Goal: Task Accomplishment & Management: Complete application form

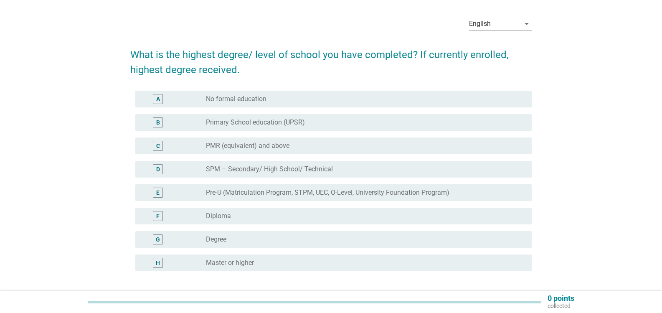
scroll to position [42, 0]
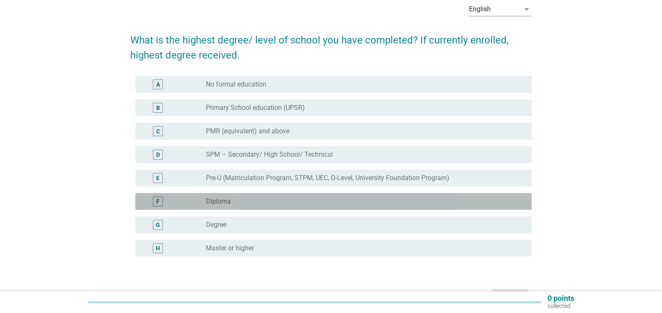
click at [270, 201] on div "radio_button_unchecked Diploma" at bounding box center [362, 201] width 312 height 8
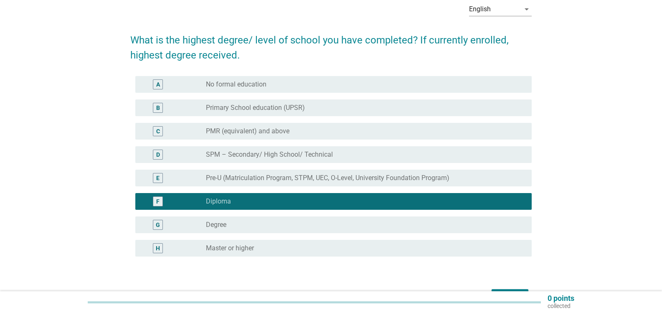
scroll to position [84, 0]
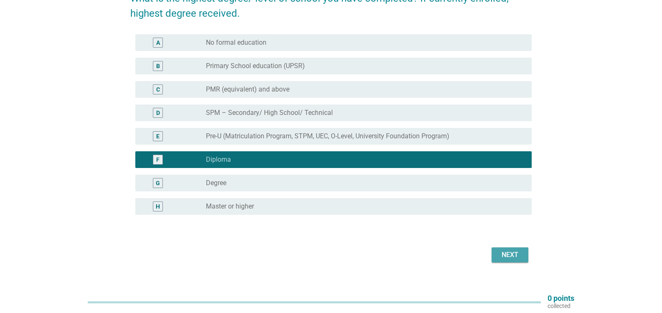
click at [513, 254] on div "Next" at bounding box center [509, 255] width 23 height 10
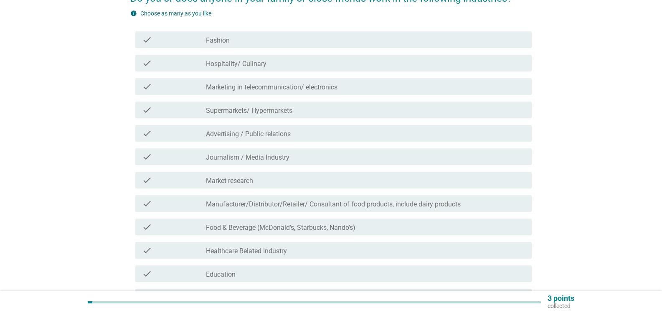
scroll to position [0, 0]
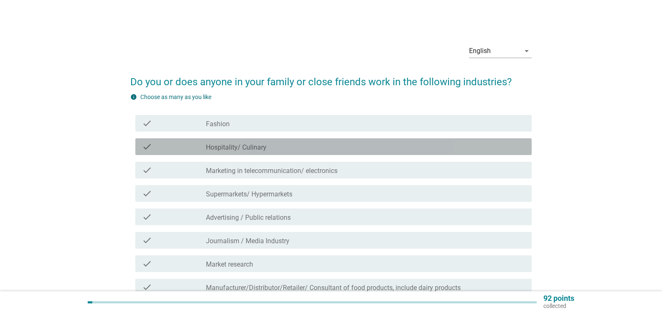
click at [287, 144] on div "check_box_outline_blank Hospitality/ Culinary" at bounding box center [365, 147] width 319 height 10
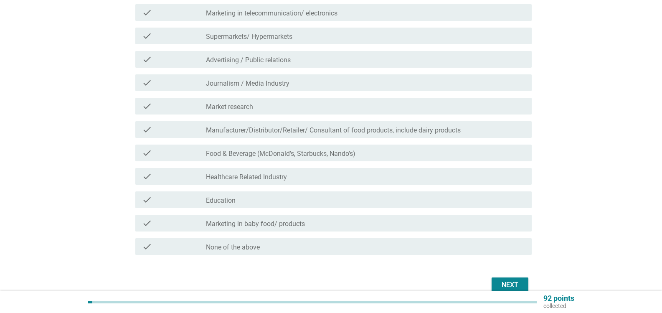
scroll to position [167, 0]
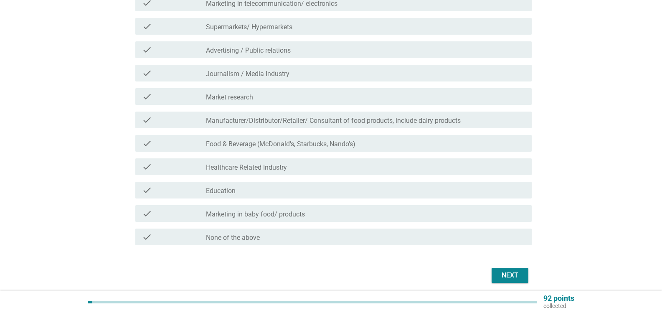
click at [332, 195] on div "check_box_outline_blank Education" at bounding box center [365, 190] width 319 height 10
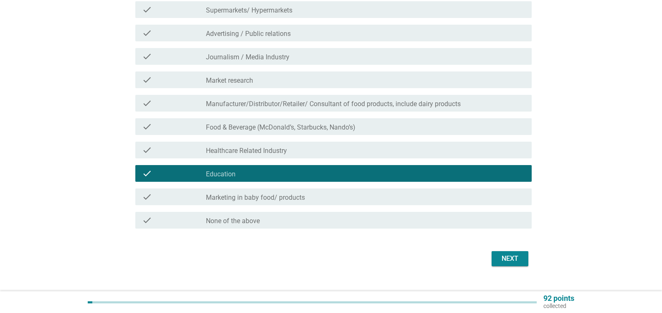
scroll to position [199, 0]
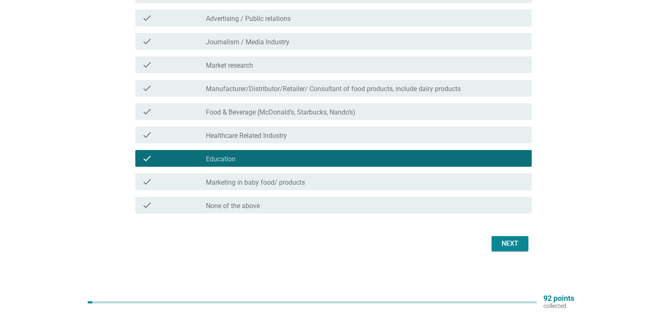
click at [507, 244] on div "Next" at bounding box center [509, 243] width 23 height 10
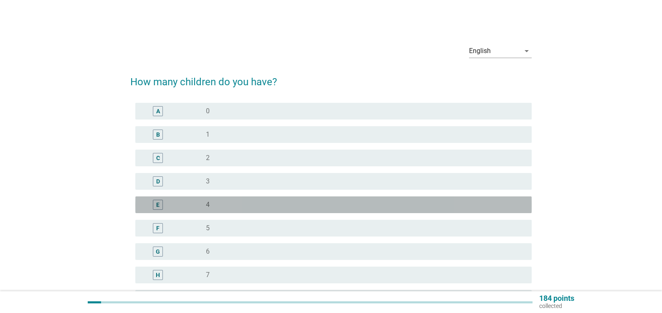
click at [230, 199] on div "E radio_button_unchecked 4" at bounding box center [333, 204] width 396 height 17
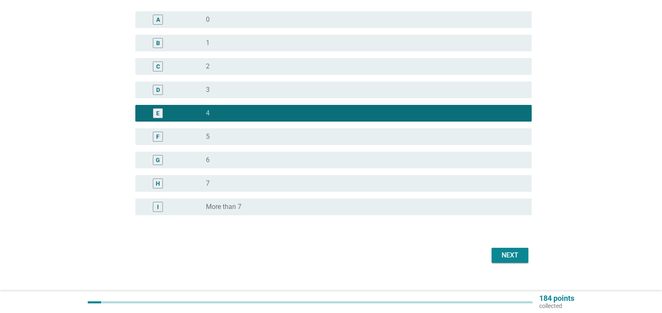
scroll to position [103, 0]
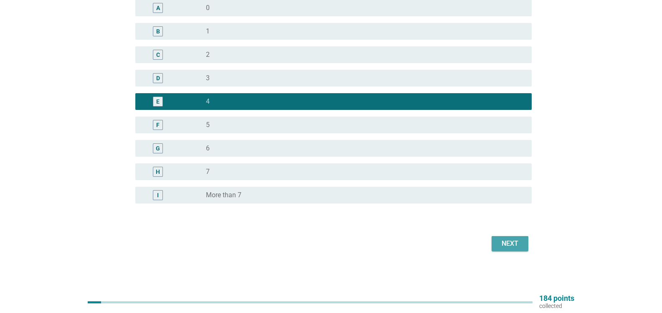
click at [510, 242] on div "Next" at bounding box center [509, 243] width 23 height 10
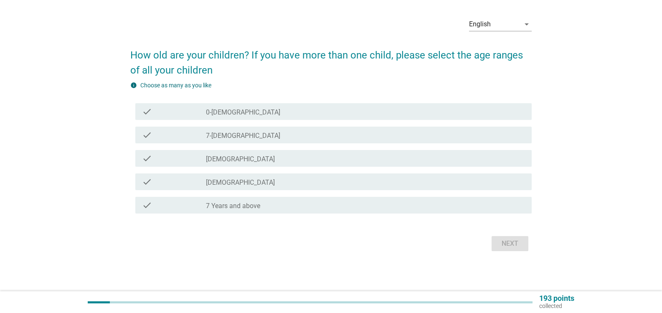
scroll to position [0, 0]
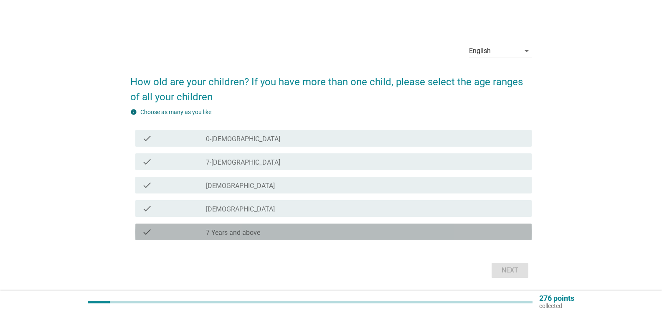
click at [303, 232] on div "check_box_outline_blank 7 Years and above" at bounding box center [365, 232] width 319 height 10
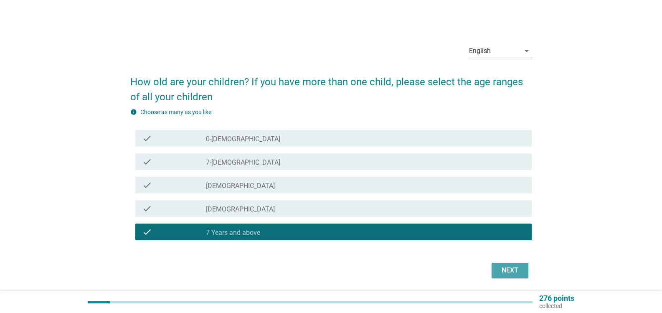
click at [508, 269] on div "Next" at bounding box center [509, 270] width 23 height 10
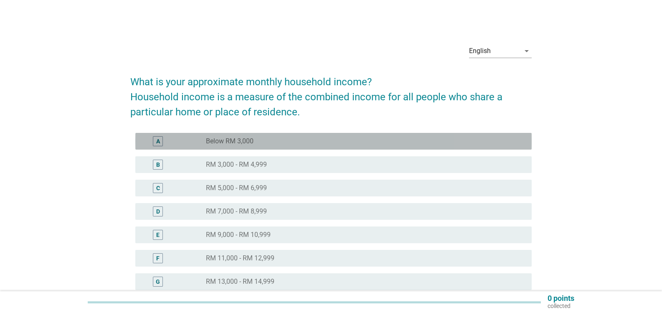
click at [282, 146] on div "radio_button_unchecked Below RM 3,000" at bounding box center [365, 141] width 319 height 10
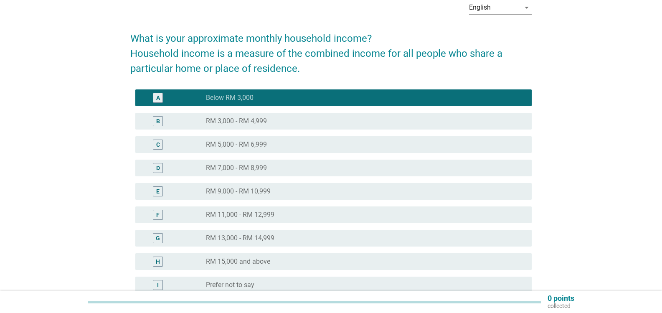
scroll to position [84, 0]
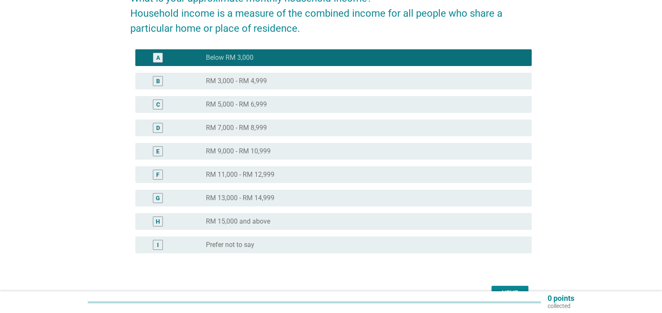
click at [502, 287] on button "Next" at bounding box center [510, 293] width 37 height 15
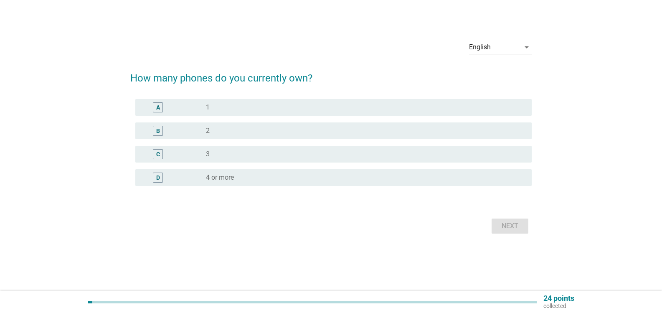
scroll to position [0, 0]
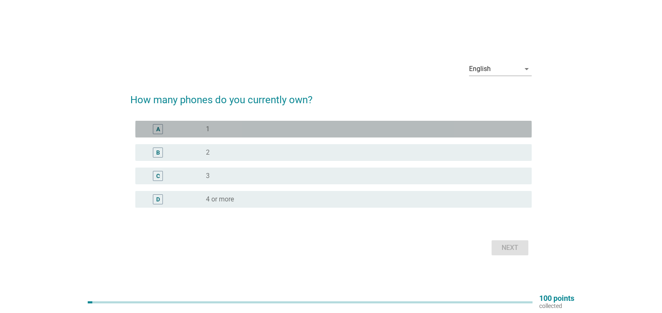
click at [255, 129] on div "radio_button_unchecked 1" at bounding box center [362, 129] width 312 height 8
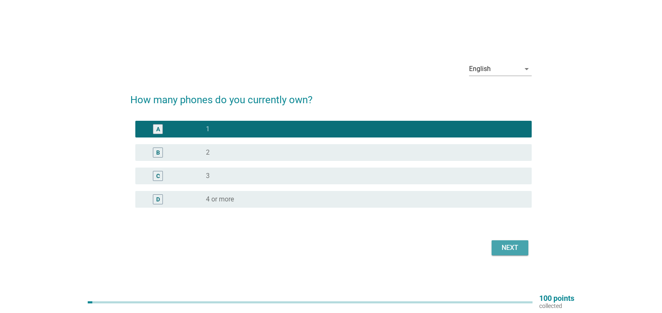
click at [509, 246] on div "Next" at bounding box center [509, 248] width 23 height 10
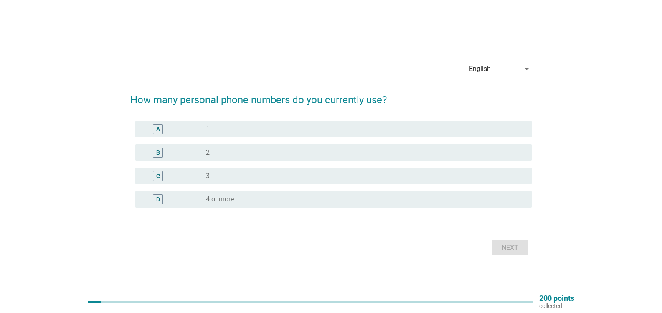
click at [240, 128] on div "radio_button_unchecked 1" at bounding box center [362, 129] width 312 height 8
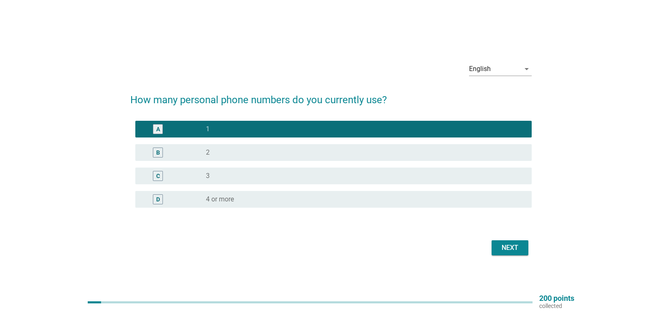
click at [515, 245] on div "Next" at bounding box center [509, 248] width 23 height 10
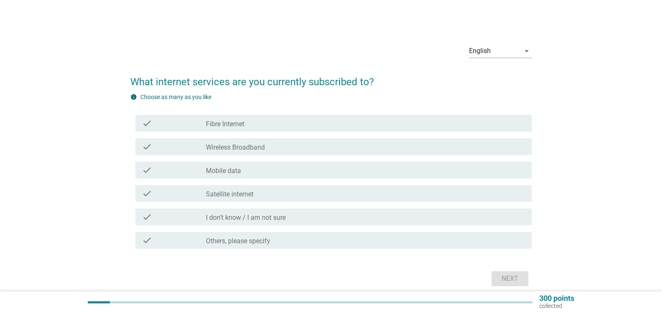
click at [238, 169] on label "Mobile data" at bounding box center [223, 171] width 35 height 8
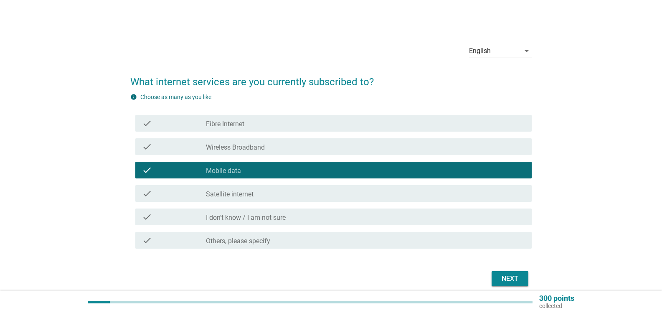
click at [503, 277] on div "Next" at bounding box center [509, 279] width 23 height 10
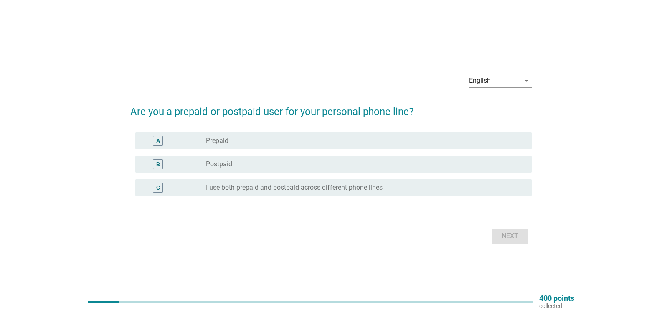
click at [241, 164] on div "radio_button_unchecked Postpaid" at bounding box center [362, 164] width 312 height 8
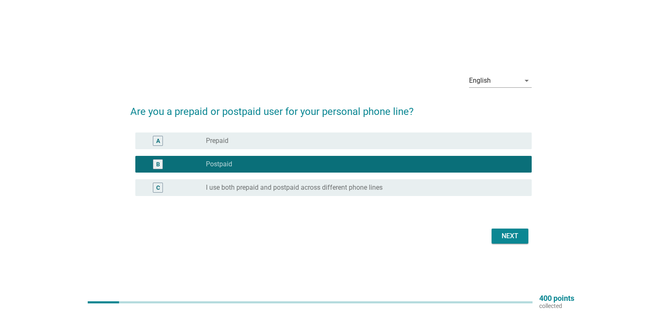
click at [505, 233] on div "Next" at bounding box center [509, 236] width 23 height 10
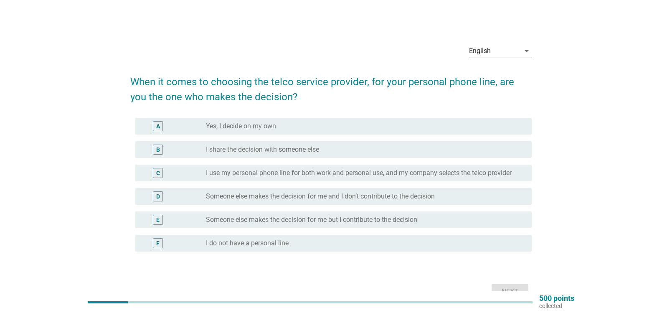
click at [282, 122] on div "radio_button_unchecked Yes, I decide on my own" at bounding box center [362, 126] width 312 height 8
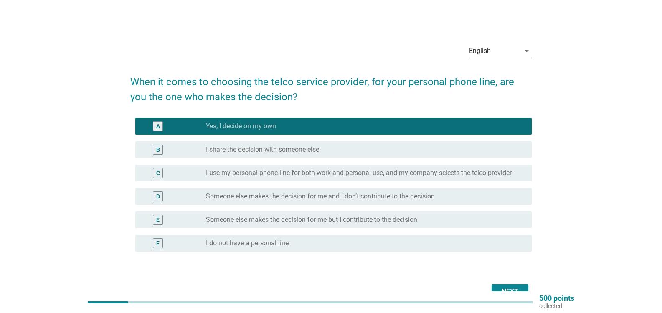
click at [515, 287] on div "Next" at bounding box center [509, 292] width 23 height 10
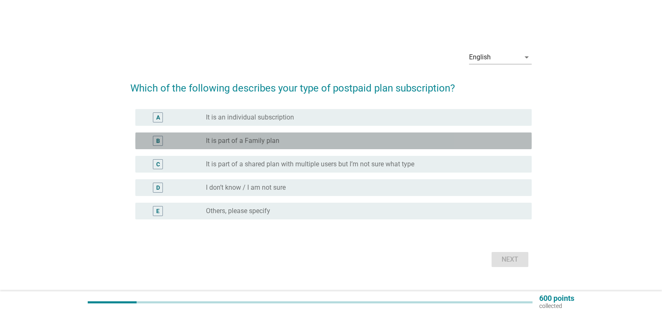
click at [289, 141] on div "radio_button_unchecked It is part of a Family plan" at bounding box center [362, 141] width 312 height 8
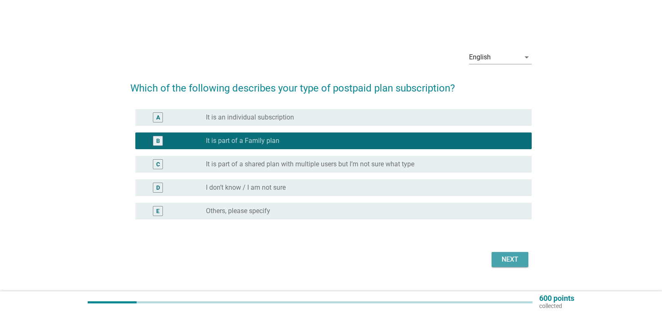
click at [507, 257] on div "Next" at bounding box center [509, 259] width 23 height 10
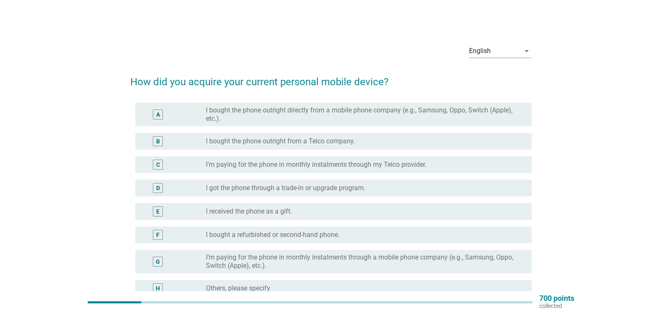
scroll to position [42, 0]
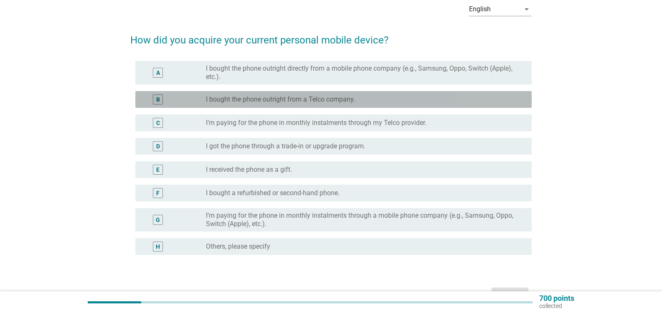
click at [368, 101] on div "radio_button_unchecked I bought the phone outright from a Telco company." at bounding box center [362, 99] width 312 height 8
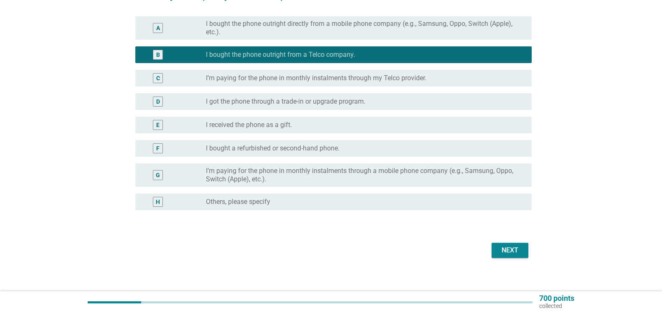
scroll to position [93, 0]
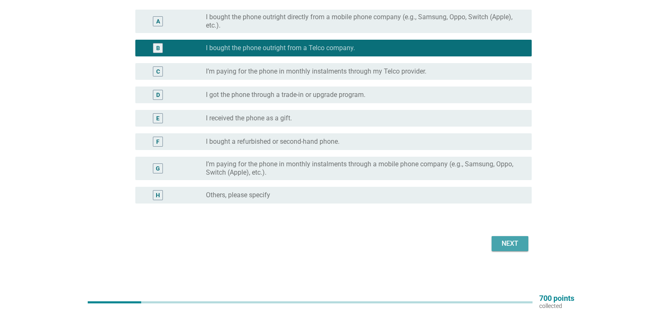
click at [518, 245] on div "Next" at bounding box center [509, 243] width 23 height 10
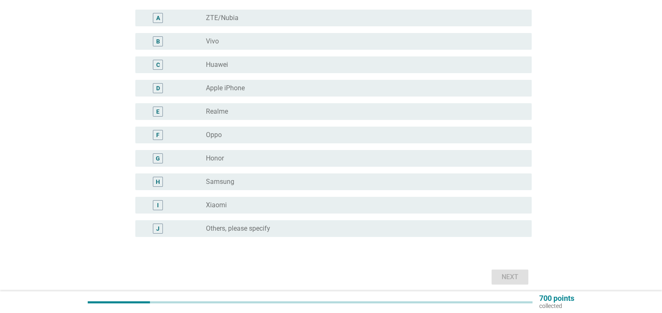
scroll to position [0, 0]
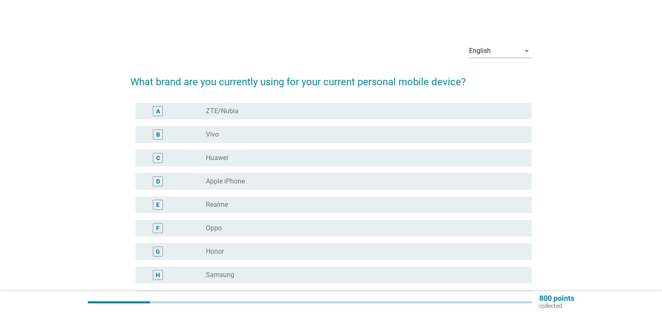
click at [235, 254] on div "radio_button_unchecked Honor" at bounding box center [362, 251] width 312 height 8
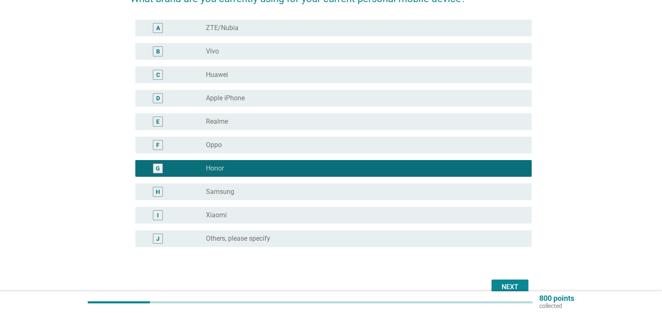
scroll to position [84, 0]
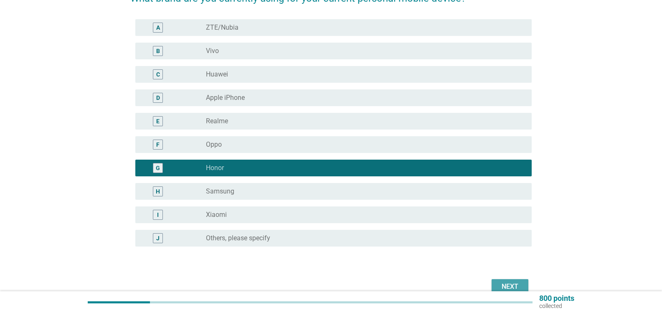
click at [512, 280] on button "Next" at bounding box center [510, 286] width 37 height 15
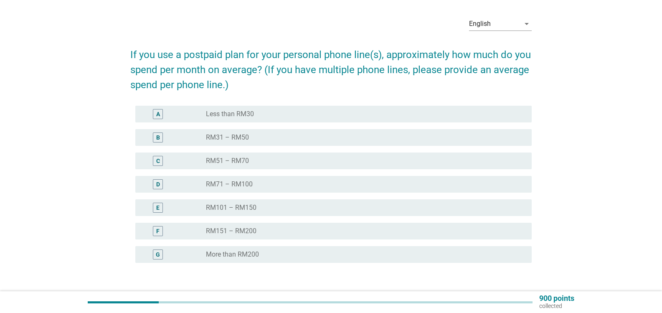
scroll to position [42, 0]
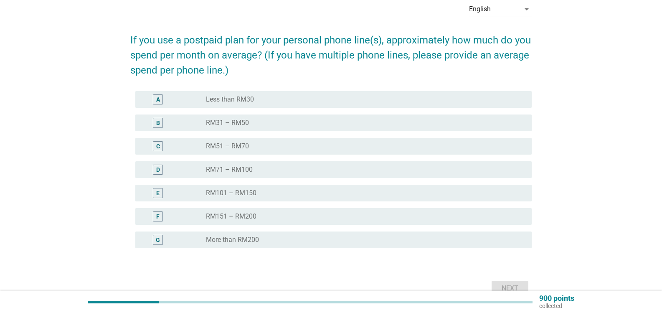
click at [263, 238] on div "radio_button_unchecked More than RM200" at bounding box center [362, 240] width 312 height 8
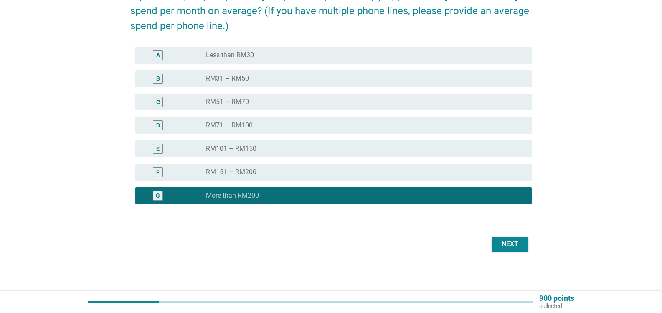
scroll to position [86, 0]
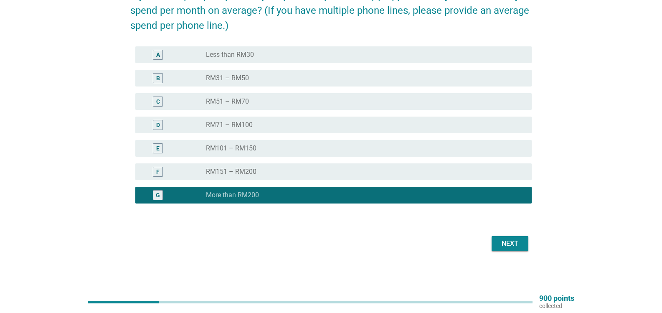
click at [509, 244] on div "Next" at bounding box center [509, 243] width 23 height 10
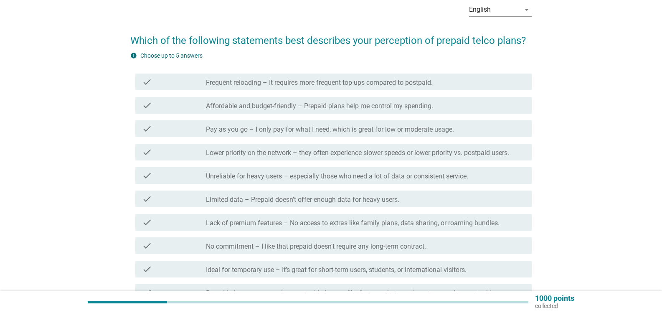
scroll to position [42, 0]
click at [282, 152] on label "Lower priority on the network – they often experience slower speeds or lower pr…" at bounding box center [357, 152] width 303 height 8
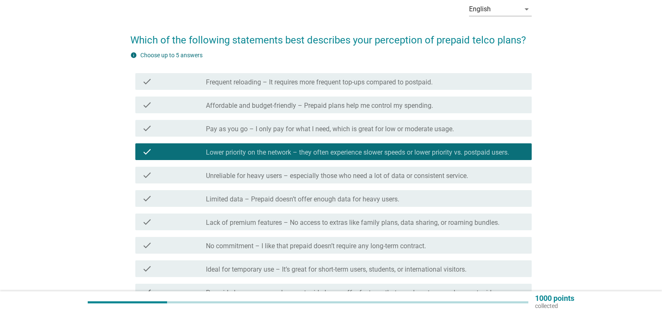
scroll to position [84, 0]
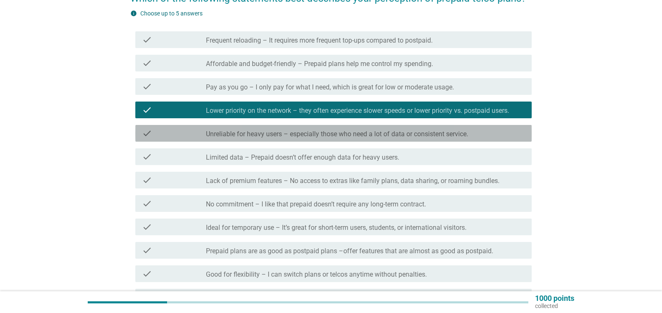
click at [294, 134] on label "Unreliable for heavy users – especially those who need a lot of data or consist…" at bounding box center [337, 134] width 262 height 8
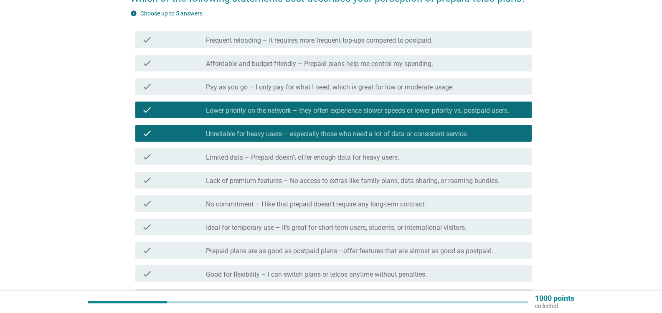
click at [294, 158] on label "Limited data – Prepaid doesn’t offer enough data for heavy users." at bounding box center [302, 157] width 193 height 8
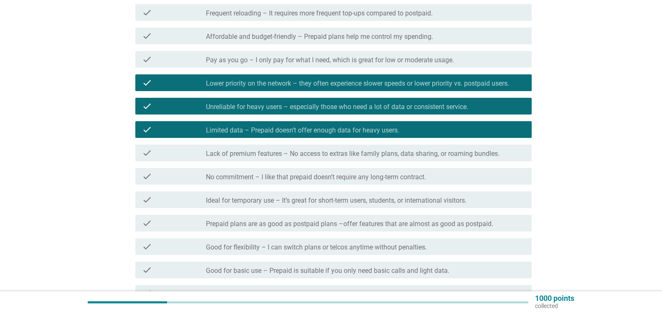
scroll to position [125, 0]
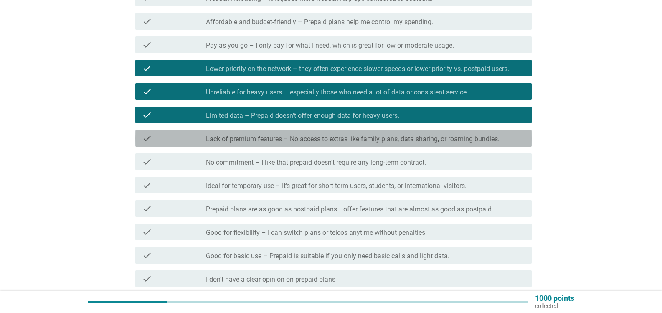
click at [297, 140] on label "Lack of premium features – No access to extras like family plans, data sharing,…" at bounding box center [353, 139] width 294 height 8
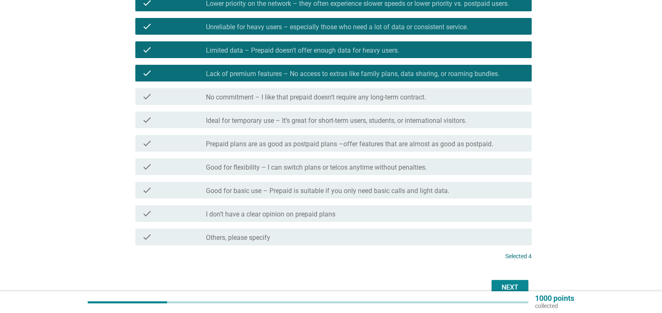
scroll to position [209, 0]
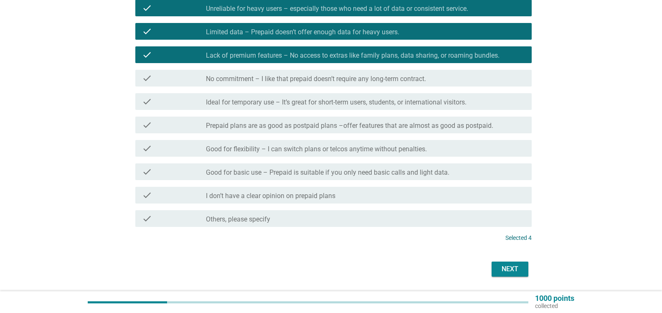
click at [354, 167] on div "check_box_outline_blank Good for basic use – Prepaid is suitable if you only ne…" at bounding box center [365, 172] width 319 height 10
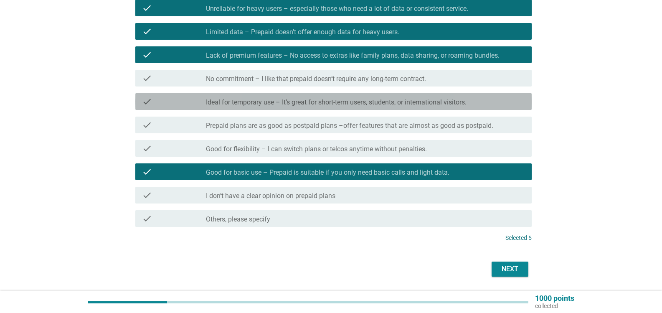
click at [297, 104] on label "Ideal for temporary use – It’s great for short-term users, students, or interna…" at bounding box center [336, 102] width 261 height 8
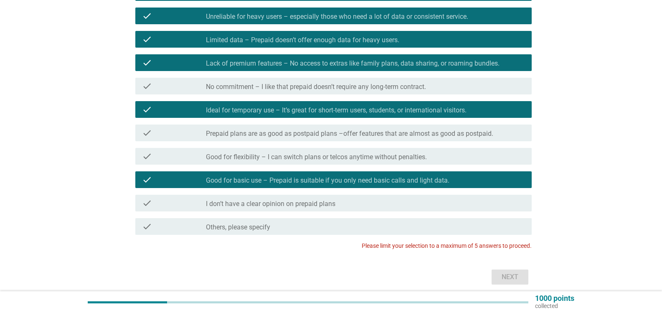
scroll to position [234, 0]
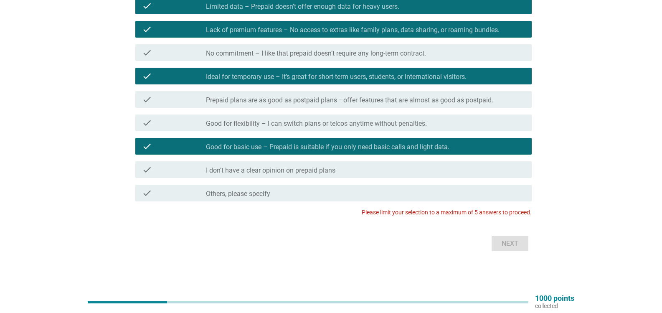
click at [291, 149] on label "Good for basic use – Prepaid is suitable if you only need basic calls and light…" at bounding box center [328, 147] width 244 height 8
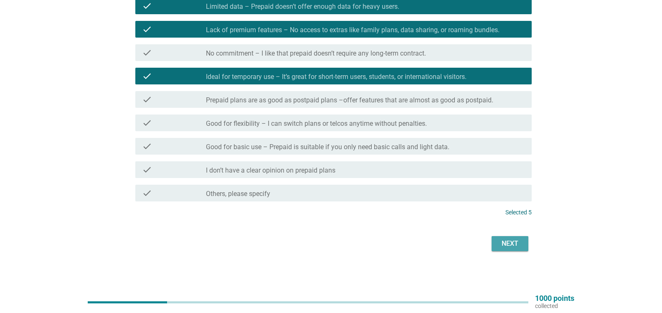
click at [508, 241] on div "Next" at bounding box center [509, 243] width 23 height 10
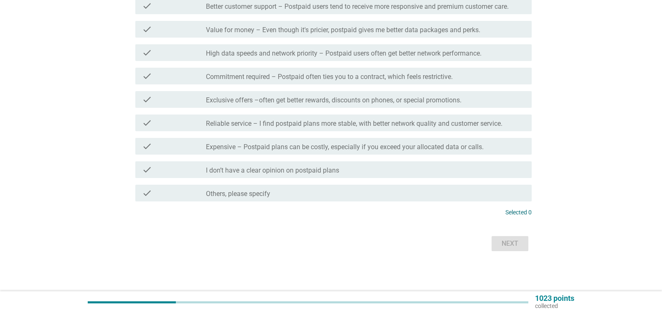
scroll to position [0, 0]
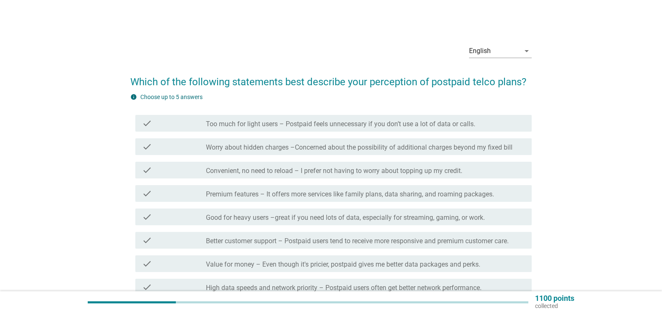
click at [274, 171] on label "Convenient, no need to reload – I prefer not having to worry about topping up m…" at bounding box center [334, 171] width 256 height 8
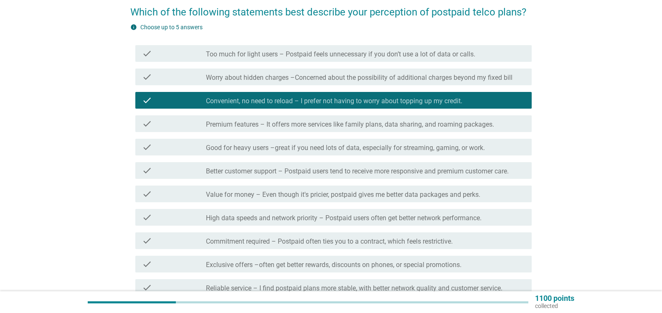
scroll to position [84, 0]
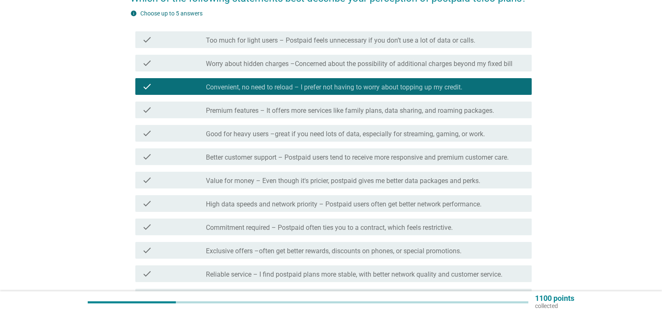
click at [316, 108] on label "Premium features – It offers more services like family plans, data sharing, and…" at bounding box center [350, 111] width 288 height 8
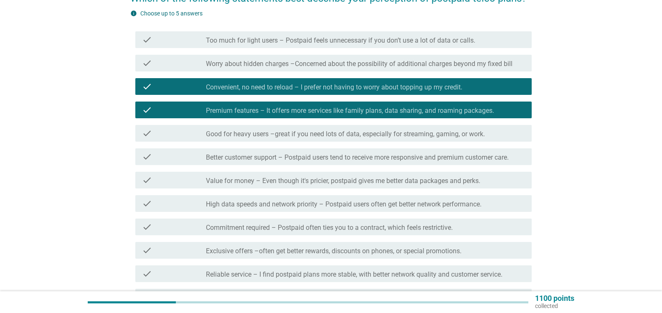
click at [308, 136] on label "Good for heavy users –great if you need lots of data, especially for streaming,…" at bounding box center [345, 134] width 279 height 8
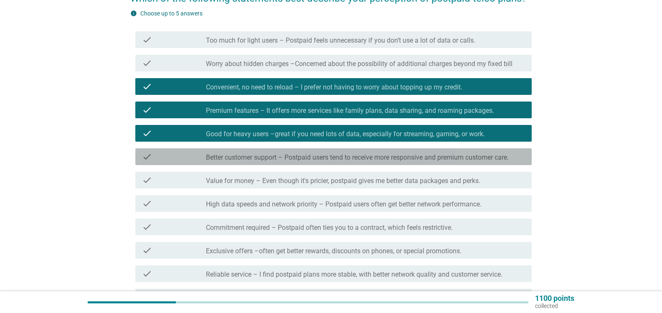
click at [314, 155] on label "Better customer support – Postpaid users tend to receive more responsive and pr…" at bounding box center [357, 157] width 303 height 8
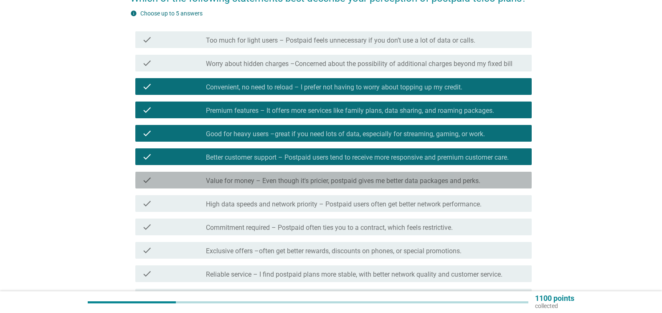
click at [325, 183] on label "Value for money – Even though it's pricier, postpaid gives me better data packa…" at bounding box center [343, 181] width 274 height 8
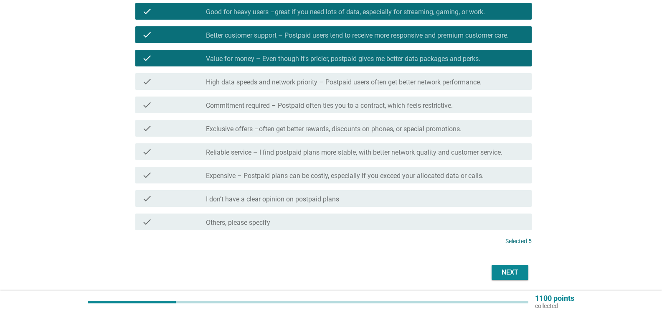
scroll to position [209, 0]
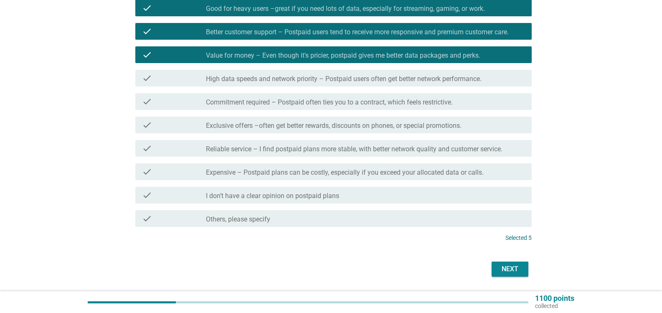
click at [510, 268] on div "Next" at bounding box center [509, 269] width 23 height 10
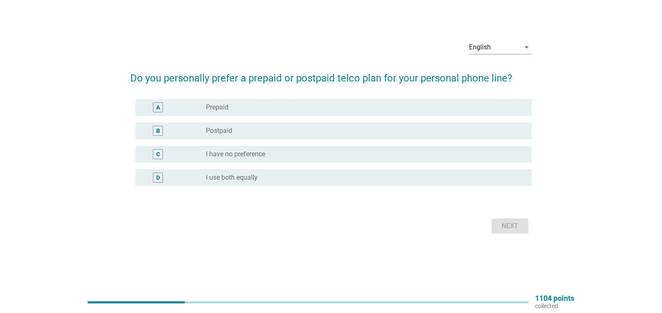
scroll to position [0, 0]
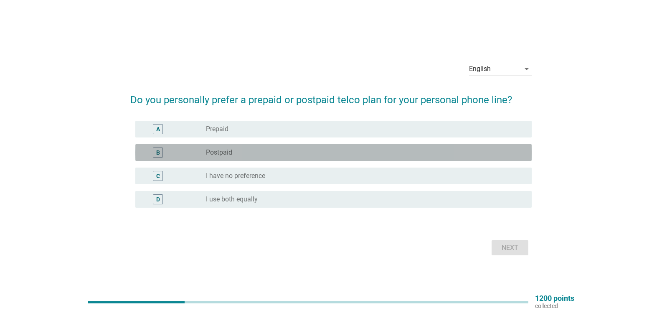
click at [220, 152] on label "Postpaid" at bounding box center [219, 152] width 26 height 8
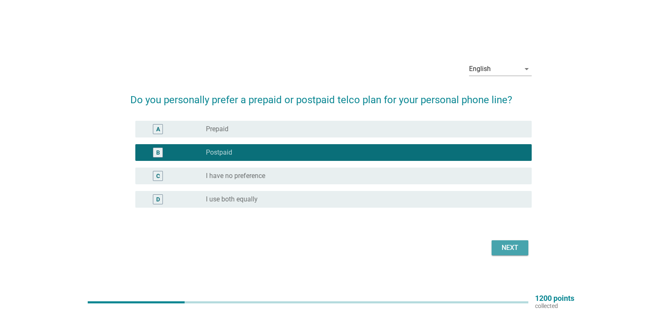
click at [520, 249] on div "Next" at bounding box center [509, 248] width 23 height 10
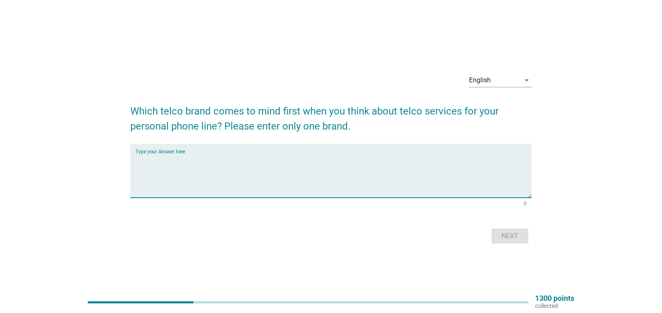
click at [169, 183] on textarea "Type your Answer here" at bounding box center [333, 176] width 396 height 44
type textarea "G"
type textarea "DIGI"
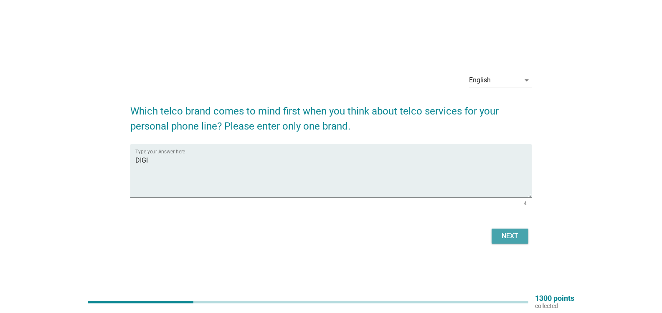
click at [508, 236] on div "Next" at bounding box center [509, 236] width 23 height 10
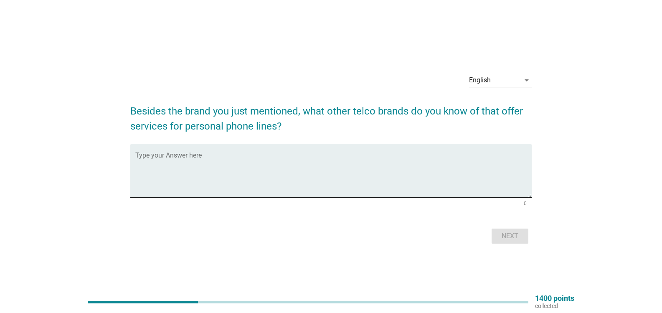
click at [167, 150] on div "Type your Answer here" at bounding box center [333, 171] width 396 height 54
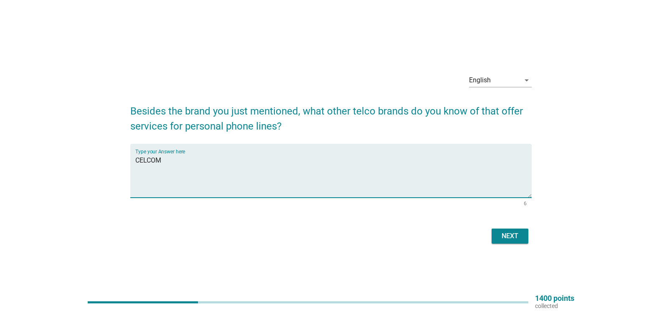
type textarea "CELCOM"
click at [516, 236] on div "Next" at bounding box center [509, 236] width 23 height 10
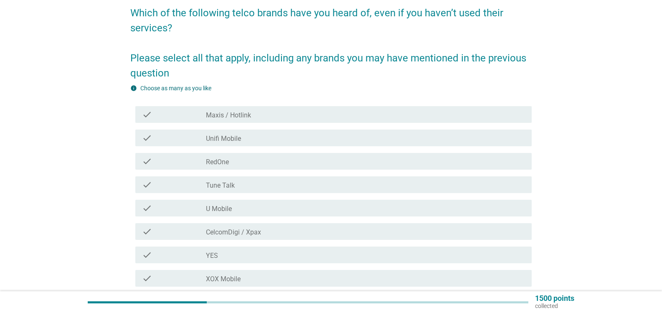
scroll to position [84, 0]
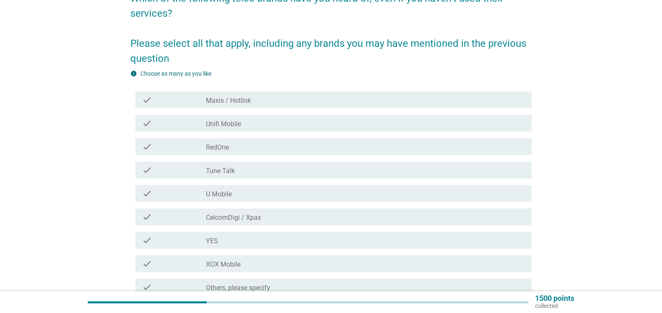
click at [246, 98] on label "Maxis / Hotlink" at bounding box center [228, 100] width 45 height 8
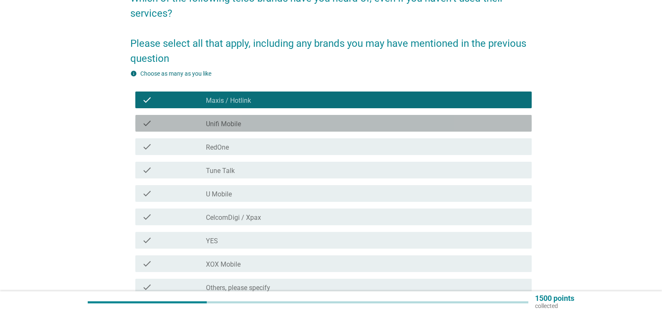
click at [238, 124] on label "Unifi Mobile" at bounding box center [223, 124] width 35 height 8
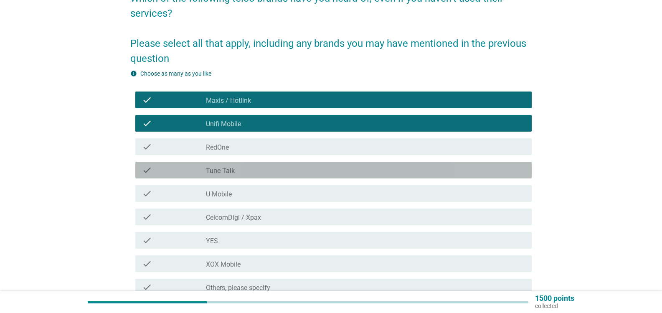
click at [235, 172] on label "Tune Talk" at bounding box center [220, 171] width 29 height 8
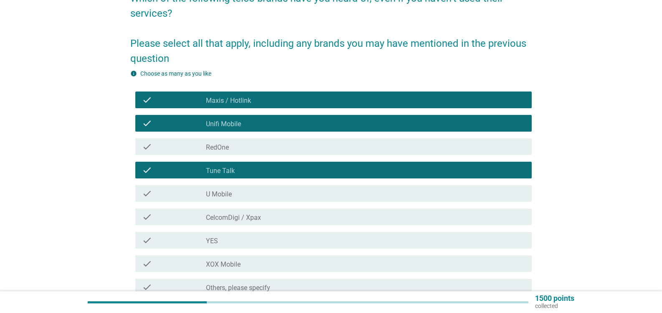
click at [235, 189] on div "check_box_outline_blank U Mobile" at bounding box center [365, 193] width 319 height 10
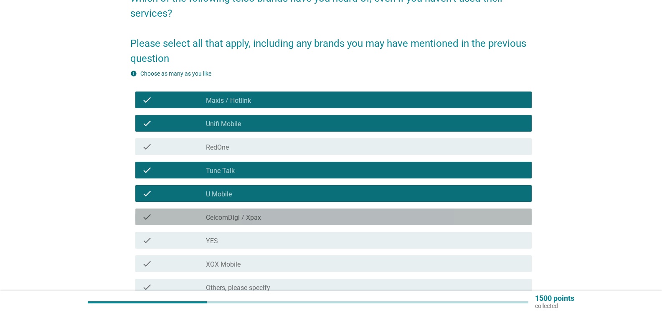
click at [267, 216] on div "check_box_outline_blank CelcomDigi / Xpax" at bounding box center [365, 217] width 319 height 10
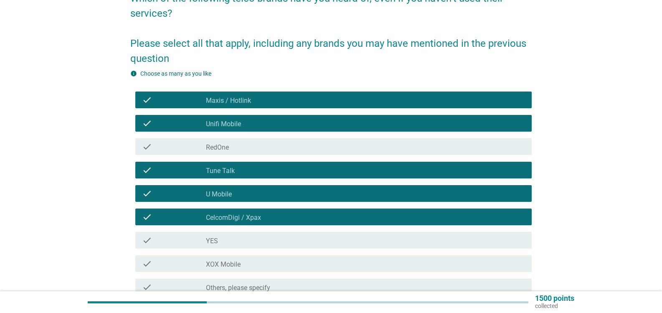
click at [249, 235] on div "check check_box_outline_blank YES" at bounding box center [333, 240] width 396 height 17
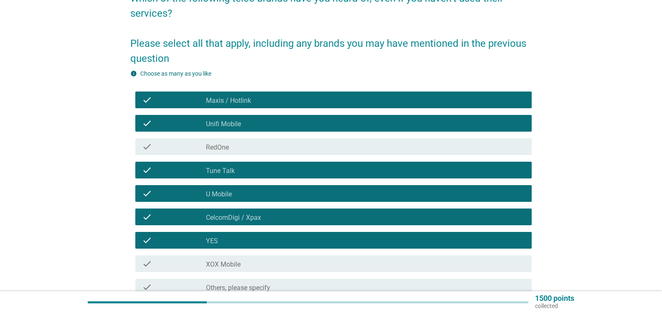
scroll to position [125, 0]
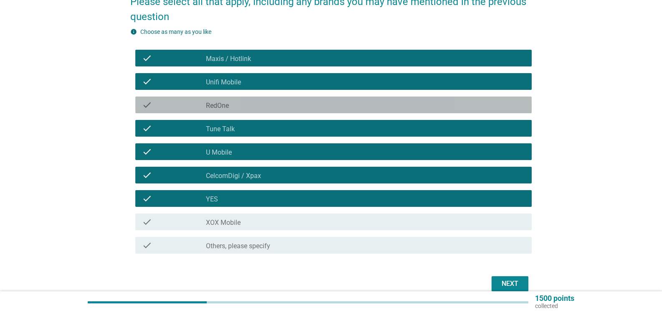
click at [244, 102] on div "check_box_outline_blank RedOne" at bounding box center [365, 105] width 319 height 10
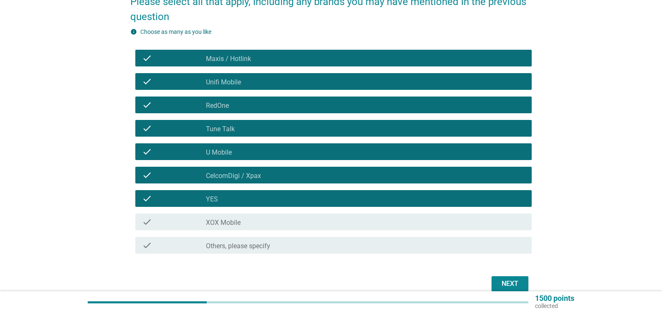
click at [249, 221] on div "check_box_outline_blank XOX Mobile" at bounding box center [365, 222] width 319 height 10
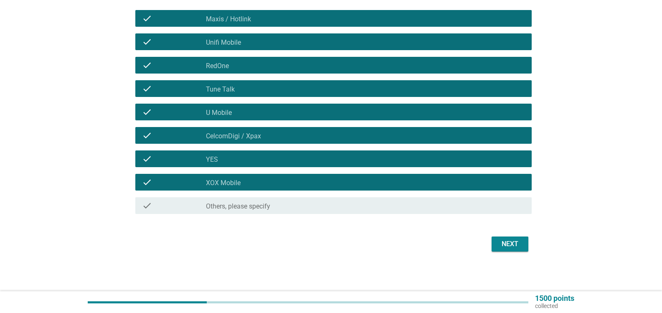
scroll to position [165, 0]
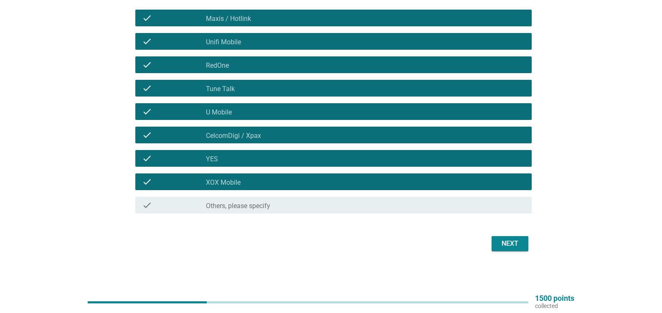
click at [514, 247] on div "Next" at bounding box center [509, 243] width 23 height 10
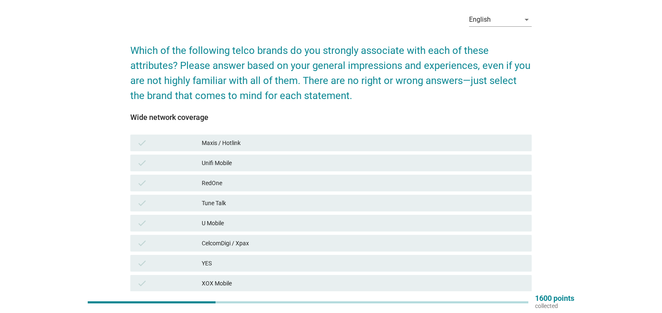
scroll to position [0, 0]
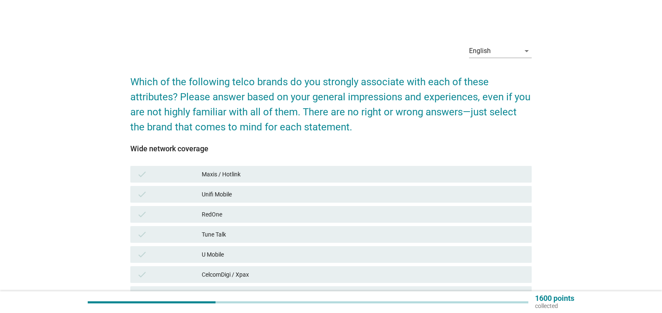
click at [248, 275] on div "CelcomDigi / Xpax" at bounding box center [363, 274] width 323 height 10
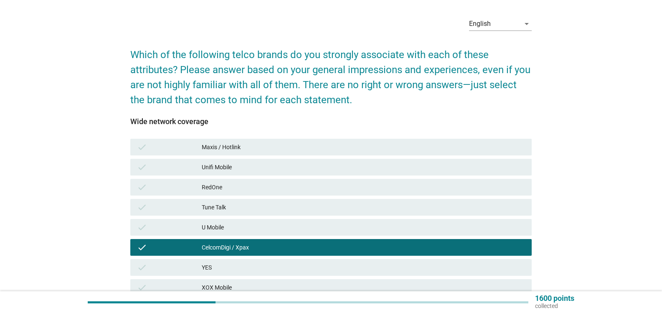
scroll to position [42, 0]
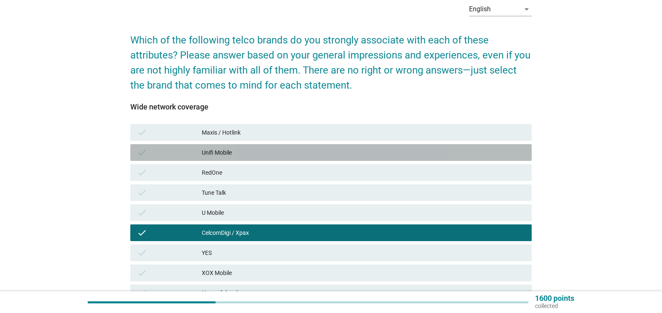
click at [241, 152] on div "Unifi Mobile" at bounding box center [363, 152] width 323 height 10
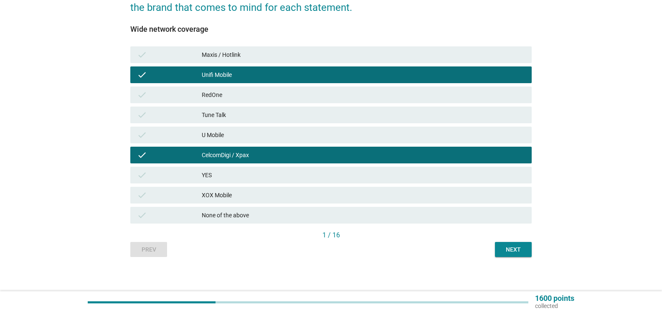
scroll to position [123, 0]
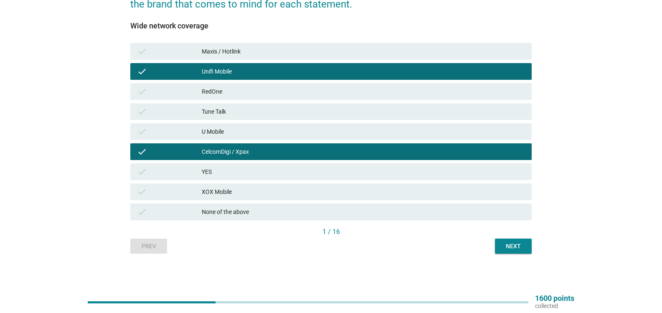
click at [516, 245] on div "Next" at bounding box center [513, 246] width 23 height 9
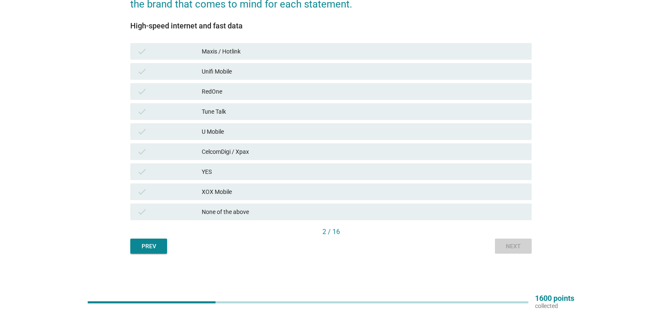
scroll to position [0, 0]
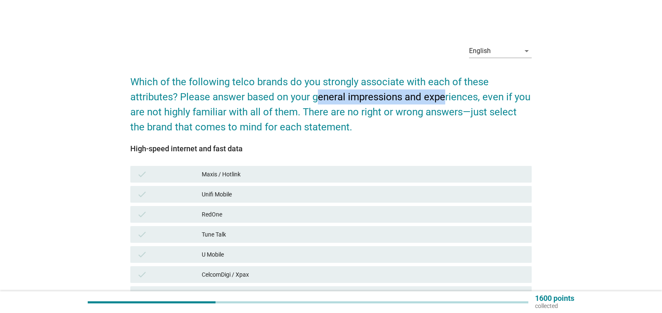
drag, startPoint x: 318, startPoint y: 97, endPoint x: 445, endPoint y: 91, distance: 126.7
click at [445, 91] on h2 "Which of the following telco brands do you strongly associate with each of thes…" at bounding box center [330, 100] width 401 height 68
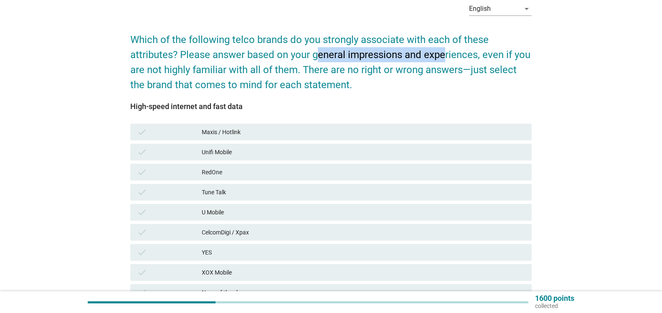
scroll to position [42, 0]
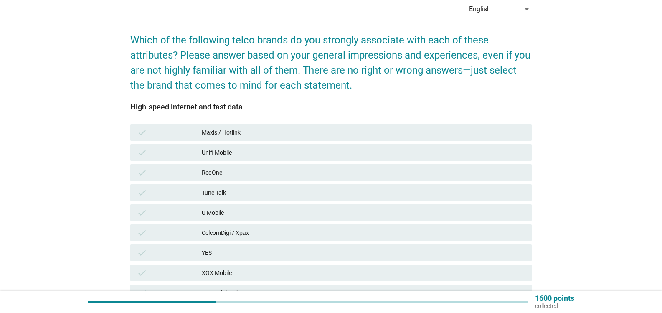
click at [256, 233] on div "CelcomDigi / Xpax" at bounding box center [363, 233] width 323 height 10
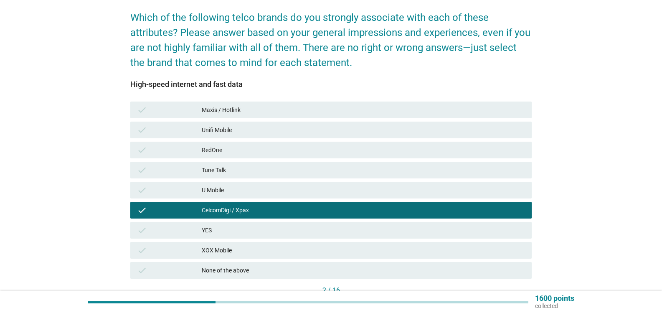
scroll to position [84, 0]
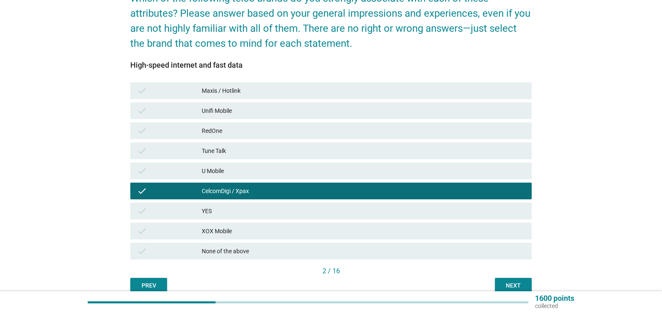
click at [517, 281] on div "Next" at bounding box center [513, 285] width 23 height 9
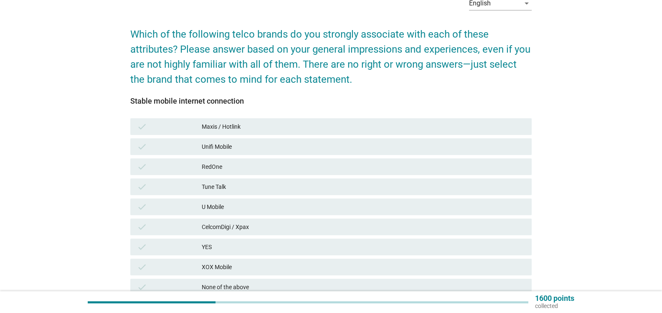
scroll to position [123, 0]
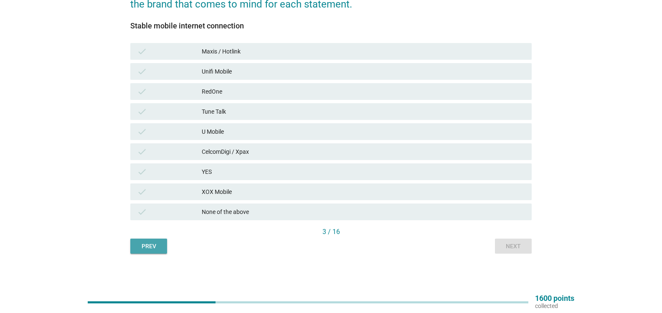
click at [154, 245] on div "Prev" at bounding box center [148, 246] width 23 height 9
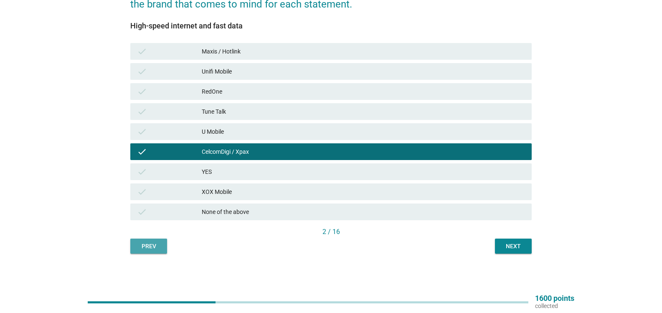
click at [148, 247] on div "Prev" at bounding box center [148, 246] width 23 height 9
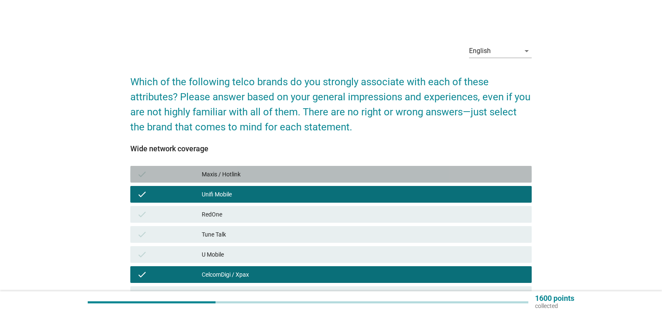
click at [254, 175] on div "Maxis / Hotlink" at bounding box center [363, 174] width 323 height 10
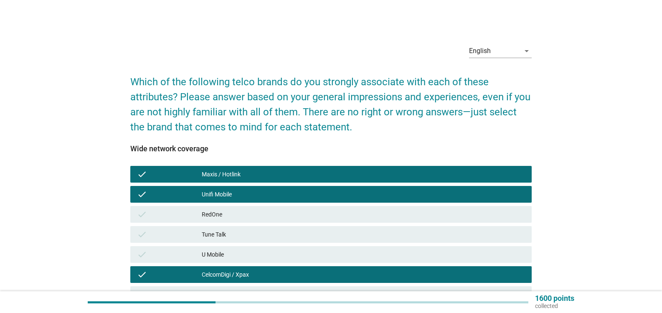
click at [254, 193] on div "Unifi Mobile" at bounding box center [363, 194] width 323 height 10
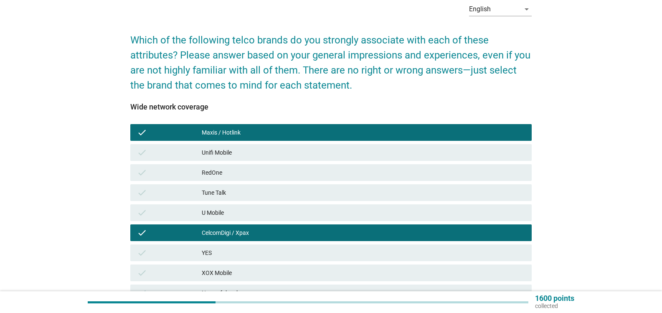
scroll to position [84, 0]
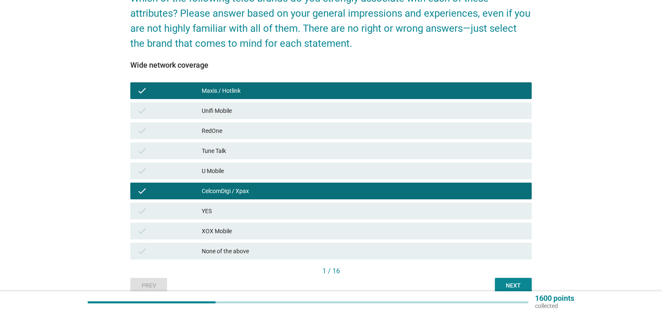
click at [519, 284] on div "Next" at bounding box center [513, 285] width 23 height 9
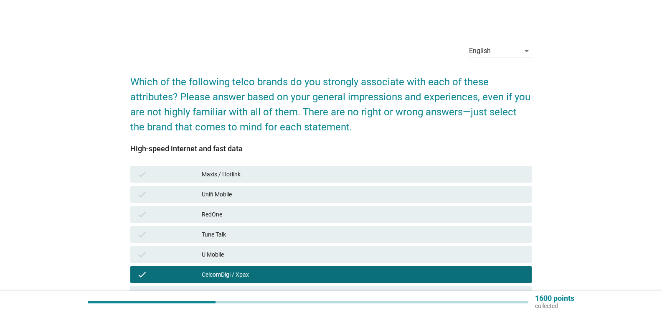
scroll to position [42, 0]
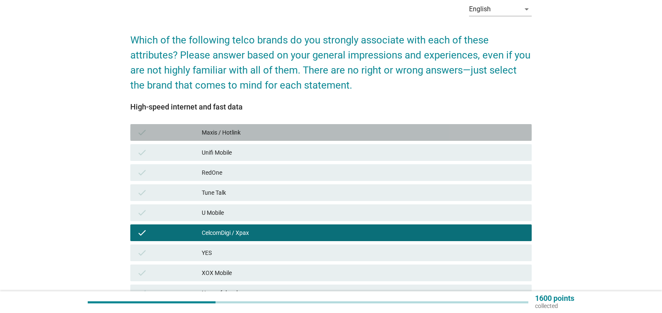
click at [246, 134] on div "Maxis / Hotlink" at bounding box center [363, 132] width 323 height 10
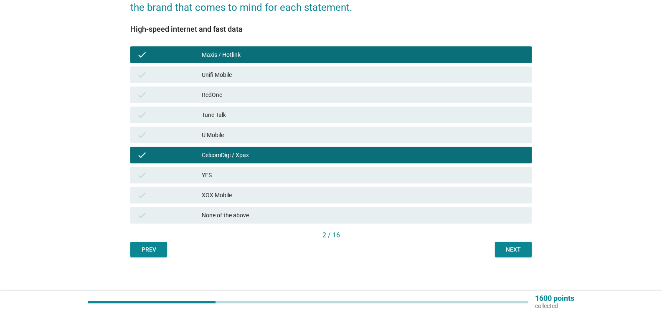
scroll to position [123, 0]
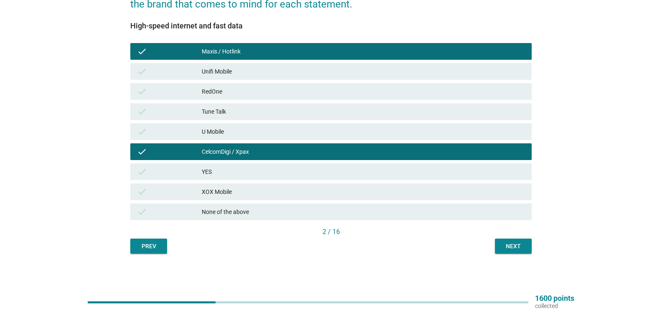
click at [511, 246] on div "Next" at bounding box center [513, 246] width 23 height 9
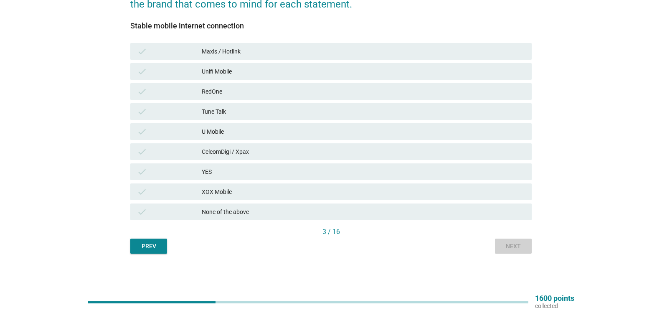
scroll to position [0, 0]
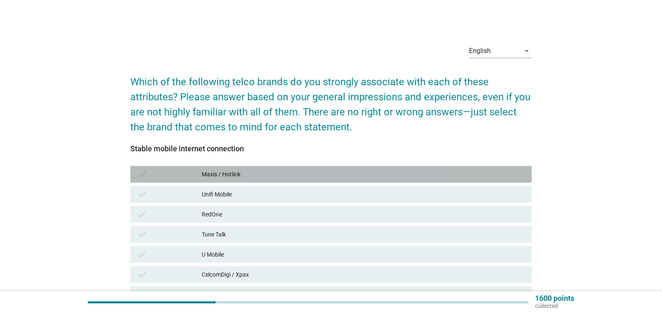
click at [237, 169] on div "Maxis / Hotlink" at bounding box center [363, 174] width 323 height 10
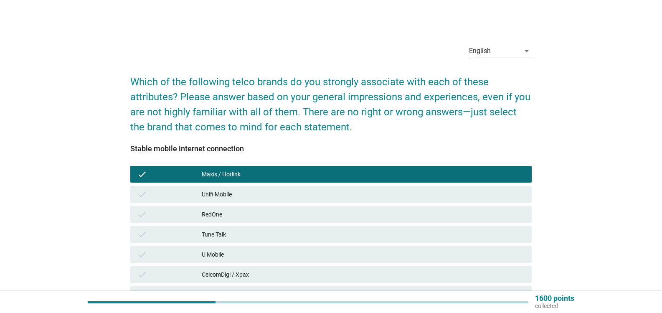
click at [259, 275] on div "CelcomDigi / Xpax" at bounding box center [363, 274] width 323 height 10
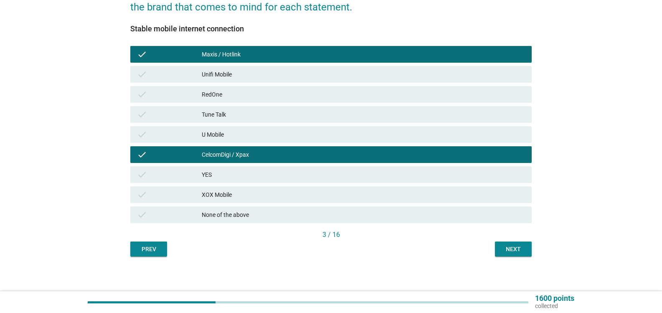
scroll to position [123, 0]
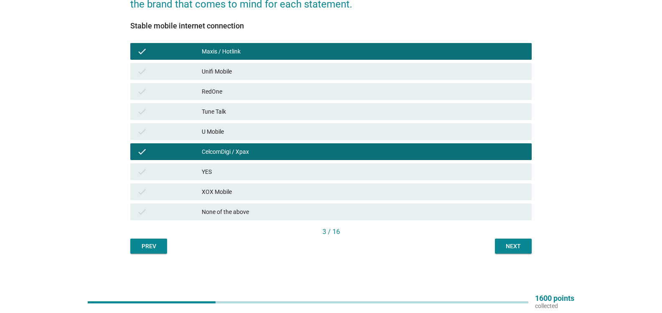
click at [530, 246] on button "Next" at bounding box center [513, 245] width 37 height 15
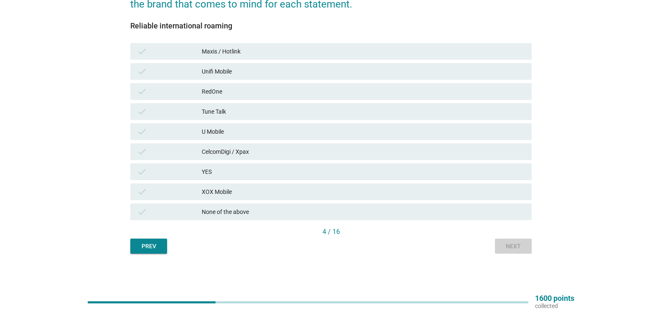
scroll to position [0, 0]
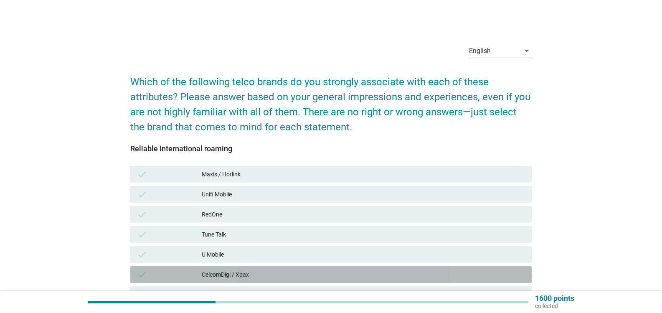
click at [256, 270] on div "CelcomDigi / Xpax" at bounding box center [363, 274] width 323 height 10
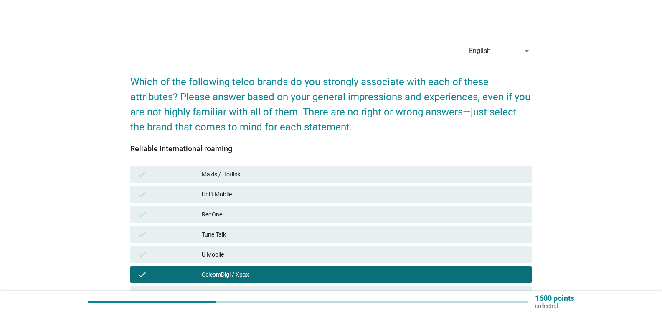
click at [250, 192] on div "Unifi Mobile" at bounding box center [363, 194] width 323 height 10
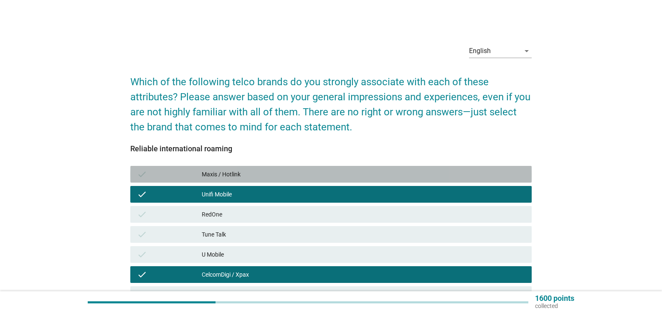
click at [252, 174] on div "Maxis / Hotlink" at bounding box center [363, 174] width 323 height 10
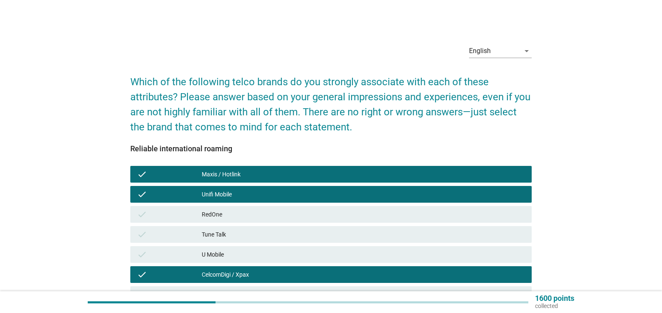
click at [251, 185] on div "check Unifi Mobile" at bounding box center [331, 194] width 405 height 20
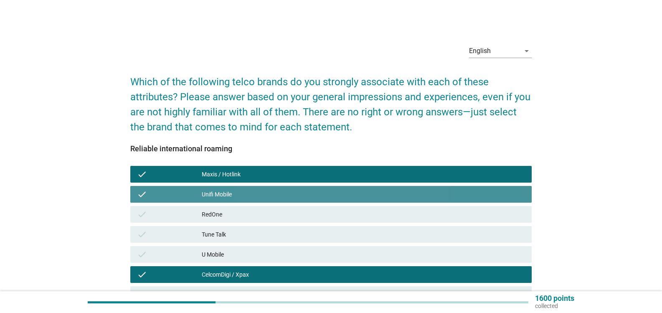
click at [251, 190] on div "Unifi Mobile" at bounding box center [363, 194] width 323 height 10
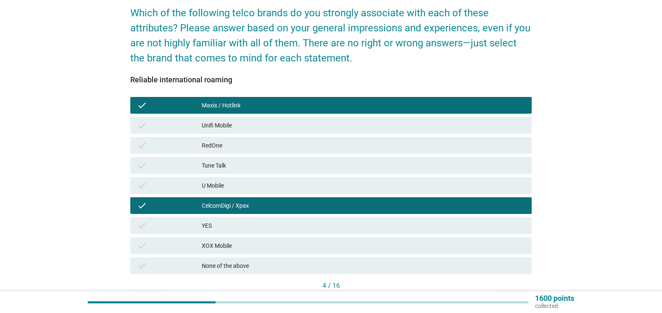
scroll to position [84, 0]
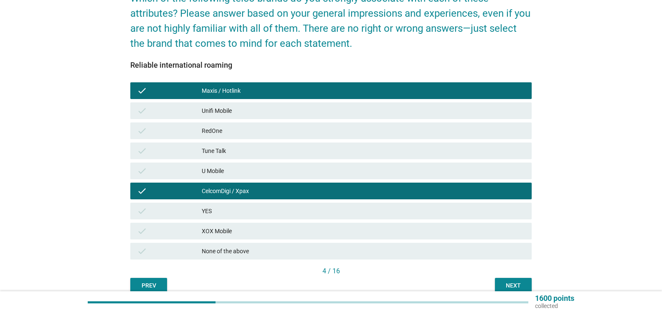
click at [517, 284] on div "Next" at bounding box center [513, 285] width 23 height 9
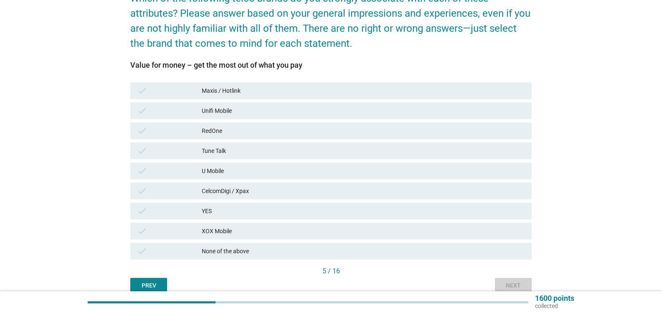
scroll to position [0, 0]
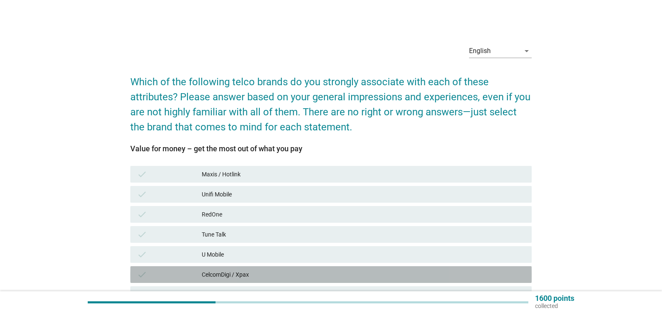
click at [241, 275] on div "CelcomDigi / Xpax" at bounding box center [363, 274] width 323 height 10
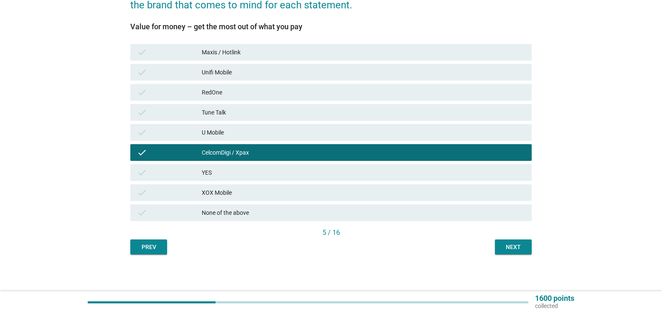
scroll to position [123, 0]
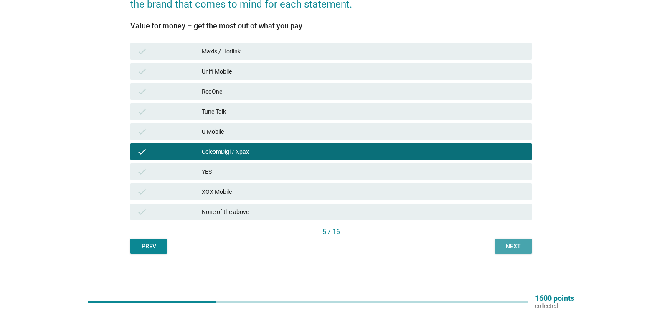
click at [512, 245] on div "Next" at bounding box center [513, 246] width 23 height 9
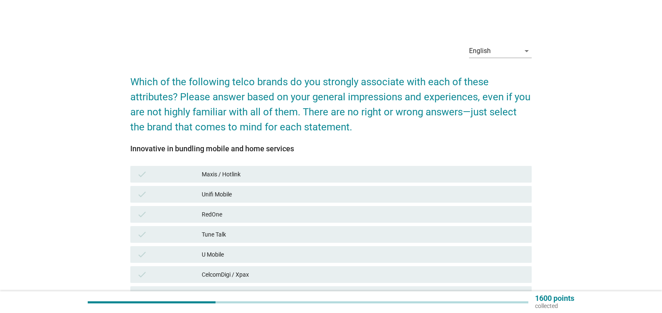
scroll to position [42, 0]
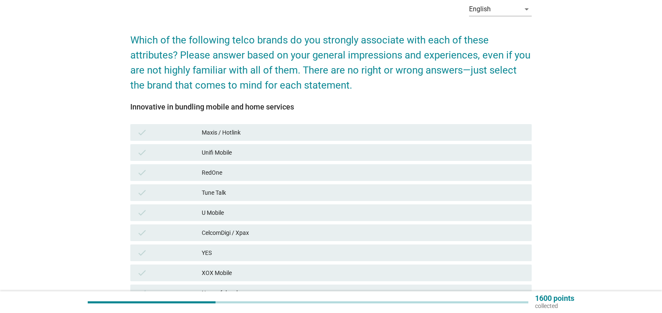
click at [244, 230] on div "CelcomDigi / Xpax" at bounding box center [363, 233] width 323 height 10
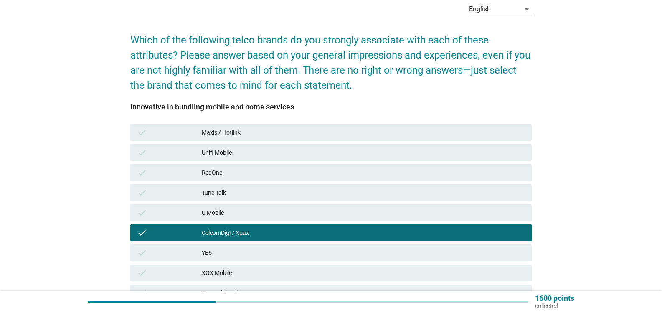
click at [247, 131] on div "Maxis / Hotlink" at bounding box center [363, 132] width 323 height 10
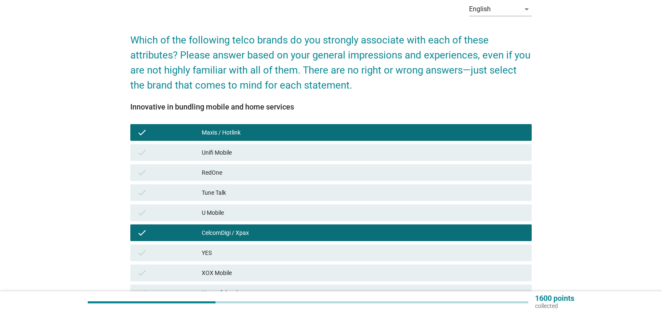
scroll to position [84, 0]
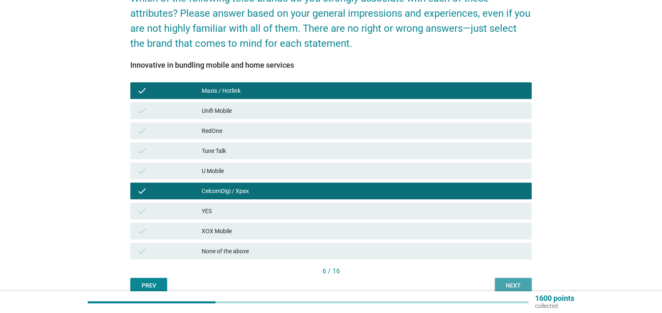
click at [512, 278] on button "Next" at bounding box center [513, 285] width 37 height 15
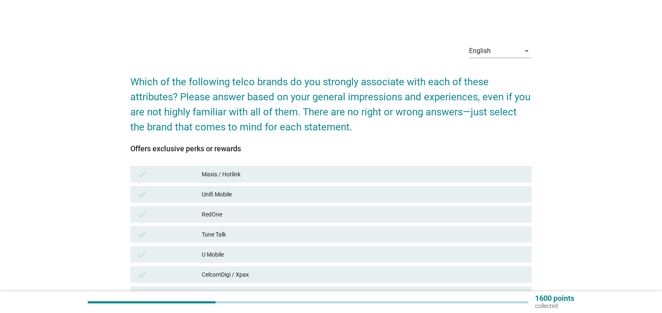
click at [229, 274] on div "CelcomDigi / Xpax" at bounding box center [363, 274] width 323 height 10
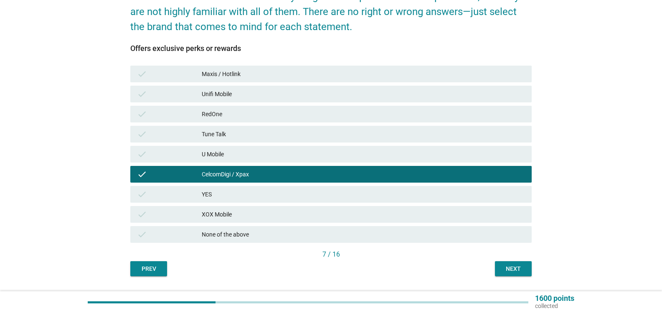
scroll to position [123, 0]
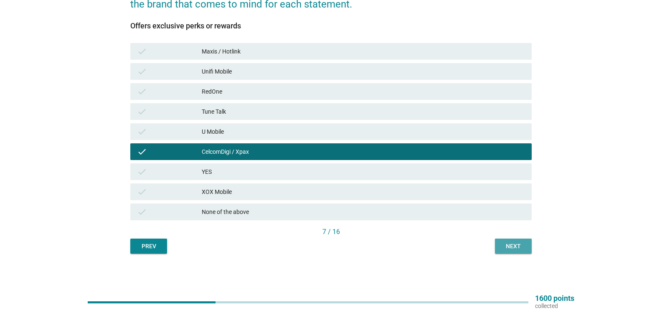
click at [521, 246] on div "Next" at bounding box center [513, 246] width 23 height 9
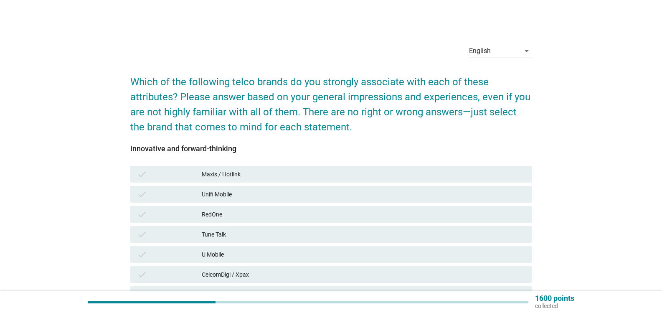
click at [254, 274] on div "CelcomDigi / Xpax" at bounding box center [363, 274] width 323 height 10
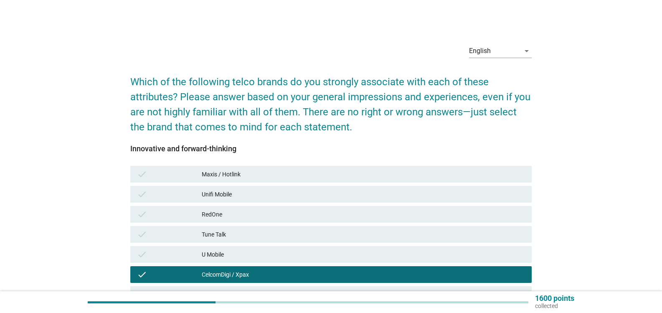
click at [249, 253] on div "U Mobile" at bounding box center [363, 254] width 323 height 10
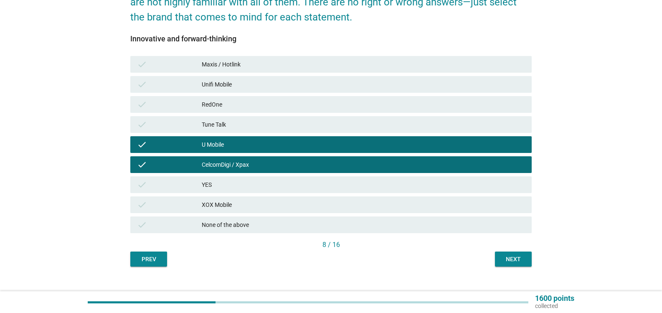
scroll to position [123, 0]
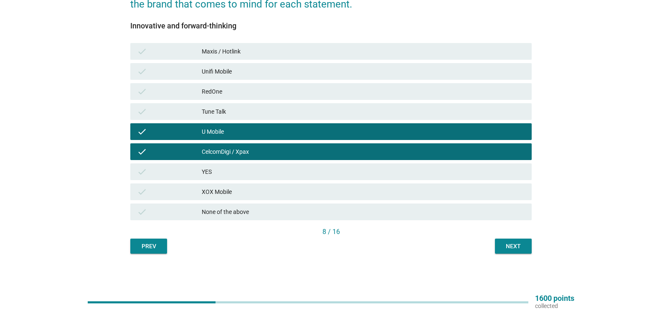
click at [514, 242] on div "Next" at bounding box center [513, 246] width 23 height 9
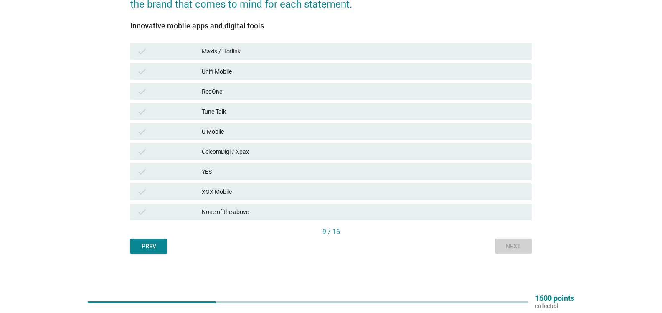
scroll to position [0, 0]
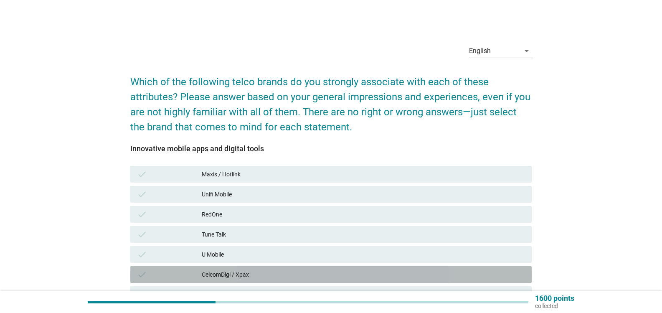
click at [248, 274] on div "CelcomDigi / Xpax" at bounding box center [363, 274] width 323 height 10
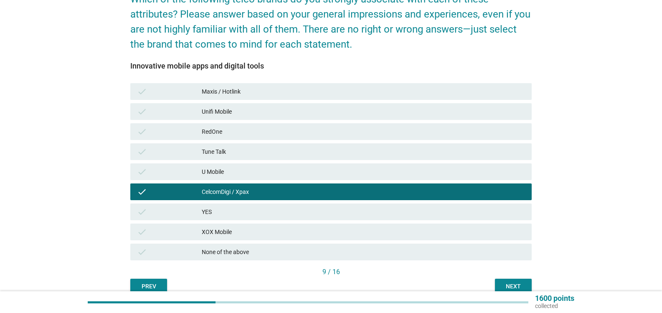
scroll to position [84, 0]
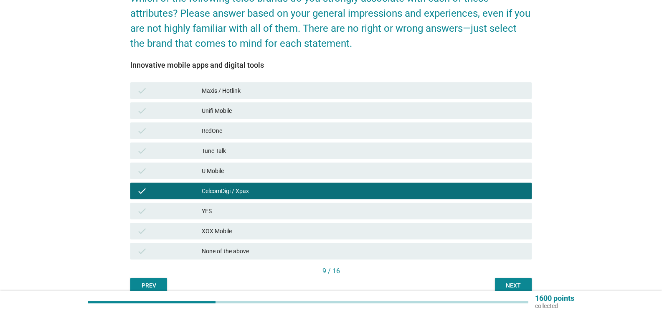
click at [506, 282] on div "Next" at bounding box center [513, 285] width 23 height 9
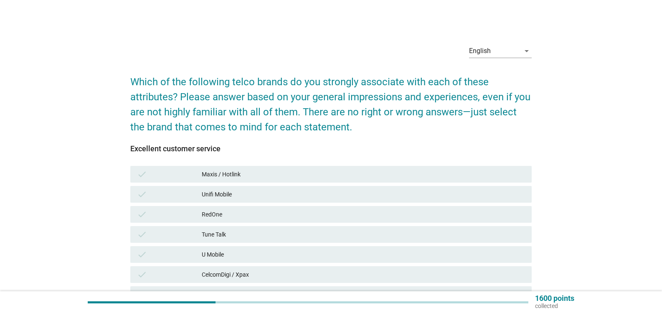
scroll to position [42, 0]
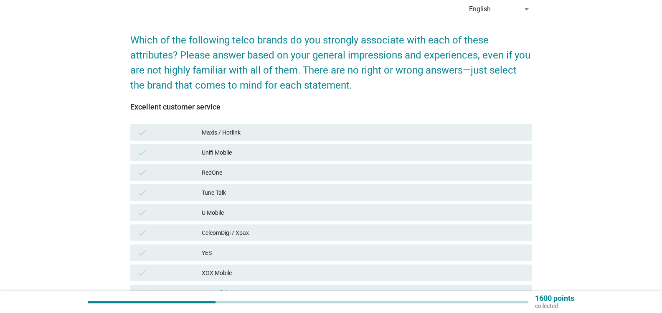
click at [244, 236] on div "CelcomDigi / Xpax" at bounding box center [363, 233] width 323 height 10
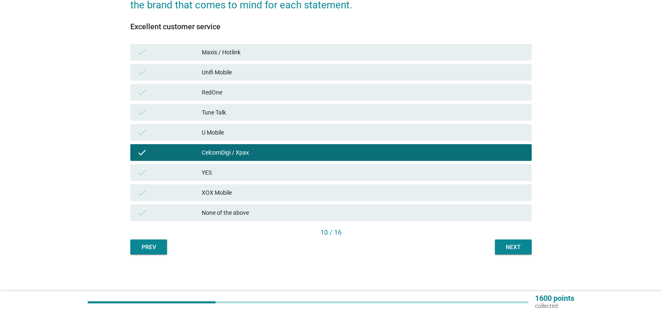
scroll to position [123, 0]
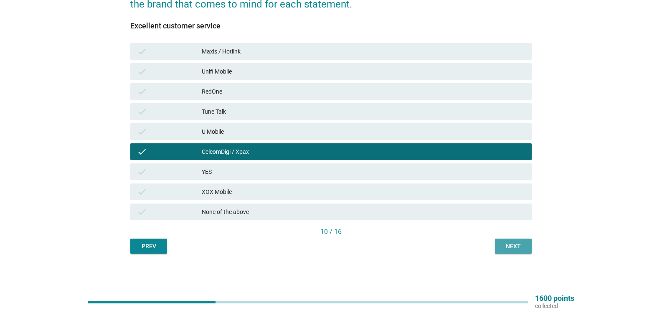
click at [507, 251] on button "Next" at bounding box center [513, 245] width 37 height 15
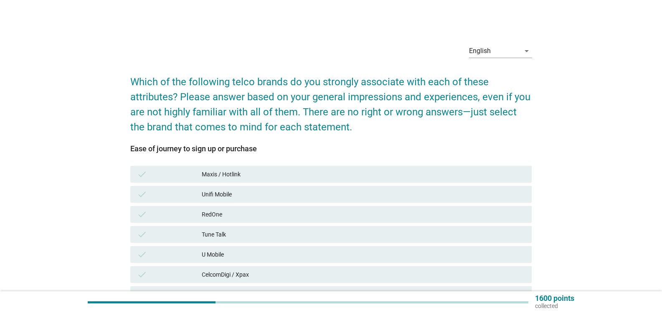
click at [246, 271] on div "CelcomDigi / Xpax" at bounding box center [363, 274] width 323 height 10
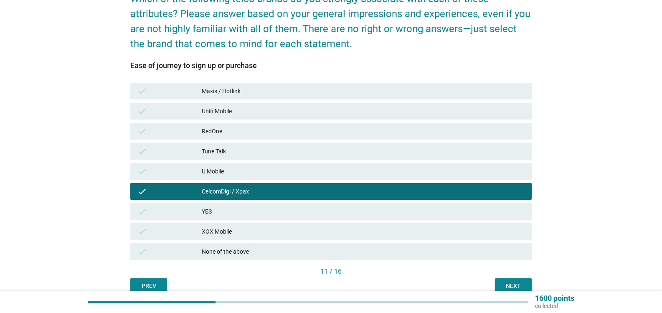
scroll to position [84, 0]
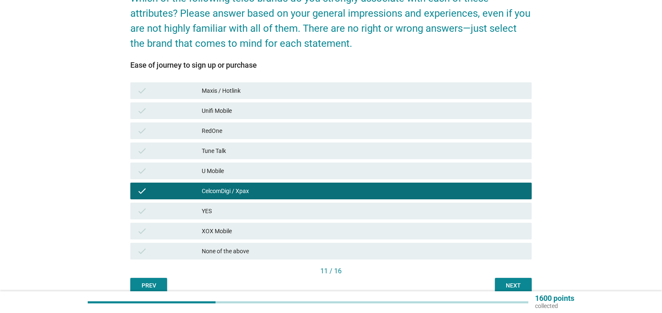
click at [512, 282] on div "Next" at bounding box center [513, 285] width 23 height 9
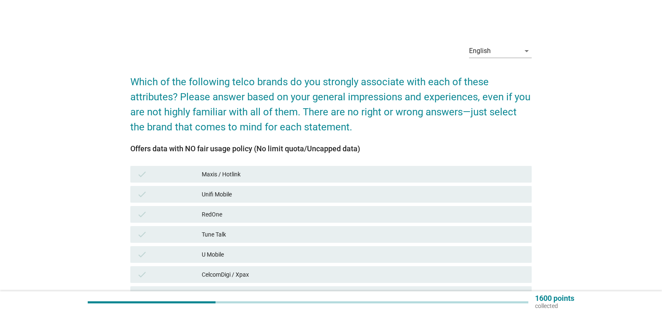
scroll to position [42, 0]
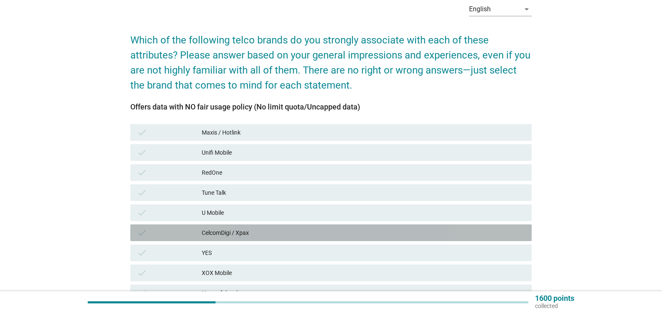
click at [276, 234] on div "CelcomDigi / Xpax" at bounding box center [363, 233] width 323 height 10
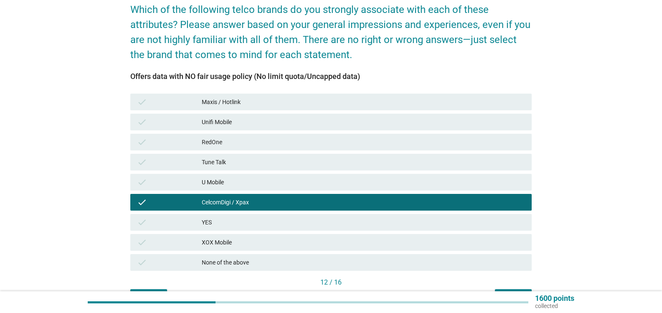
scroll to position [123, 0]
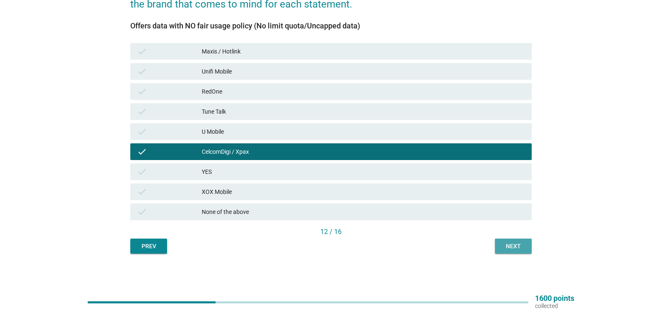
click at [504, 246] on div "Next" at bounding box center [513, 246] width 23 height 9
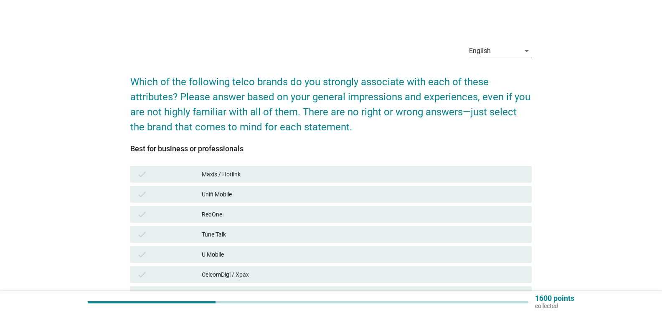
click at [239, 276] on div "CelcomDigi / Xpax" at bounding box center [363, 274] width 323 height 10
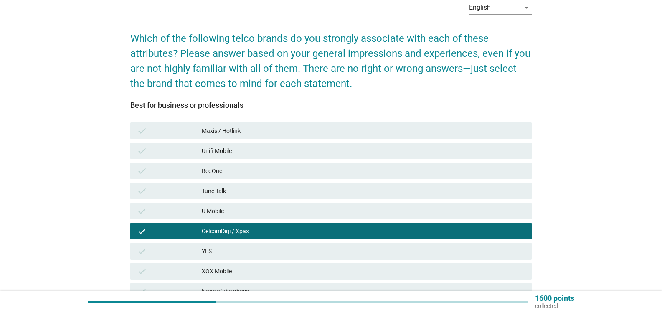
scroll to position [84, 0]
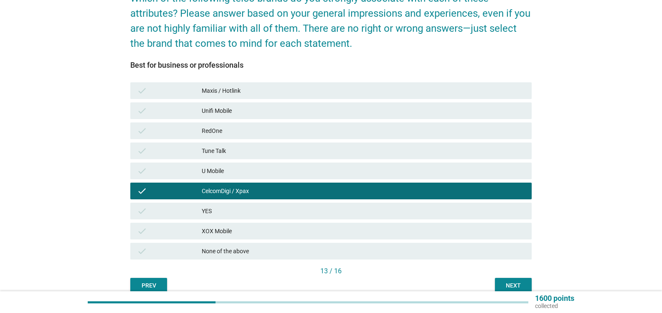
click at [508, 281] on div "Next" at bounding box center [513, 285] width 23 height 9
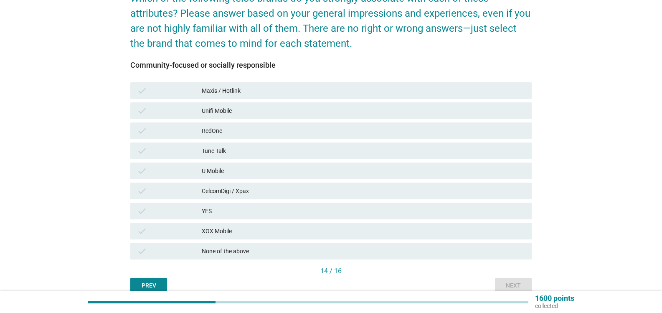
click at [254, 189] on div "CelcomDigi / Xpax" at bounding box center [363, 191] width 323 height 10
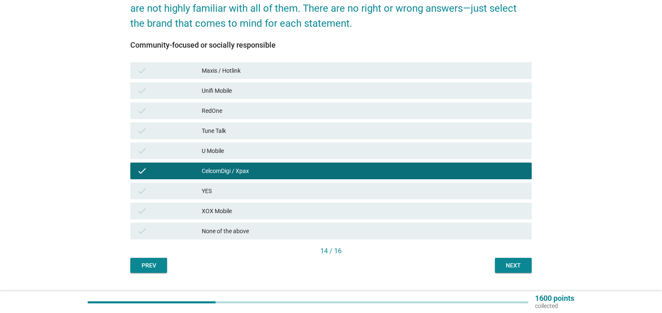
scroll to position [123, 0]
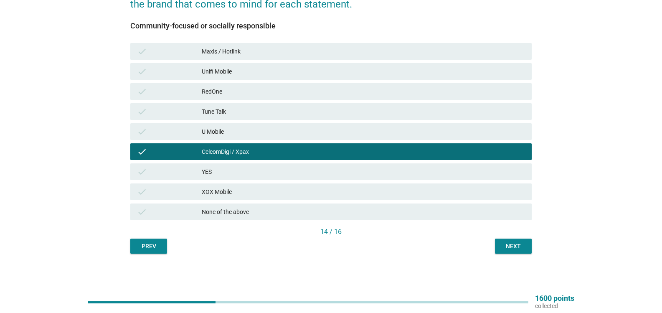
click at [515, 250] on div "Next" at bounding box center [513, 246] width 23 height 9
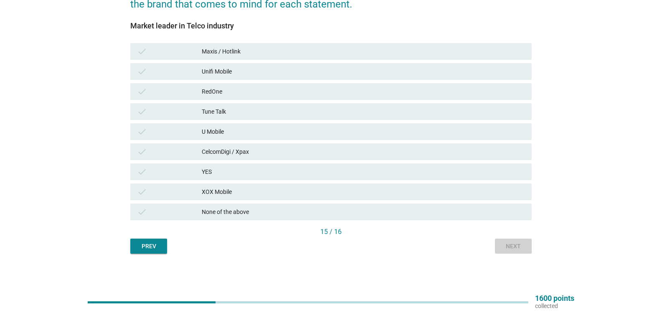
scroll to position [0, 0]
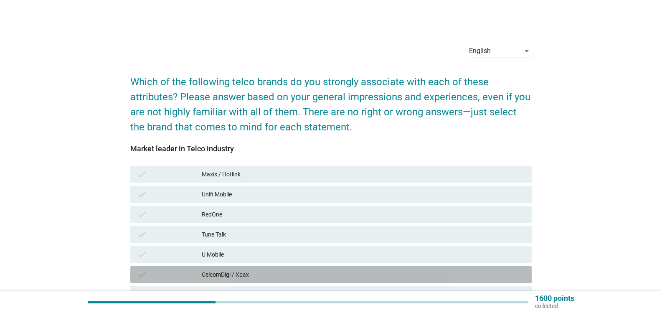
click at [237, 274] on div "CelcomDigi / Xpax" at bounding box center [363, 274] width 323 height 10
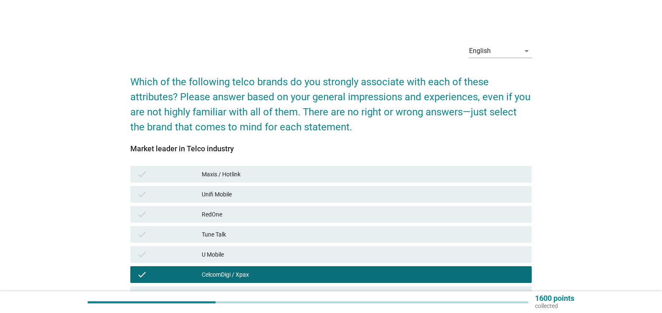
click at [254, 173] on div "Maxis / Hotlink" at bounding box center [363, 174] width 323 height 10
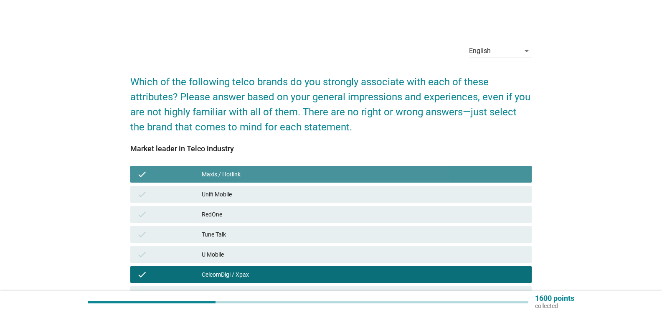
click at [254, 173] on div "Maxis / Hotlink" at bounding box center [363, 174] width 323 height 10
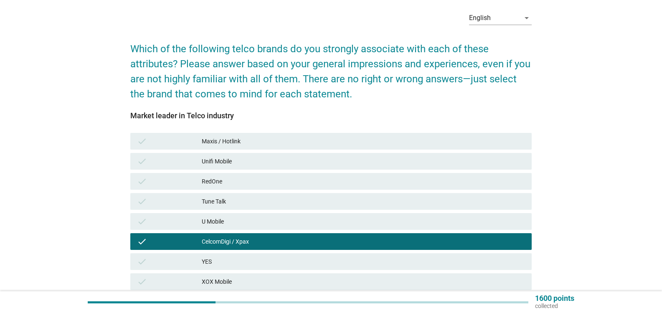
scroll to position [84, 0]
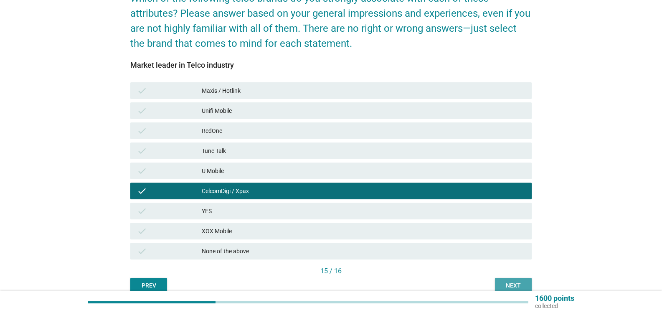
click at [522, 283] on div "Next" at bounding box center [513, 285] width 23 height 9
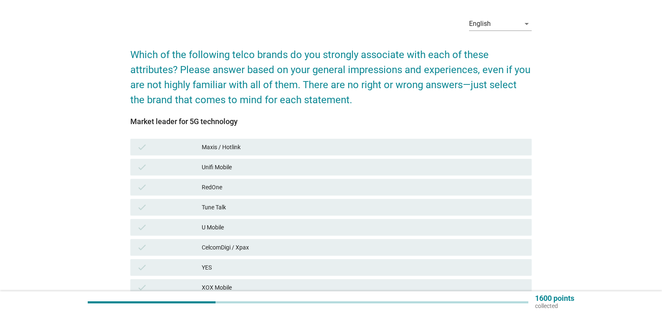
scroll to position [42, 0]
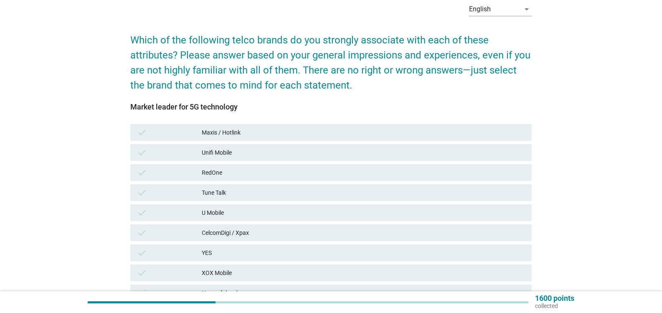
click at [226, 233] on div "CelcomDigi / Xpax" at bounding box center [363, 233] width 323 height 10
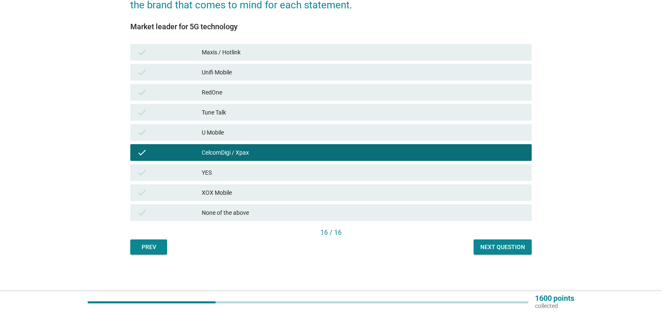
scroll to position [123, 0]
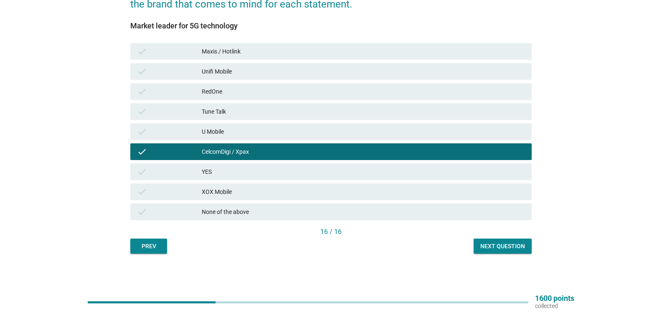
click at [504, 249] on div "Next question" at bounding box center [502, 246] width 45 height 9
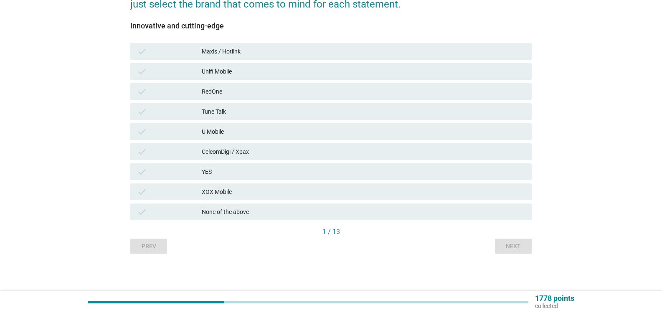
scroll to position [0, 0]
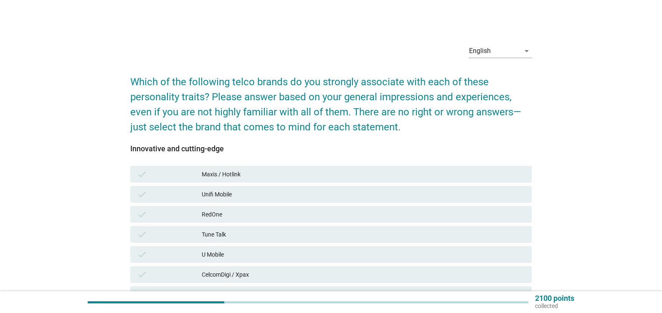
click at [208, 174] on div "Maxis / Hotlink" at bounding box center [363, 174] width 323 height 10
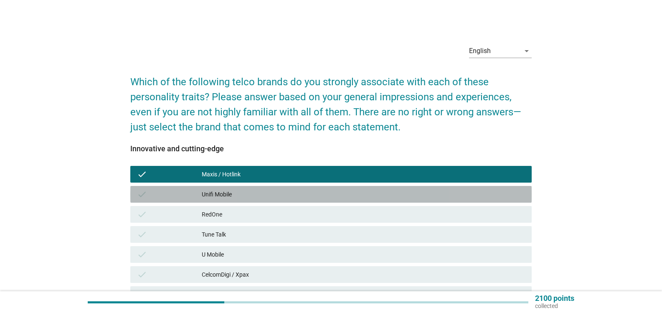
click at [220, 193] on div "Unifi Mobile" at bounding box center [363, 194] width 323 height 10
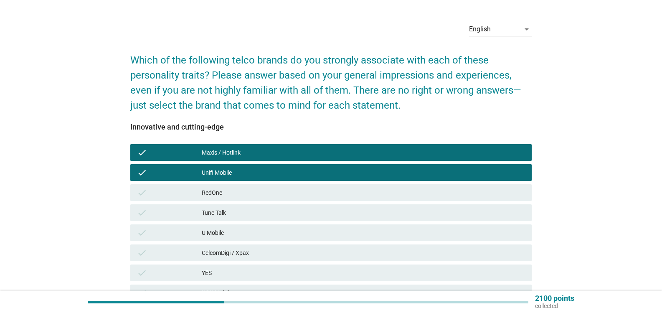
scroll to position [42, 0]
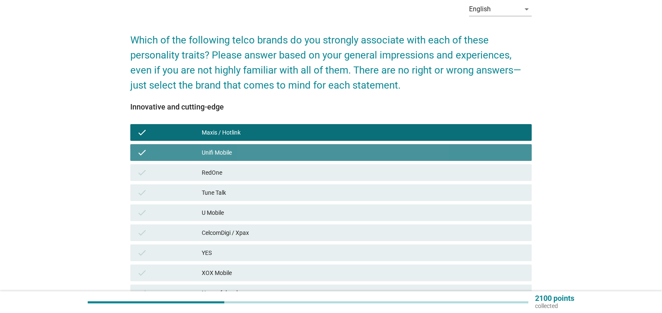
click at [237, 150] on div "Unifi Mobile" at bounding box center [363, 152] width 323 height 10
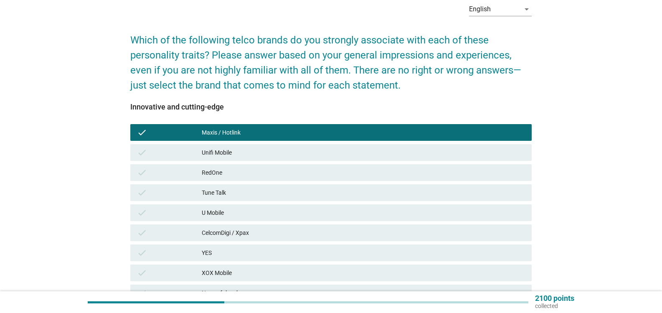
click at [238, 214] on div "U Mobile" at bounding box center [363, 213] width 323 height 10
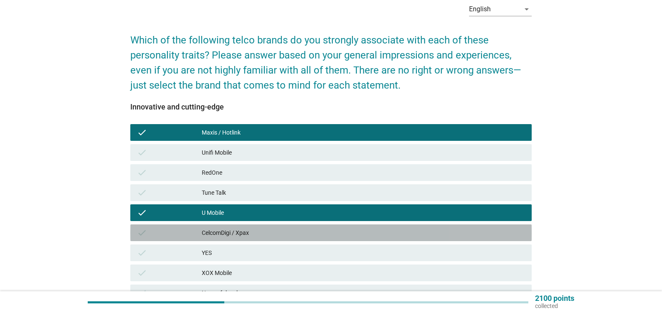
click at [249, 232] on div "CelcomDigi / Xpax" at bounding box center [363, 233] width 323 height 10
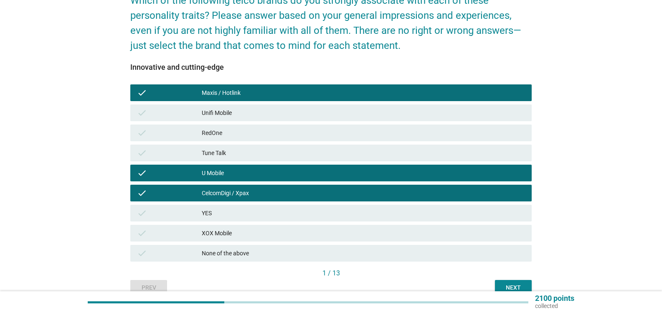
scroll to position [84, 0]
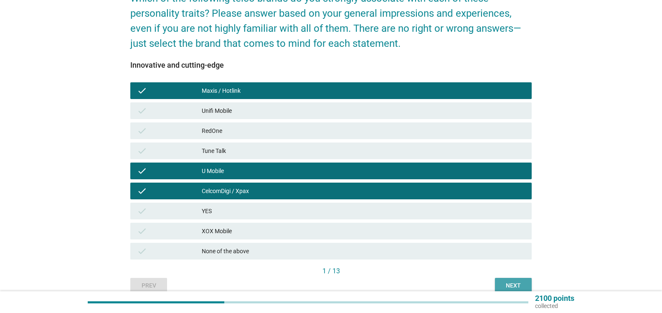
click at [517, 287] on div "Next" at bounding box center [513, 285] width 23 height 9
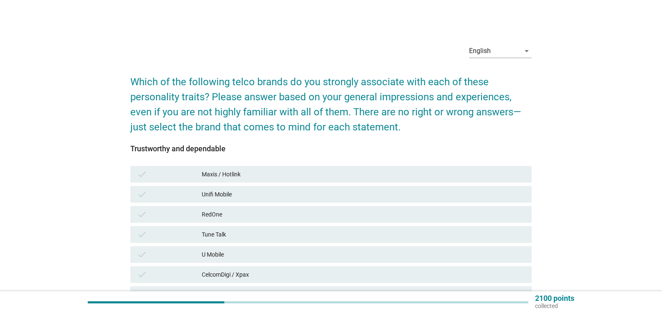
scroll to position [42, 0]
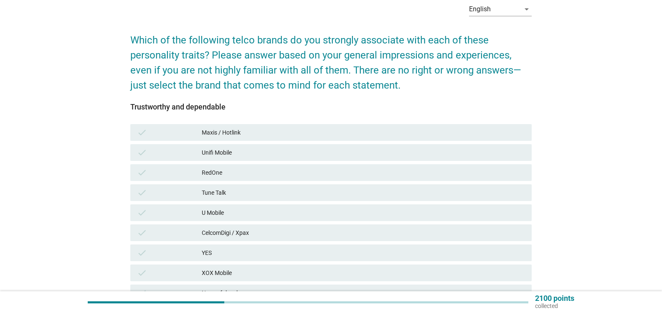
click at [229, 230] on div "CelcomDigi / Xpax" at bounding box center [363, 233] width 323 height 10
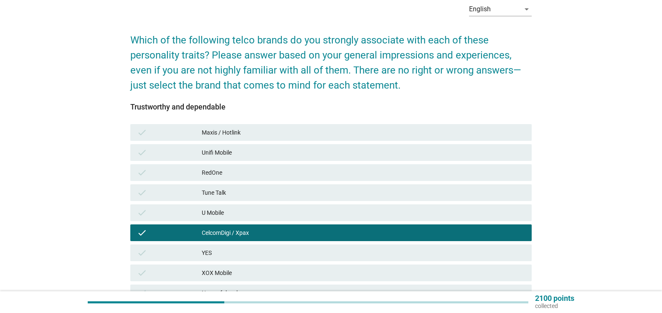
click at [223, 210] on div "U Mobile" at bounding box center [363, 213] width 323 height 10
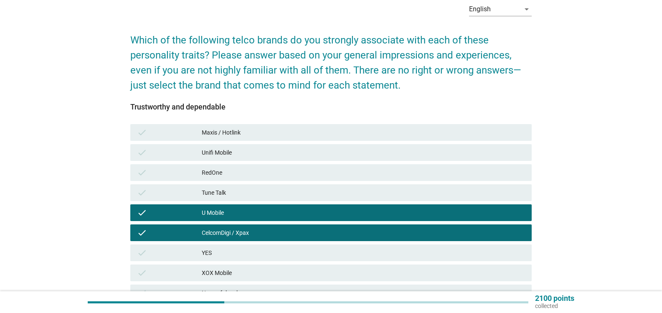
click at [223, 136] on div "Maxis / Hotlink" at bounding box center [363, 132] width 323 height 10
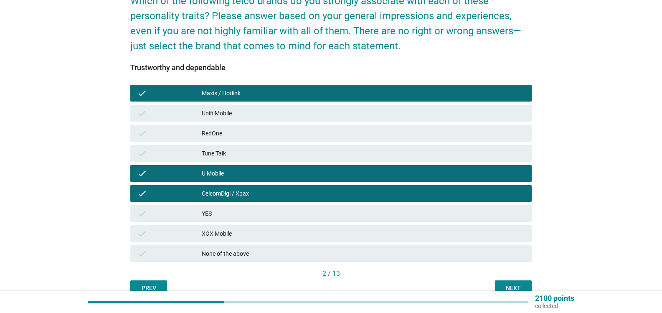
scroll to position [123, 0]
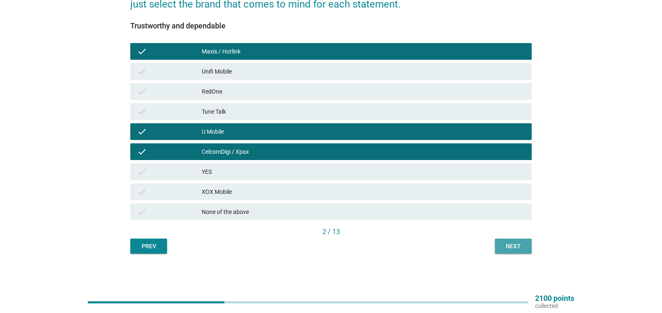
click at [516, 249] on div "Next" at bounding box center [513, 246] width 23 height 9
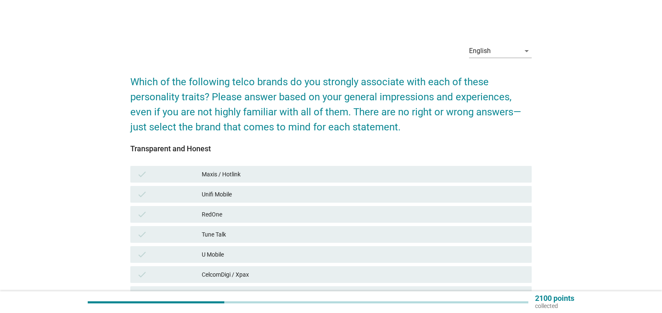
scroll to position [42, 0]
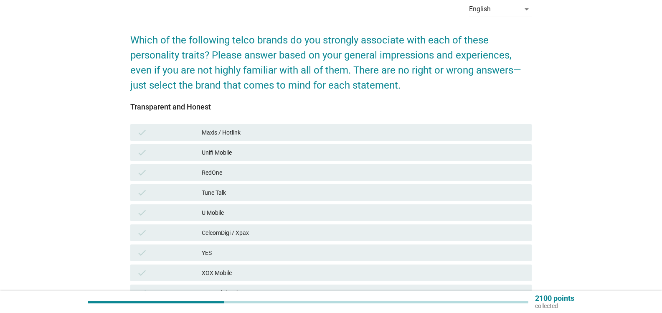
click at [235, 233] on div "CelcomDigi / Xpax" at bounding box center [363, 233] width 323 height 10
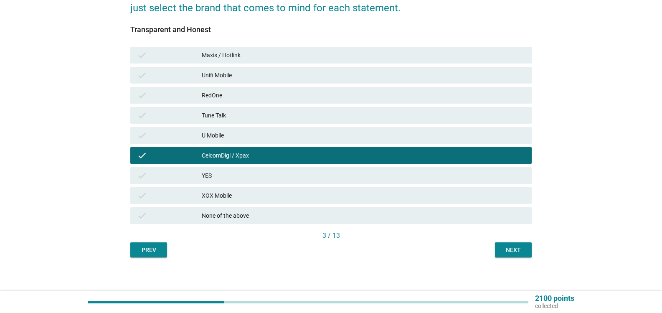
scroll to position [123, 0]
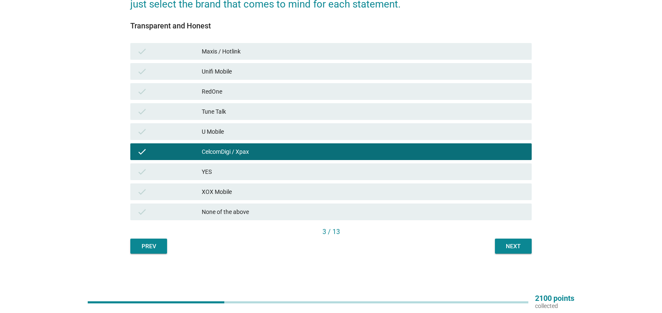
click at [517, 246] on div "Next" at bounding box center [513, 246] width 23 height 9
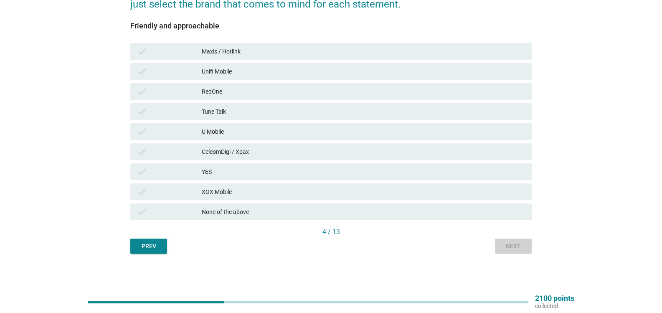
scroll to position [0, 0]
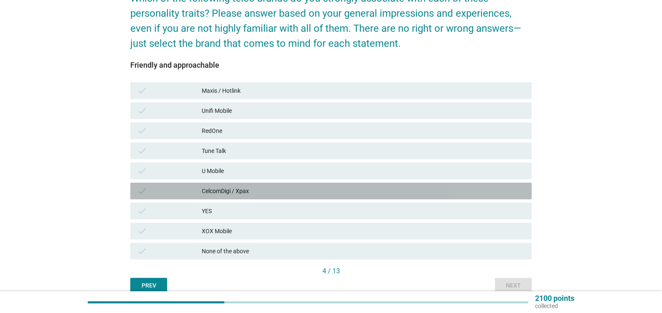
click at [246, 191] on div "CelcomDigi / Xpax" at bounding box center [363, 191] width 323 height 10
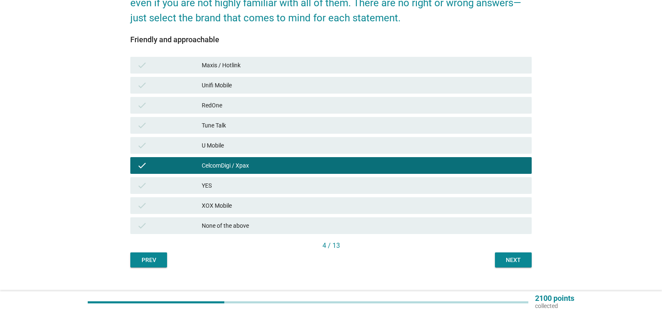
scroll to position [123, 0]
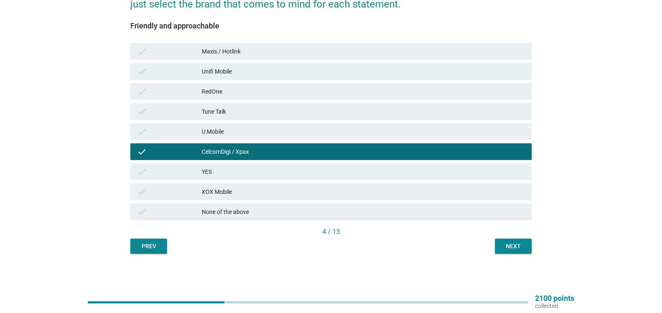
click at [516, 254] on div "English arrow_drop_down Which of the following telco brands do you strongly ass…" at bounding box center [331, 84] width 415 height 352
click at [516, 251] on button "Next" at bounding box center [513, 245] width 37 height 15
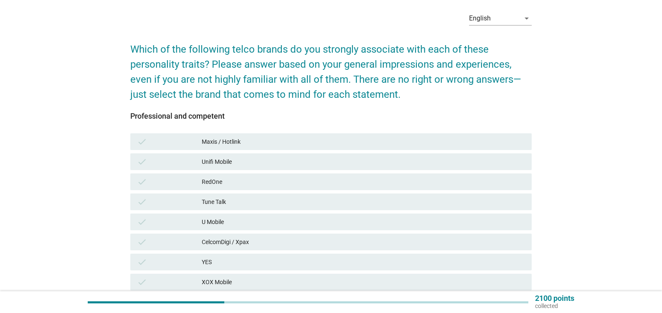
scroll to position [84, 0]
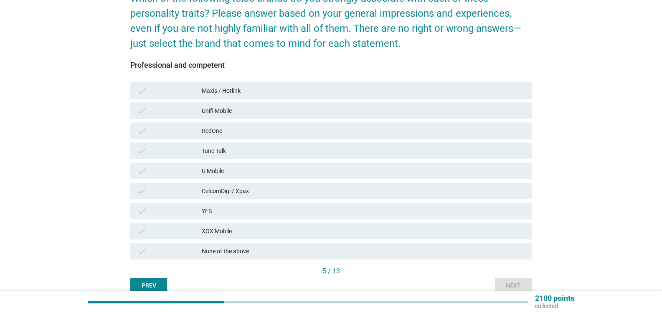
click at [255, 192] on div "CelcomDigi / Xpax" at bounding box center [363, 191] width 323 height 10
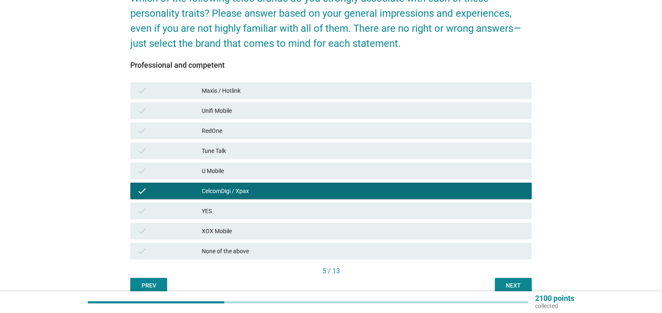
scroll to position [123, 0]
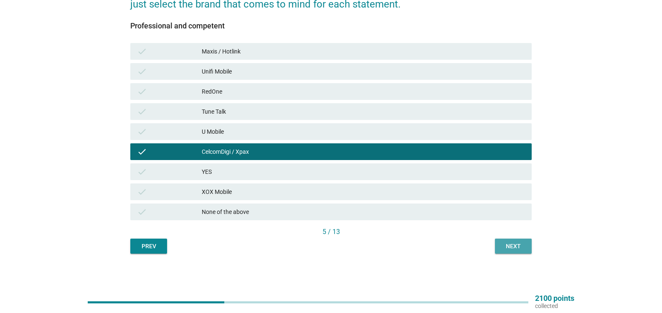
click at [510, 246] on div "Next" at bounding box center [513, 246] width 23 height 9
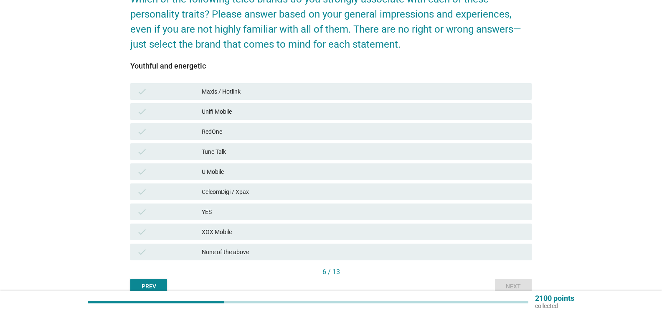
scroll to position [84, 0]
click at [254, 190] on div "CelcomDigi / Xpax" at bounding box center [363, 191] width 323 height 10
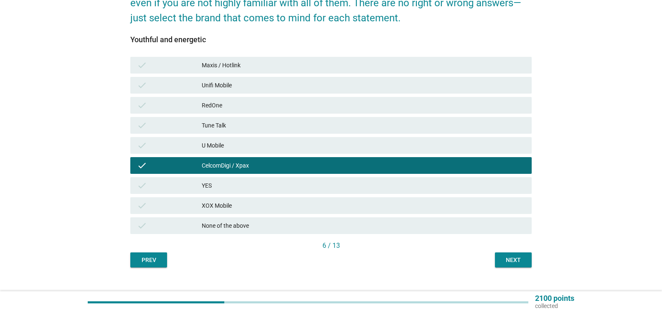
scroll to position [123, 0]
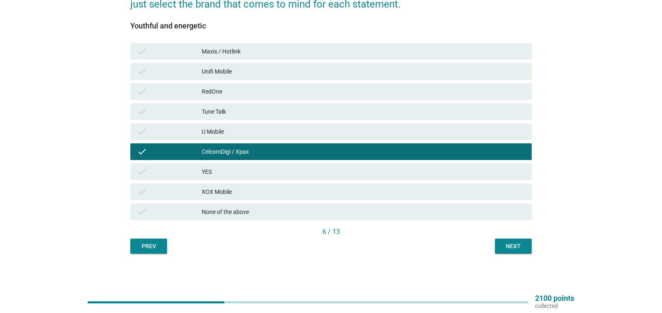
click at [506, 246] on div "Next" at bounding box center [513, 246] width 23 height 9
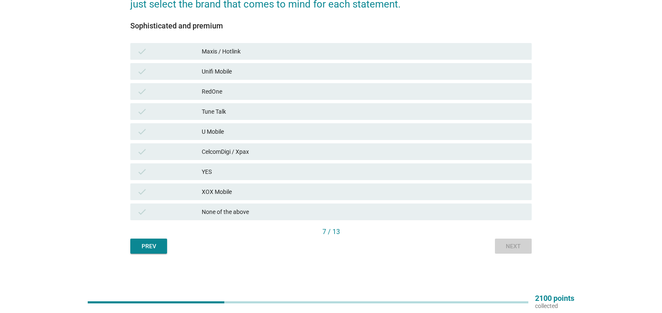
scroll to position [0, 0]
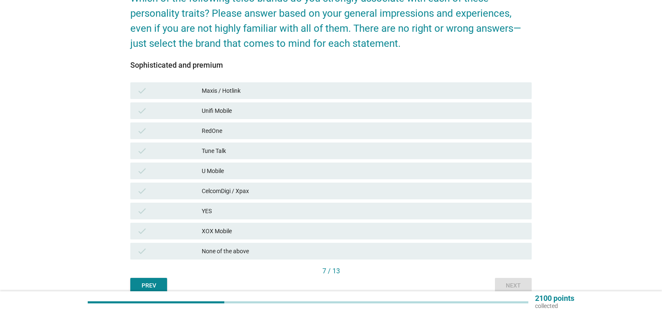
click at [236, 188] on div "CelcomDigi / Xpax" at bounding box center [363, 191] width 323 height 10
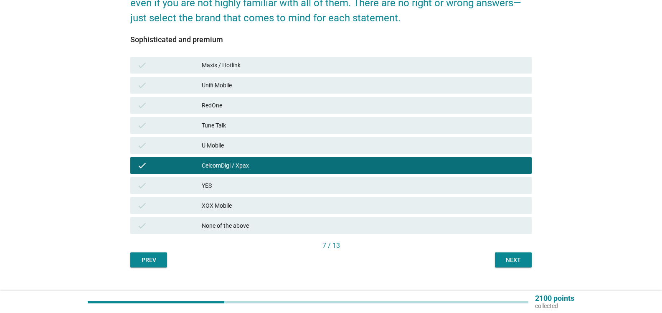
scroll to position [123, 0]
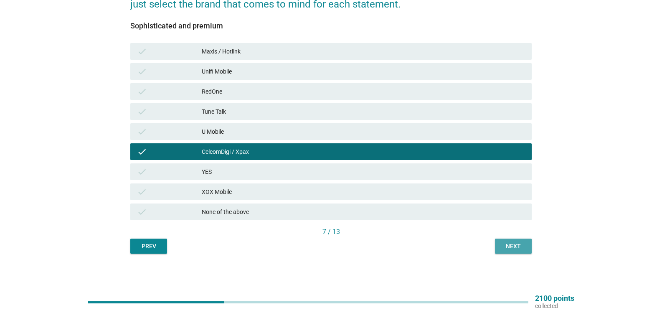
click at [510, 249] on div "Next" at bounding box center [513, 246] width 23 height 9
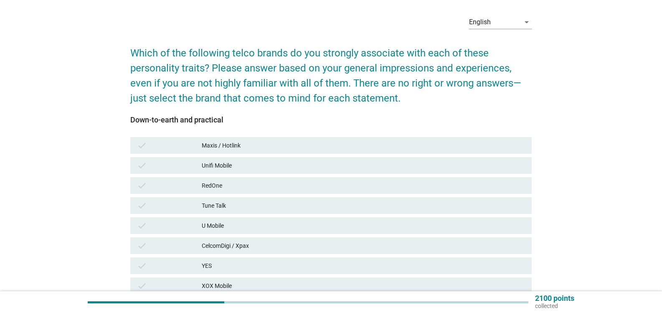
scroll to position [84, 0]
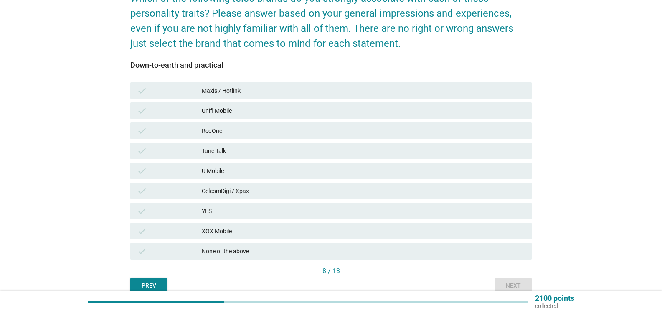
click at [231, 188] on div "CelcomDigi / Xpax" at bounding box center [363, 191] width 323 height 10
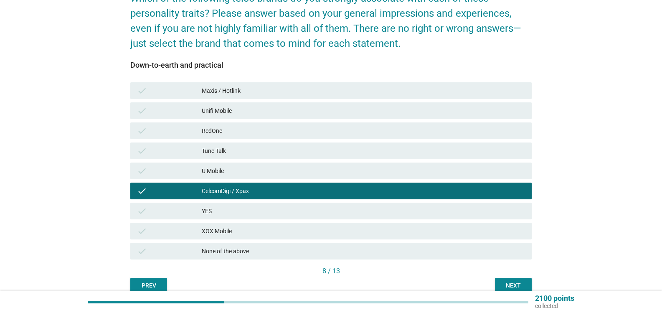
click at [518, 283] on div "Next" at bounding box center [513, 285] width 23 height 9
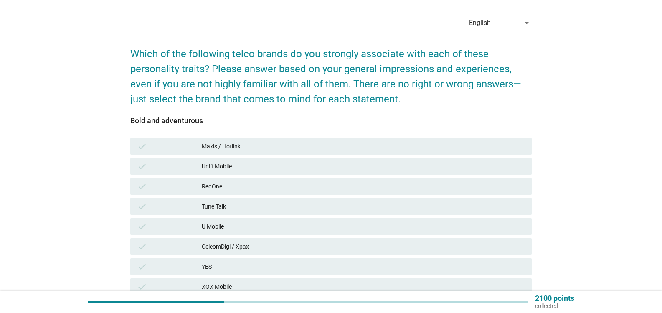
scroll to position [42, 0]
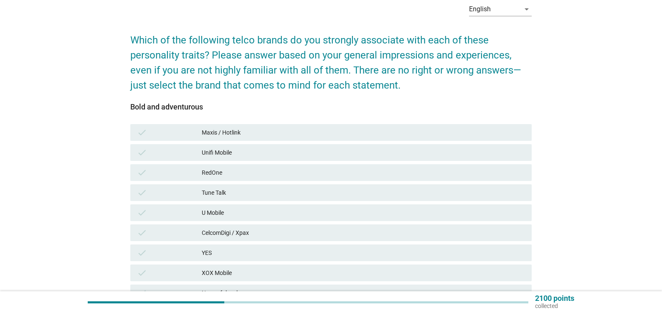
click at [249, 233] on div "CelcomDigi / Xpax" at bounding box center [363, 233] width 323 height 10
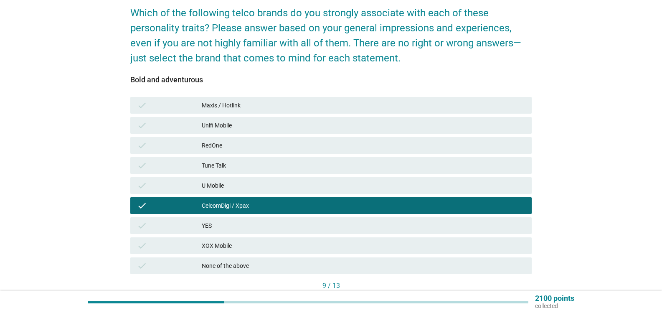
scroll to position [84, 0]
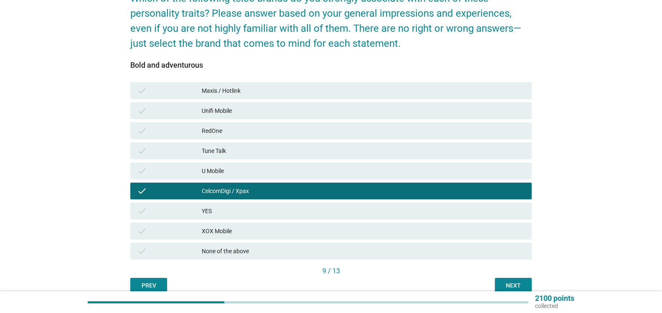
click at [512, 283] on div "Next" at bounding box center [513, 285] width 23 height 9
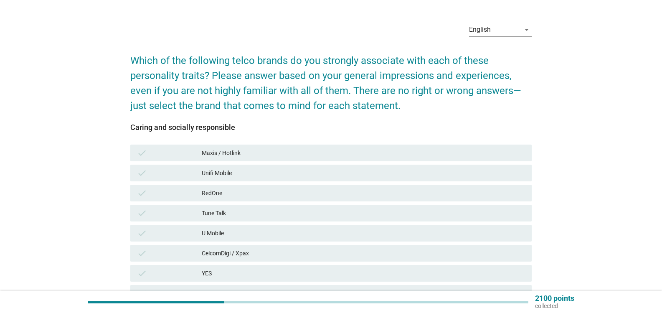
scroll to position [42, 0]
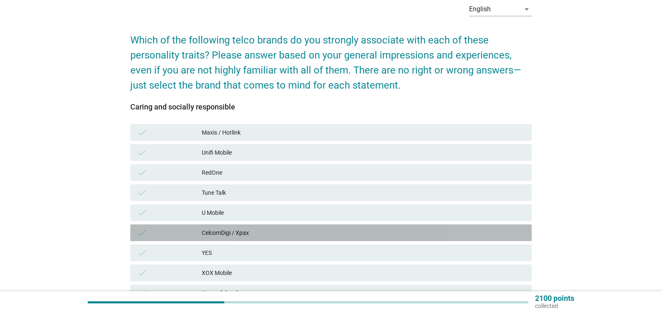
click at [260, 232] on div "CelcomDigi / Xpax" at bounding box center [363, 233] width 323 height 10
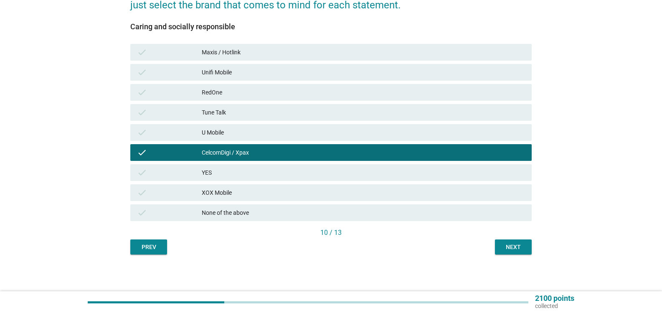
scroll to position [0, 0]
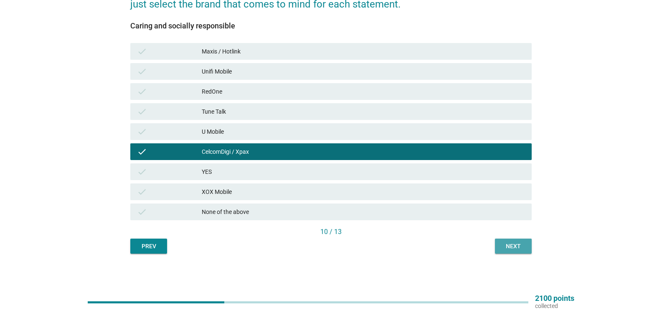
click at [511, 247] on div "Next" at bounding box center [513, 246] width 23 height 9
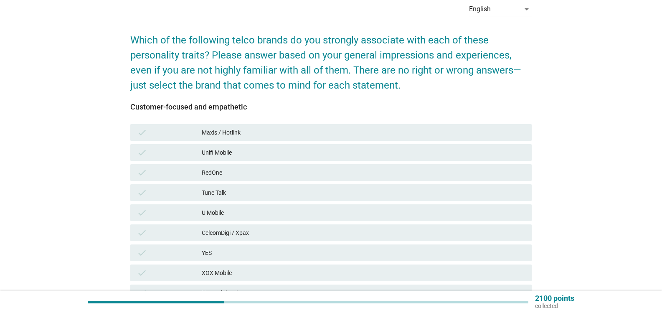
click at [256, 231] on div "CelcomDigi / Xpax" at bounding box center [363, 233] width 323 height 10
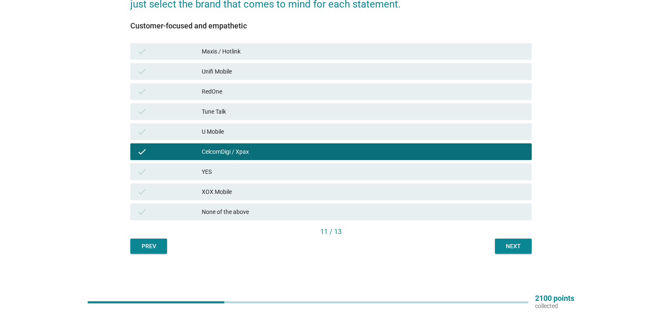
click at [507, 243] on div "Next" at bounding box center [513, 246] width 23 height 9
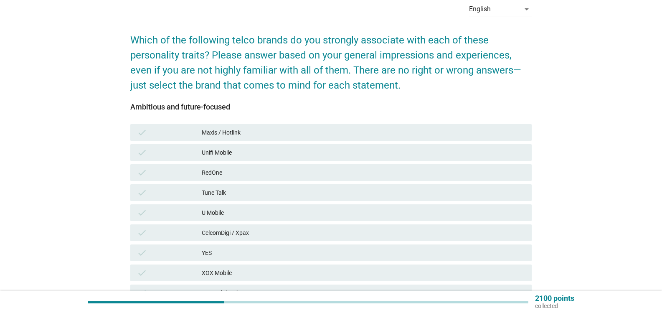
click at [236, 230] on div "CelcomDigi / Xpax" at bounding box center [363, 233] width 323 height 10
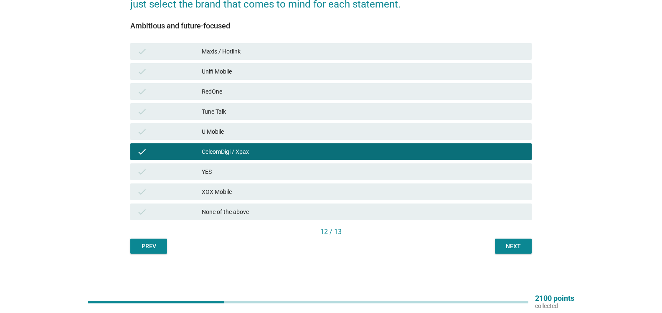
click at [514, 247] on div "Next" at bounding box center [513, 246] width 23 height 9
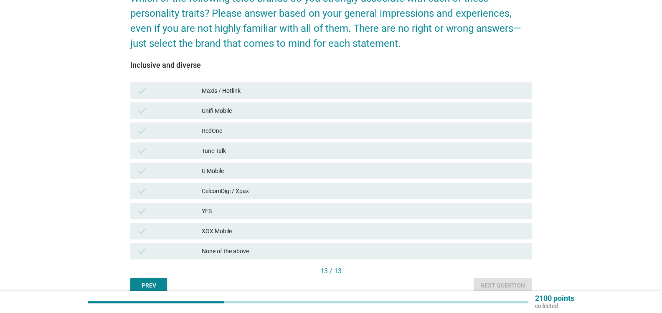
click at [216, 190] on div "CelcomDigi / Xpax" at bounding box center [363, 191] width 323 height 10
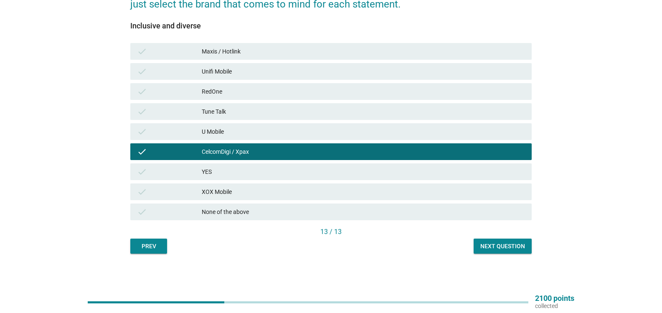
click at [492, 242] on div "Next question" at bounding box center [502, 246] width 45 height 9
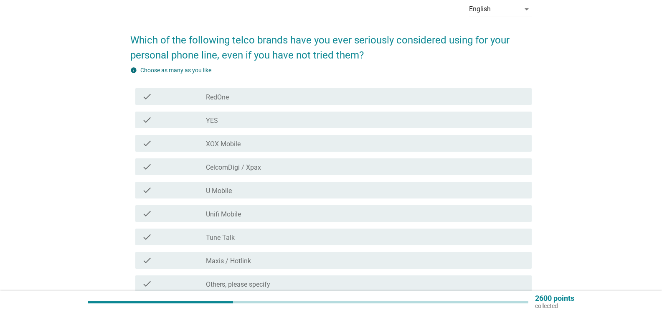
click at [242, 191] on div "check_box_outline_blank U Mobile" at bounding box center [365, 190] width 319 height 10
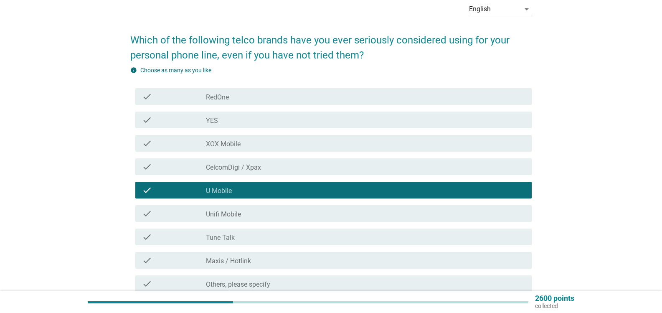
click at [256, 166] on label "CelcomDigi / Xpax" at bounding box center [233, 167] width 55 height 8
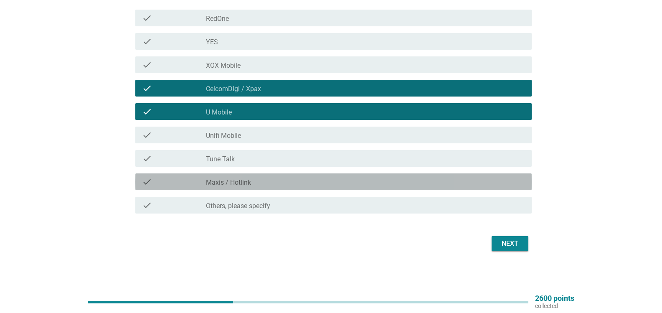
click at [259, 178] on div "check_box_outline_blank Maxis / Hotlink" at bounding box center [365, 182] width 319 height 10
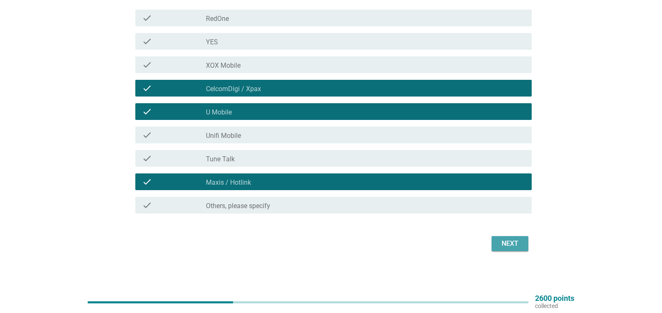
click at [502, 241] on div "Next" at bounding box center [509, 243] width 23 height 10
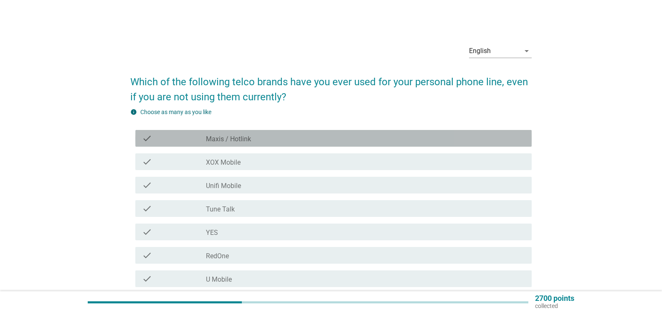
click at [249, 140] on label "Maxis / Hotlink" at bounding box center [228, 139] width 45 height 8
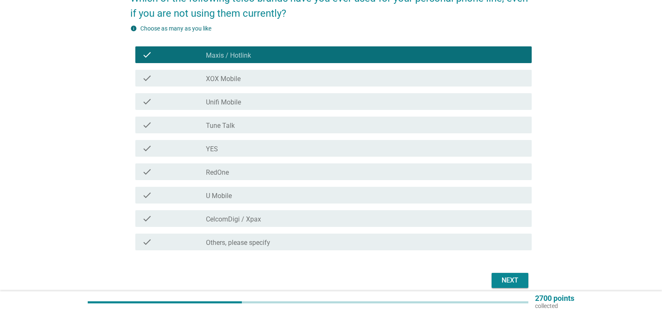
click at [223, 196] on label "U Mobile" at bounding box center [219, 196] width 26 height 8
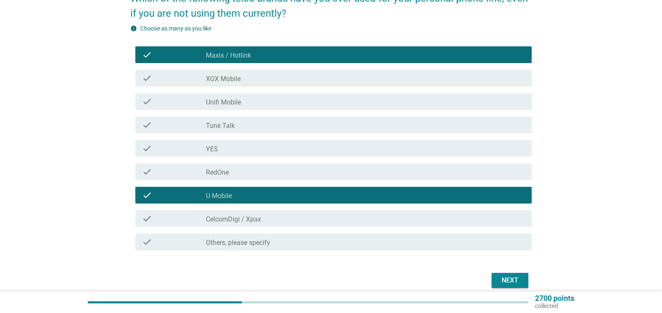
click at [496, 276] on button "Next" at bounding box center [510, 280] width 37 height 15
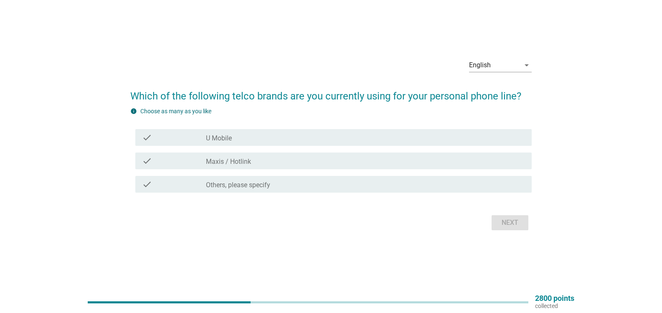
scroll to position [22, 0]
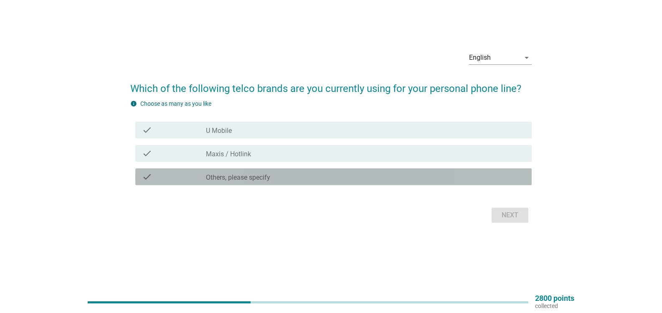
click at [247, 178] on label "Others, please specify" at bounding box center [238, 177] width 64 height 8
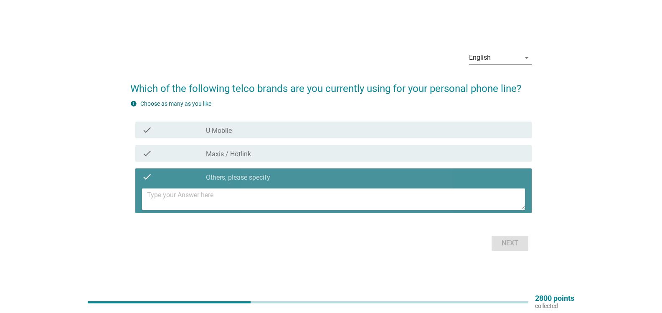
click at [225, 197] on textarea at bounding box center [336, 198] width 378 height 21
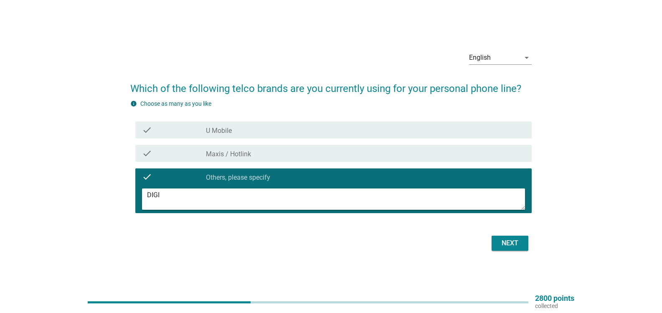
type textarea "DIGI"
click at [502, 242] on div "Next" at bounding box center [509, 243] width 23 height 10
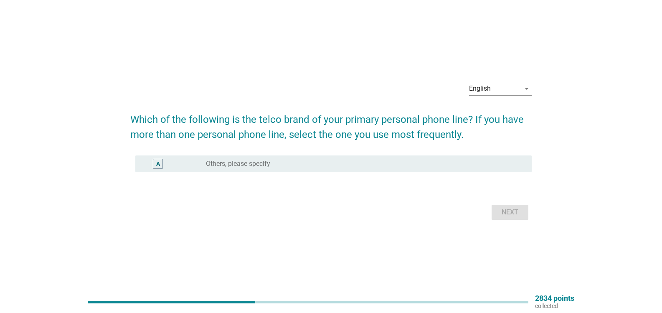
scroll to position [0, 0]
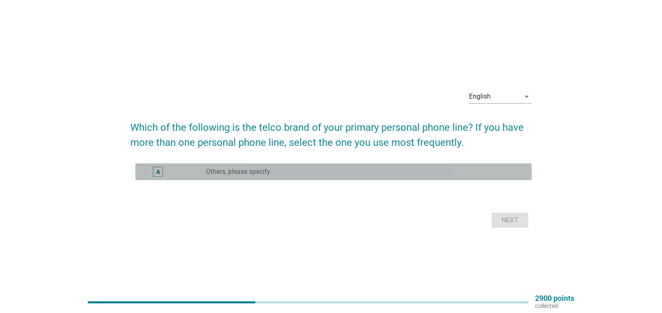
click at [261, 171] on label "Others, please specify" at bounding box center [238, 171] width 64 height 8
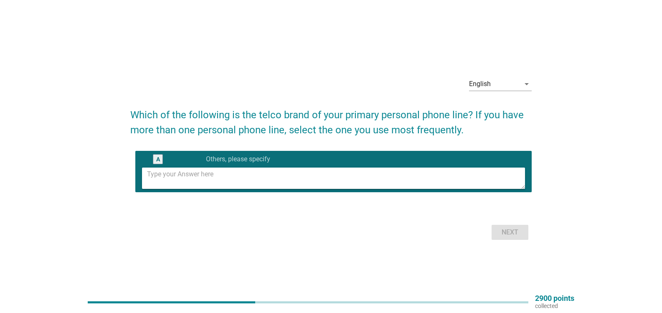
click at [258, 175] on textarea at bounding box center [336, 177] width 378 height 21
type textarea "DIGI"
click at [503, 229] on div "Next" at bounding box center [509, 232] width 23 height 10
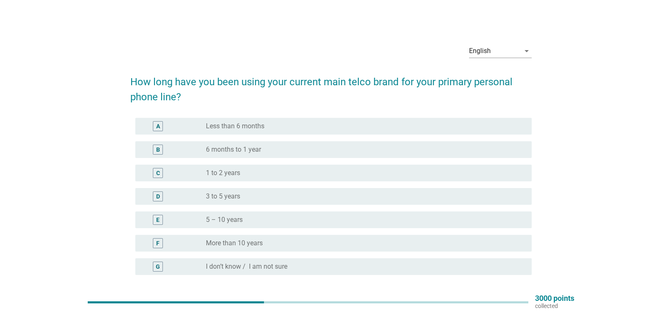
click at [278, 244] on div "radio_button_unchecked More than 10 years" at bounding box center [362, 243] width 312 height 8
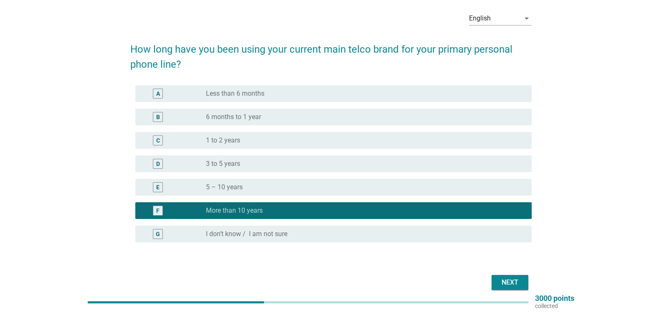
scroll to position [71, 0]
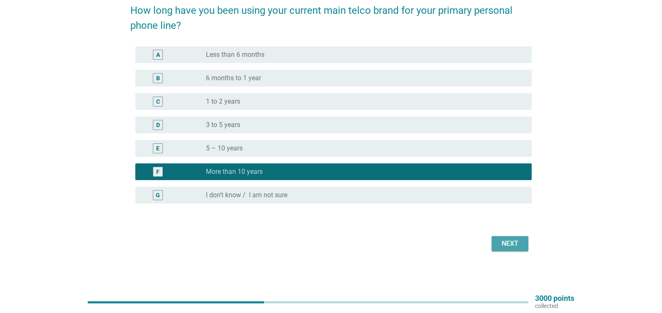
click at [520, 246] on div "Next" at bounding box center [509, 243] width 23 height 10
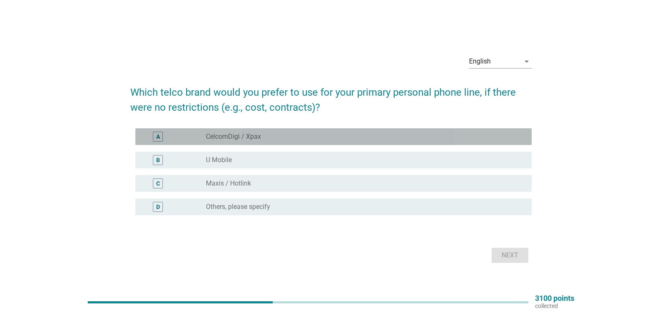
click at [239, 134] on label "CelcomDigi / Xpax" at bounding box center [233, 136] width 55 height 8
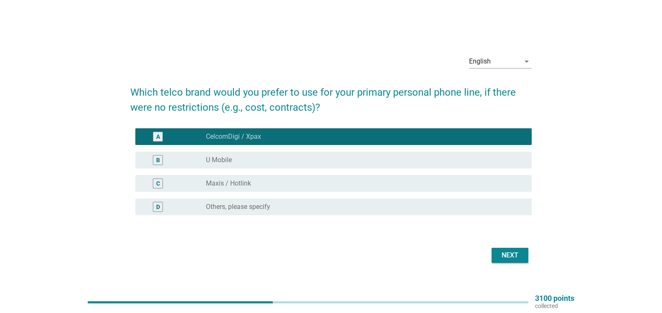
click at [511, 254] on div "Next" at bounding box center [509, 255] width 23 height 10
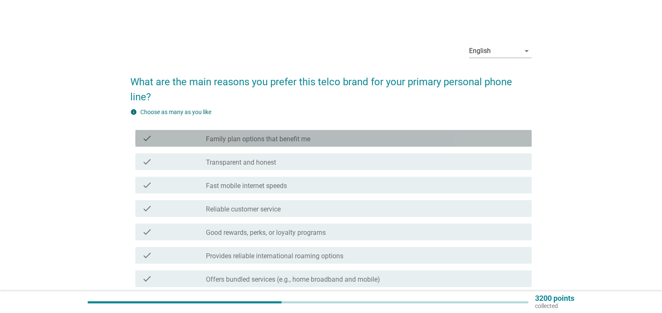
click at [296, 138] on label "Family plan options that benefit me" at bounding box center [258, 139] width 104 height 8
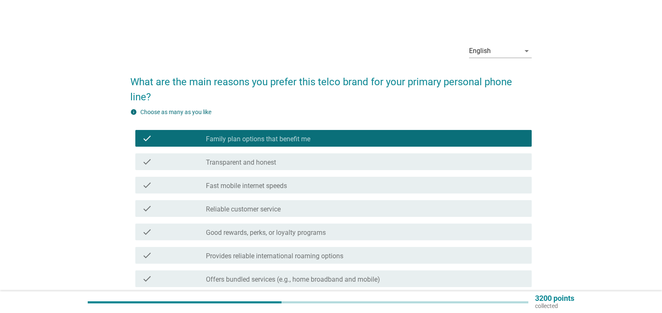
click at [282, 162] on div "check_box_outline_blank Transparent and honest" at bounding box center [365, 162] width 319 height 10
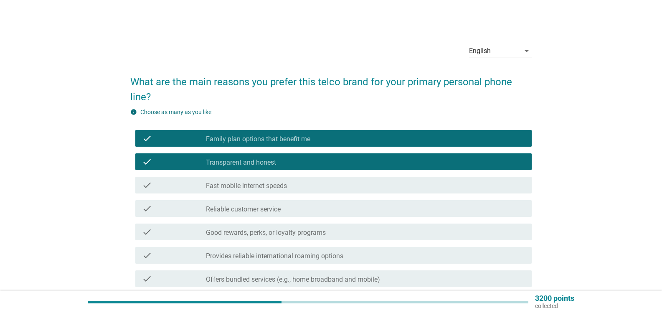
click at [284, 208] on div "check_box_outline_blank Reliable customer service" at bounding box center [365, 208] width 319 height 10
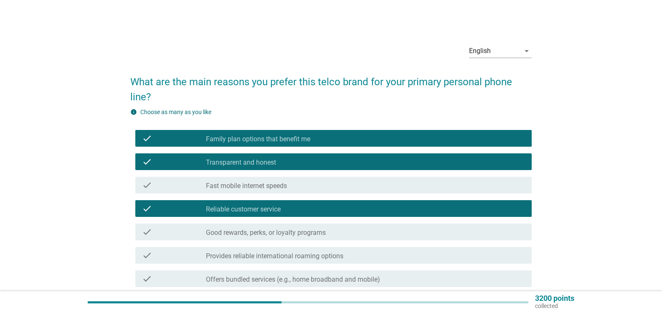
click at [284, 182] on label "Fast mobile internet speeds" at bounding box center [246, 186] width 81 height 8
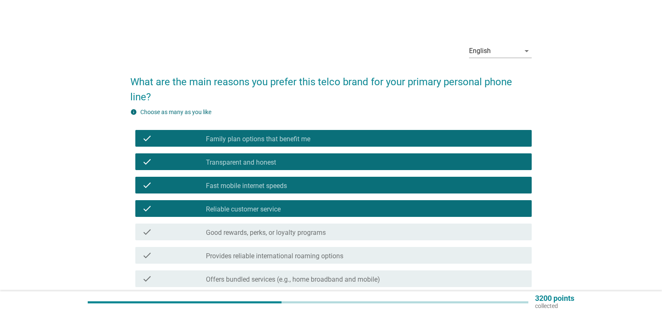
scroll to position [42, 0]
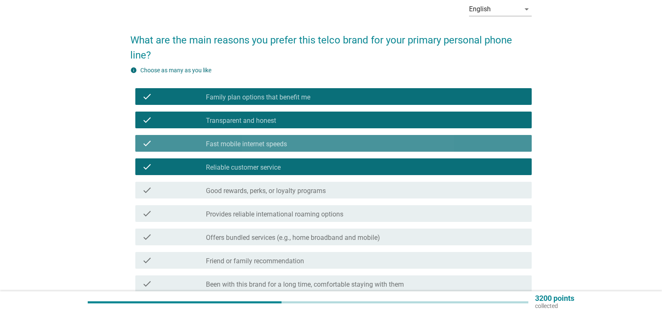
click at [287, 143] on label "Fast mobile internet speeds" at bounding box center [246, 144] width 81 height 8
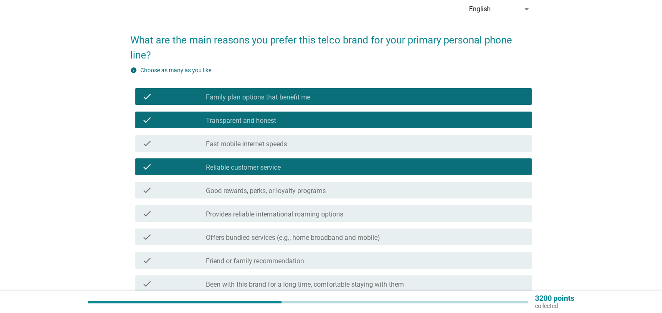
scroll to position [84, 0]
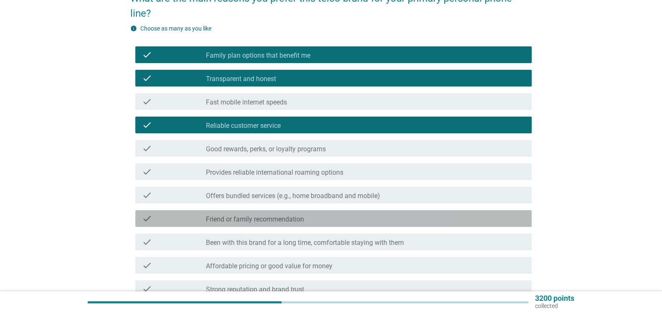
click at [246, 219] on label "Friend or family recommendation" at bounding box center [255, 219] width 98 height 8
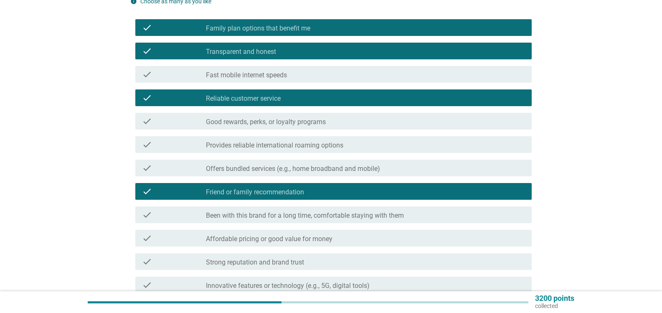
scroll to position [125, 0]
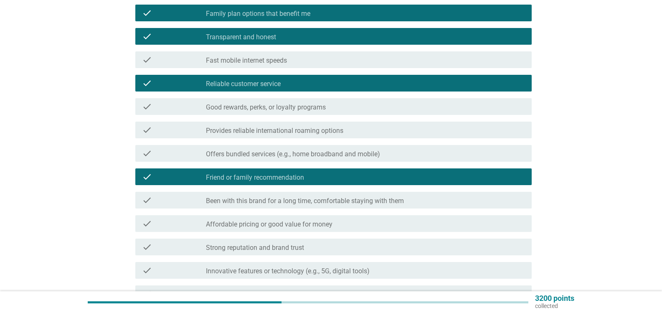
click at [248, 223] on label "Affordable pricing or good value for money" at bounding box center [269, 224] width 127 height 8
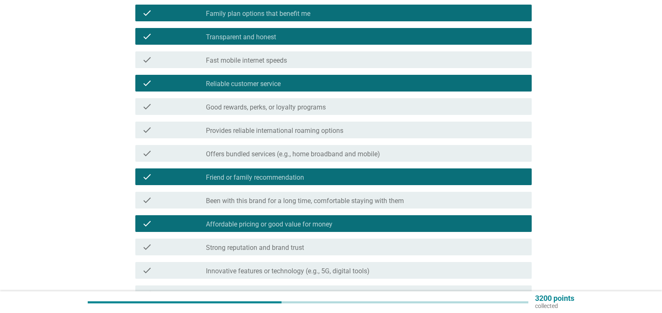
click at [262, 171] on div "check check_box Friend or family recommendation" at bounding box center [333, 176] width 396 height 17
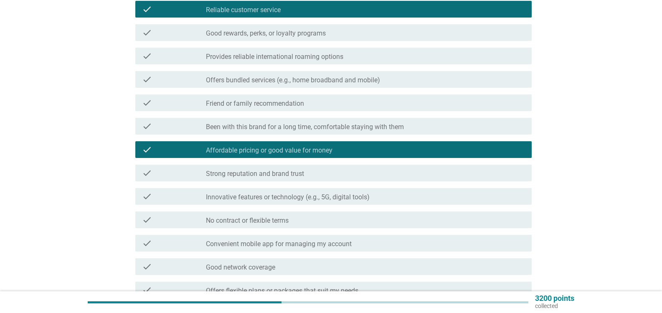
scroll to position [209, 0]
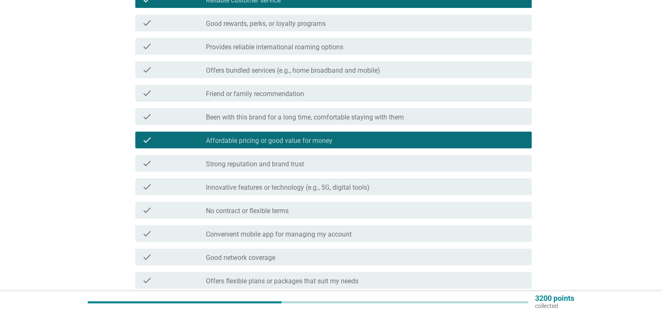
click at [307, 235] on label "Convenient mobile app for managing my account" at bounding box center [279, 234] width 146 height 8
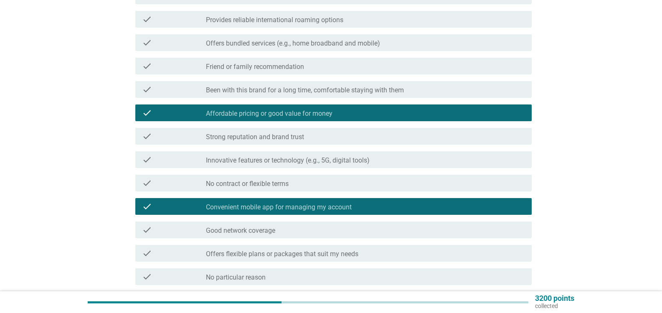
scroll to position [251, 0]
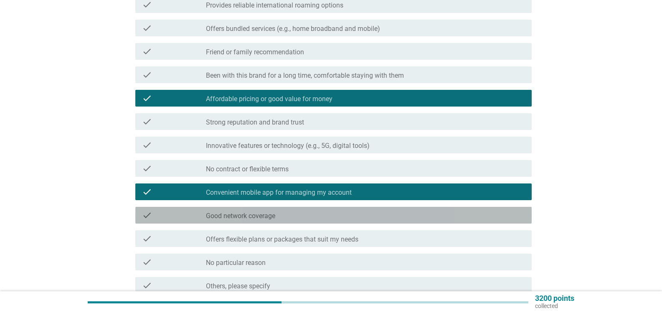
click at [278, 218] on div "check_box_outline_blank Good network coverage" at bounding box center [365, 215] width 319 height 10
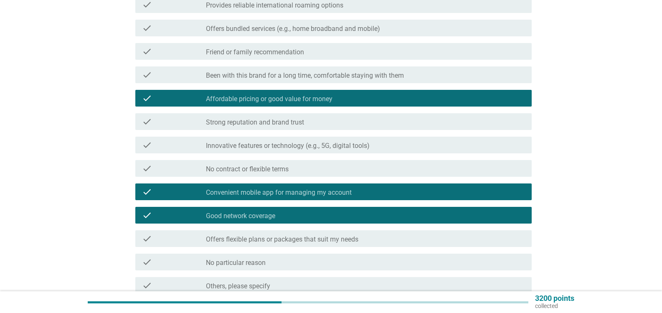
click at [278, 218] on div "check_box_outline_blank Good network coverage" at bounding box center [365, 215] width 319 height 10
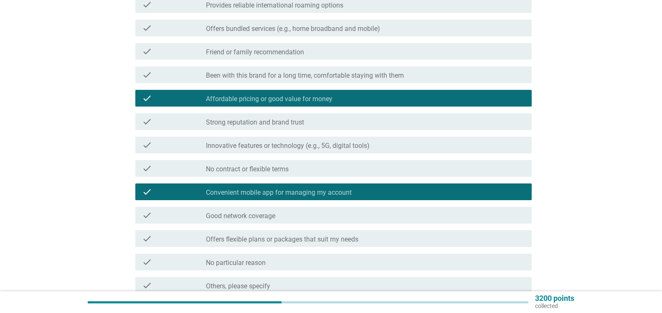
scroll to position [292, 0]
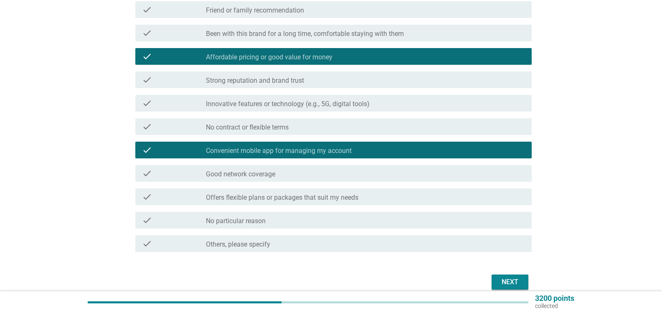
click at [519, 283] on div "Next" at bounding box center [509, 282] width 23 height 10
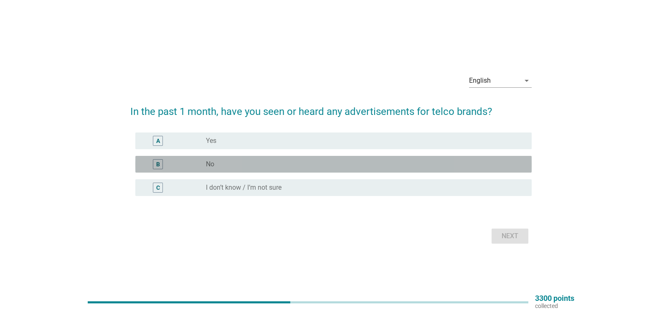
click at [236, 167] on div "radio_button_unchecked No" at bounding box center [362, 164] width 312 height 8
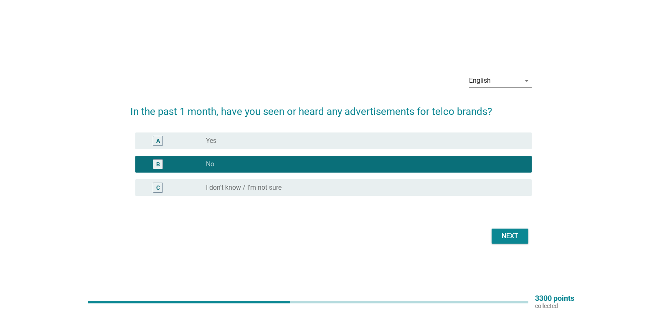
click at [506, 228] on div "Next" at bounding box center [330, 236] width 401 height 20
click at [508, 232] on div "Next" at bounding box center [509, 236] width 23 height 10
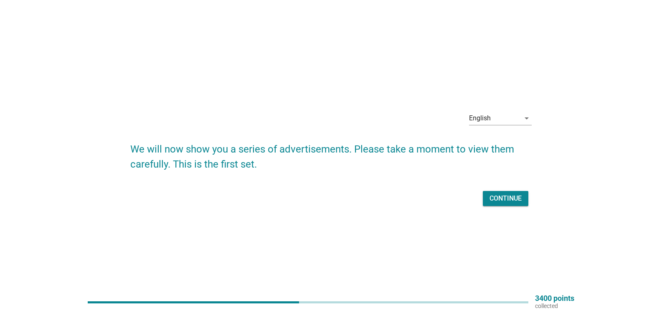
click at [501, 198] on div "Continue" at bounding box center [506, 198] width 32 height 10
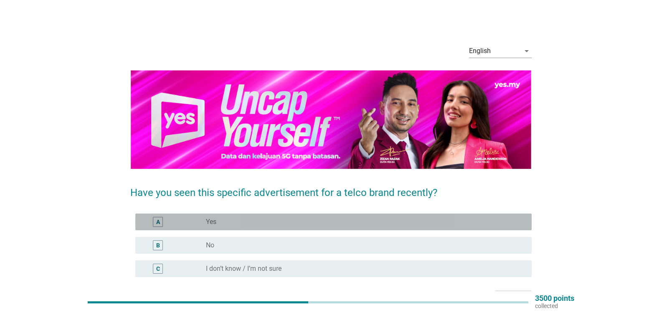
click at [269, 223] on div "radio_button_unchecked Yes" at bounding box center [362, 222] width 312 height 8
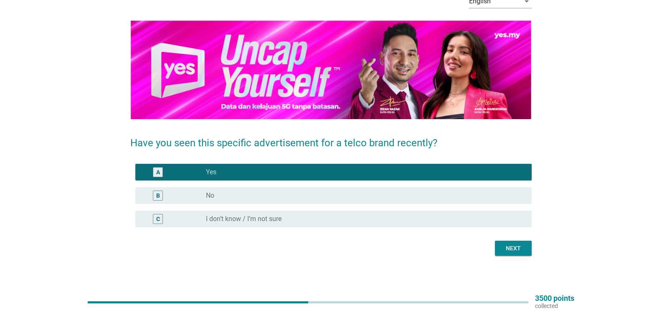
scroll to position [52, 0]
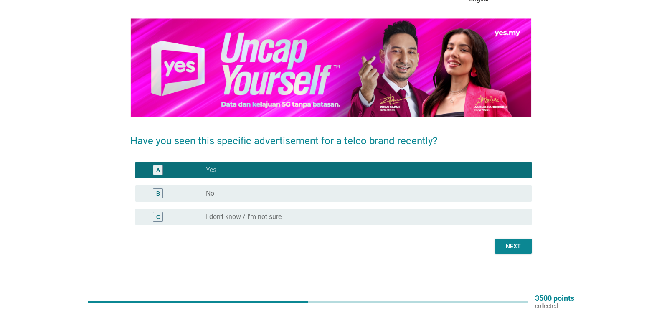
click at [517, 246] on div "Next" at bounding box center [513, 246] width 23 height 9
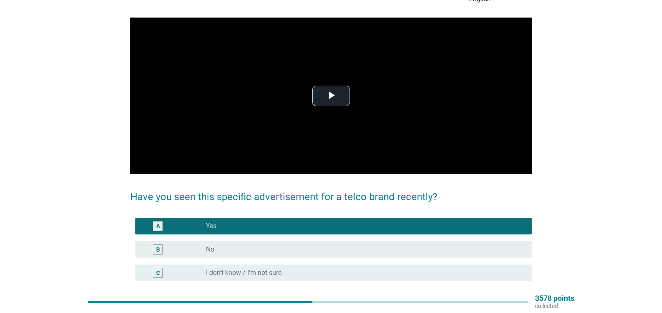
scroll to position [0, 0]
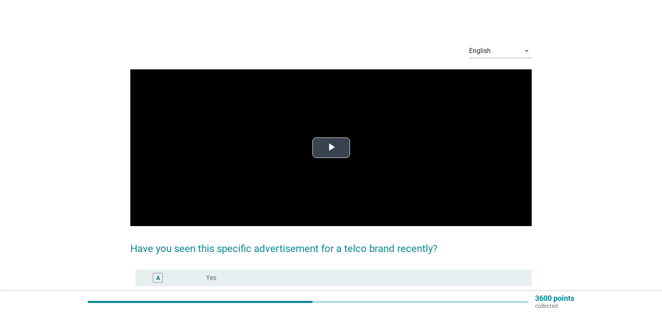
click at [331, 147] on span "Video Player" at bounding box center [331, 147] width 0 height 0
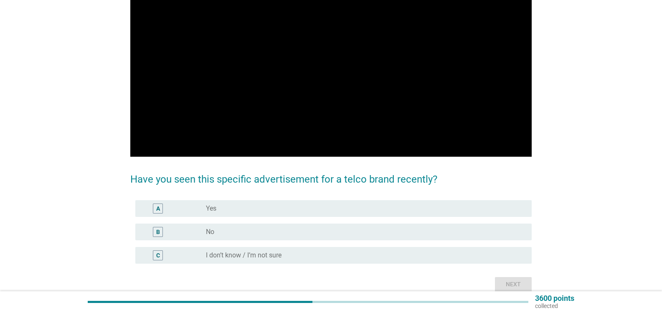
scroll to position [84, 0]
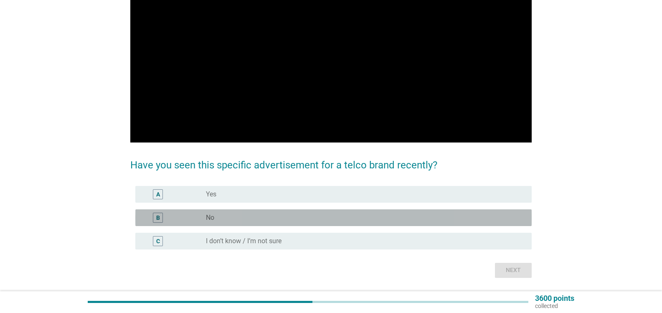
click at [226, 211] on div "B radio_button_unchecked No" at bounding box center [333, 217] width 396 height 17
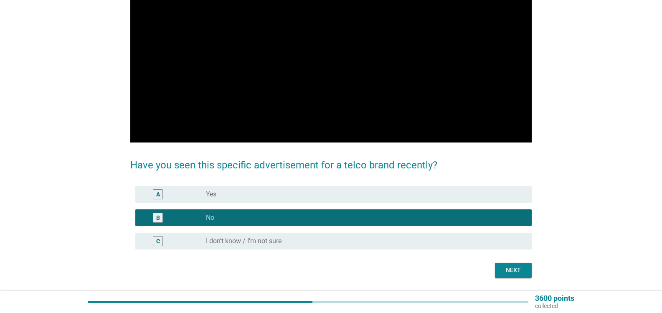
click at [510, 269] on div "Next" at bounding box center [513, 270] width 23 height 9
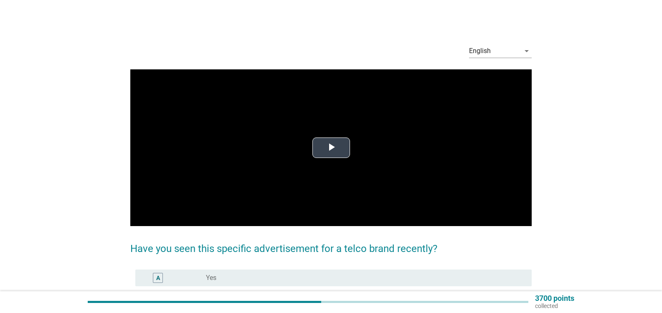
click at [331, 147] on span "Video Player" at bounding box center [331, 147] width 0 height 0
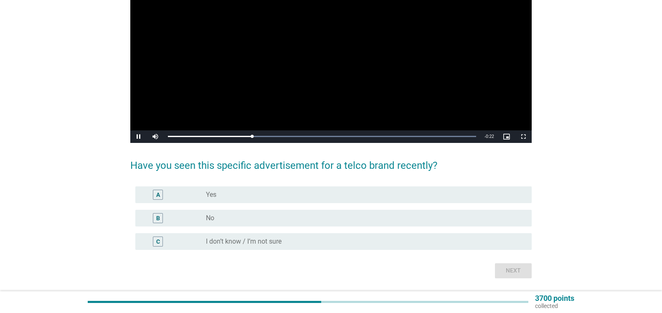
scroll to position [84, 0]
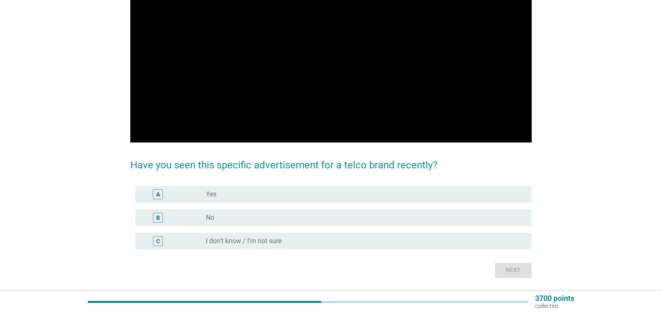
click at [212, 213] on label "No" at bounding box center [210, 217] width 8 height 8
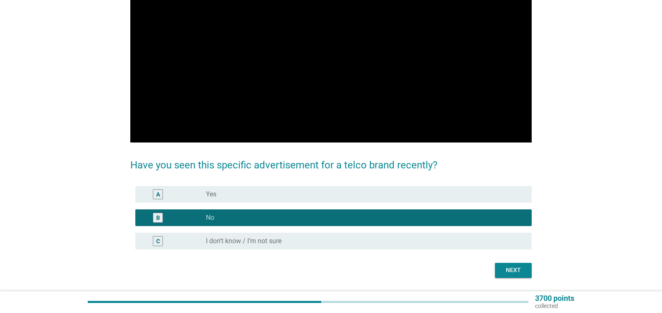
click at [517, 270] on div "Next" at bounding box center [513, 270] width 23 height 9
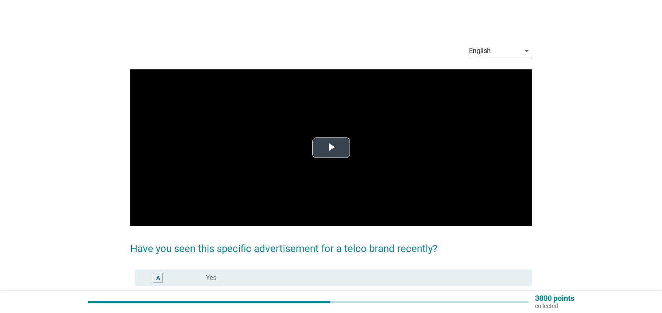
click at [331, 147] on span "Video Player" at bounding box center [331, 147] width 0 height 0
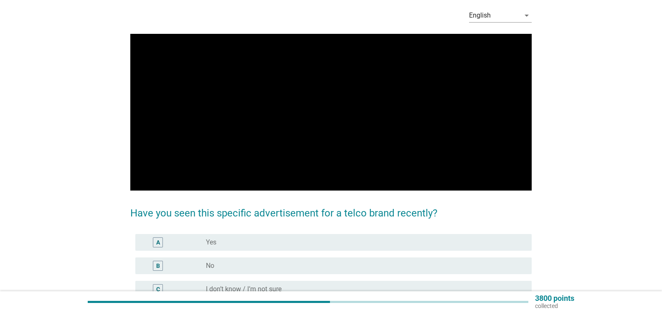
scroll to position [108, 0]
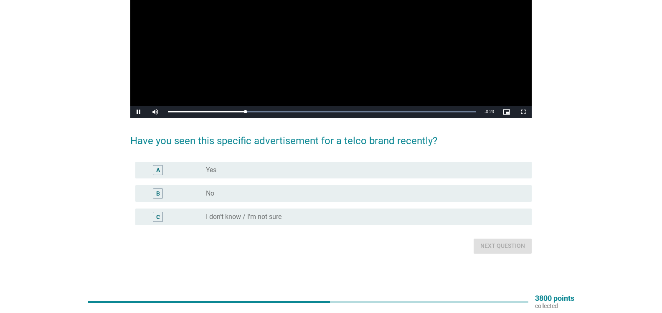
click at [243, 191] on div "radio_button_unchecked No" at bounding box center [362, 193] width 312 height 8
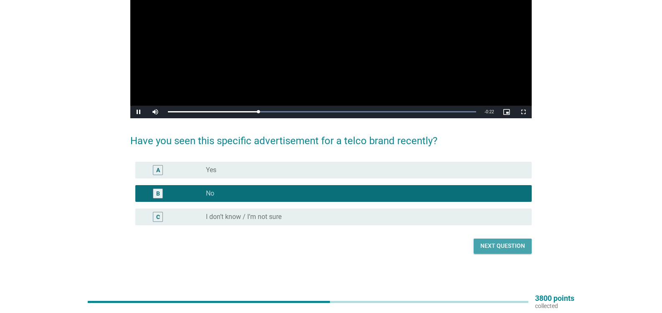
click at [506, 243] on div "Next question" at bounding box center [502, 245] width 45 height 9
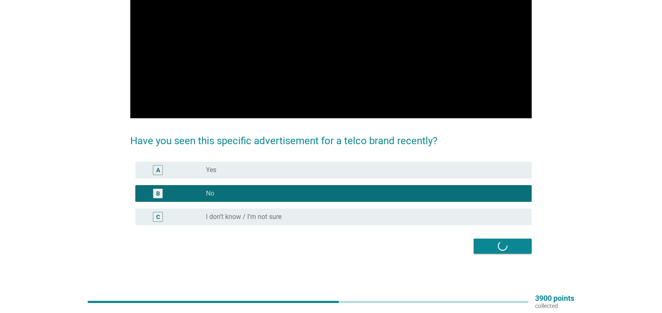
scroll to position [0, 0]
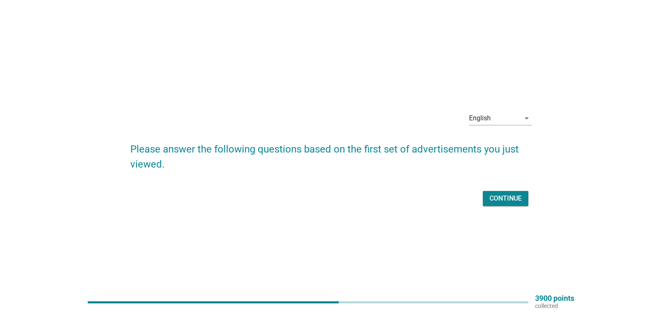
click at [506, 199] on div "Continue" at bounding box center [506, 198] width 32 height 10
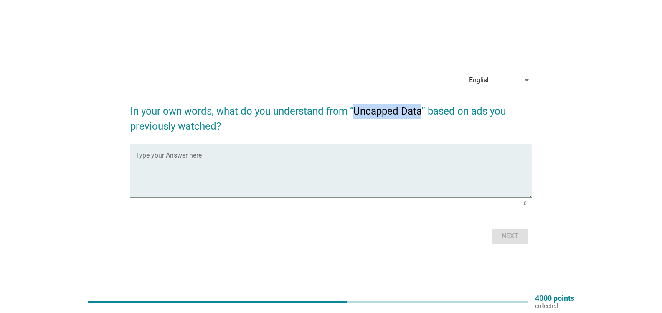
drag, startPoint x: 354, startPoint y: 111, endPoint x: 419, endPoint y: 113, distance: 65.2
click at [419, 113] on h2 "In your own words, what do you understand from “Uncapped Data” based on ads you…" at bounding box center [330, 114] width 401 height 38
copy h2 "Uncapped Data"
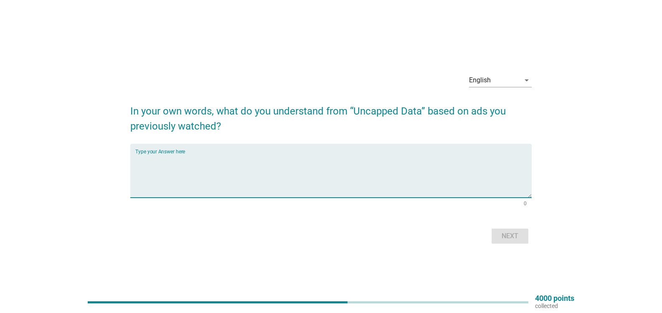
click at [174, 159] on textarea "Type your Answer here" at bounding box center [333, 176] width 396 height 44
paste textarea "mobile data plan that does not have a data usage limit"
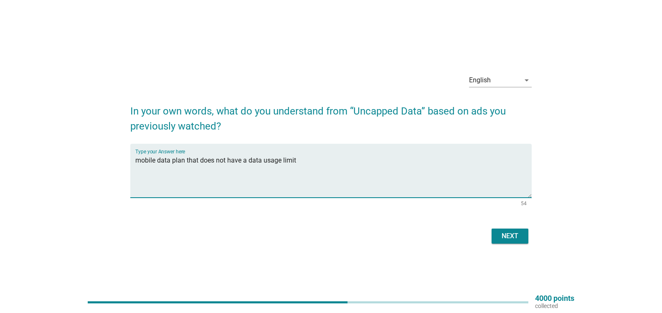
type textarea "mobile data plan that does not have a data usage limit"
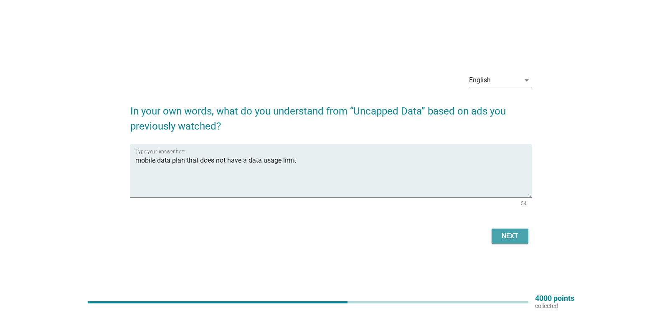
click at [504, 232] on div "Next" at bounding box center [509, 236] width 23 height 10
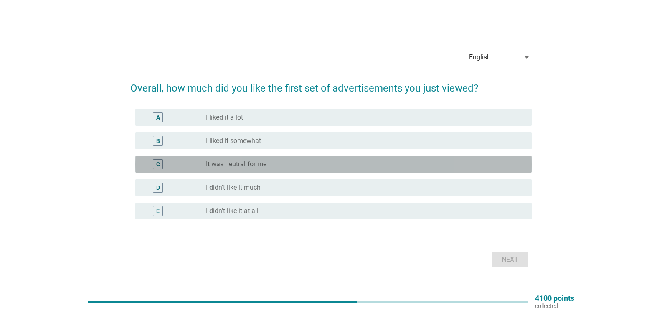
click at [264, 158] on div "C radio_button_unchecked It was neutral for me" at bounding box center [333, 164] width 396 height 17
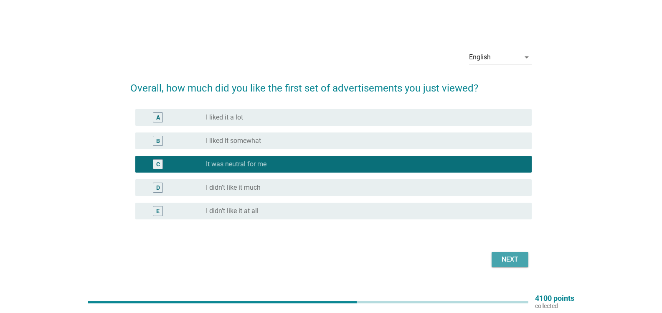
click at [520, 254] on div "Next" at bounding box center [509, 259] width 23 height 10
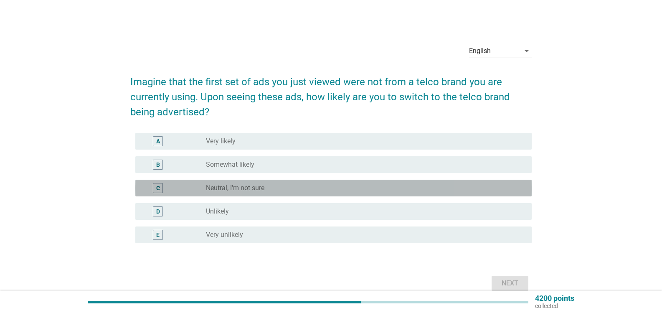
click at [267, 188] on div "radio_button_unchecked Neutral, I’m not sure" at bounding box center [362, 188] width 312 height 8
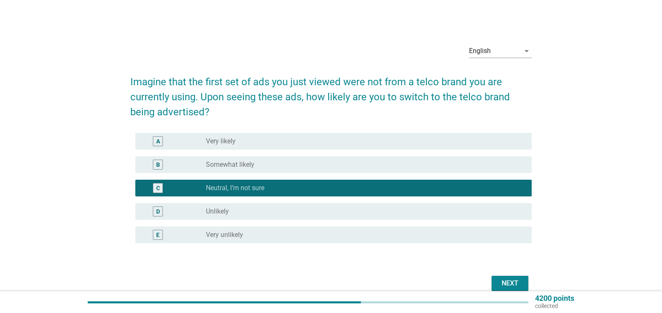
click at [258, 213] on div "radio_button_unchecked Unlikely" at bounding box center [362, 211] width 312 height 8
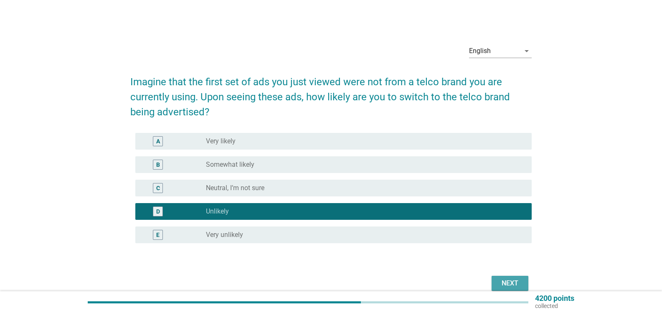
click at [504, 279] on div "Next" at bounding box center [509, 283] width 23 height 10
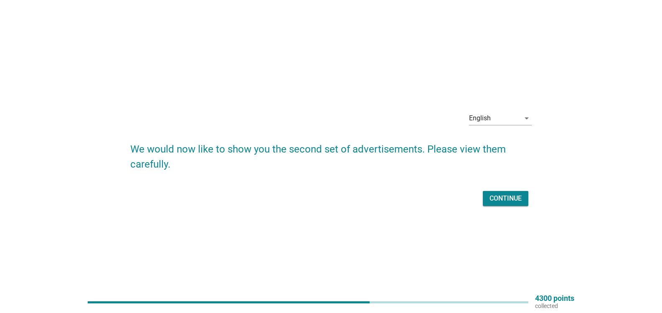
click at [507, 199] on div "Continue" at bounding box center [506, 198] width 32 height 10
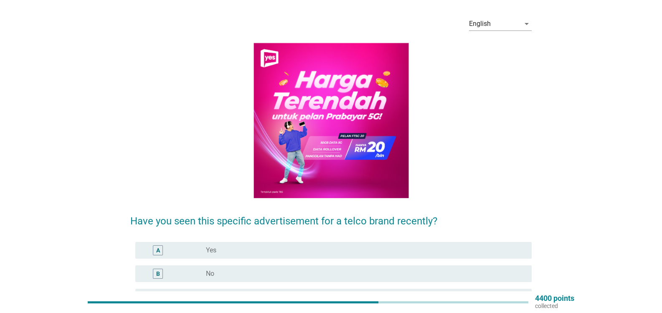
scroll to position [42, 0]
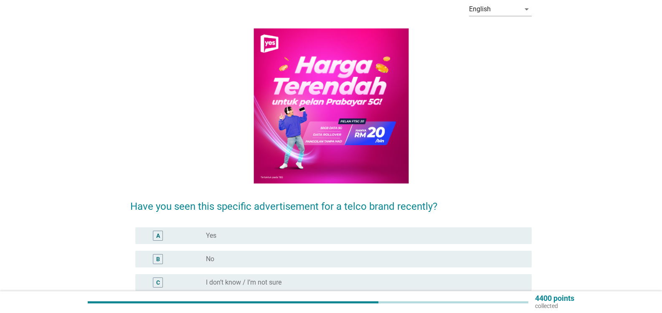
click at [207, 257] on label "No" at bounding box center [210, 259] width 8 height 8
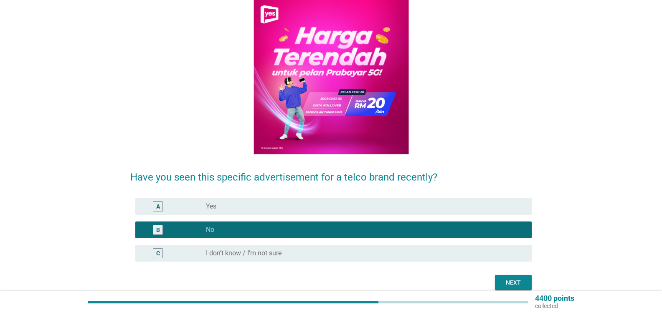
scroll to position [84, 0]
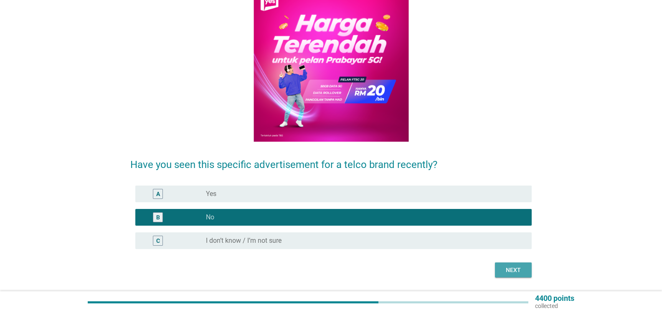
click at [523, 269] on div "Next" at bounding box center [513, 270] width 23 height 9
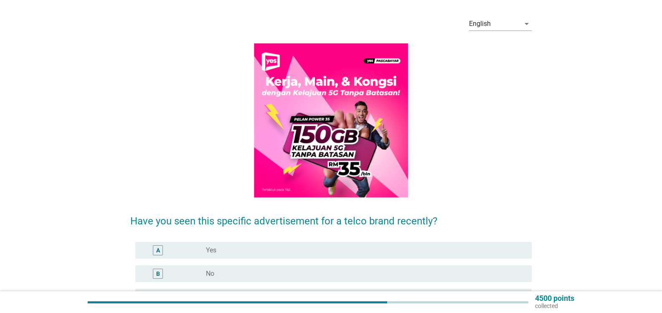
scroll to position [42, 0]
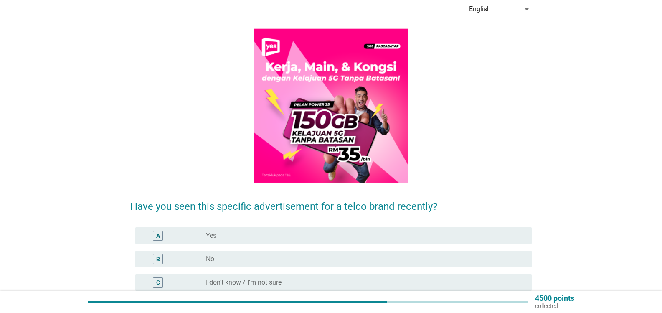
click at [277, 254] on div "B radio_button_unchecked No" at bounding box center [333, 259] width 396 height 17
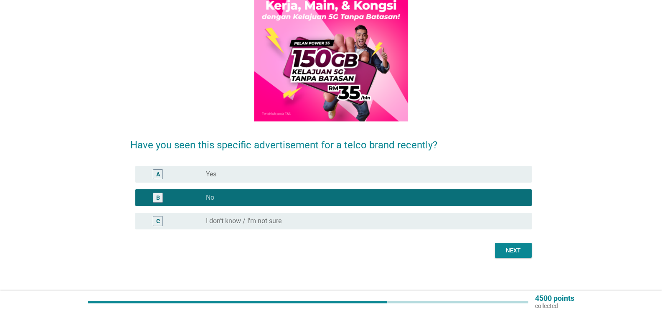
scroll to position [107, 0]
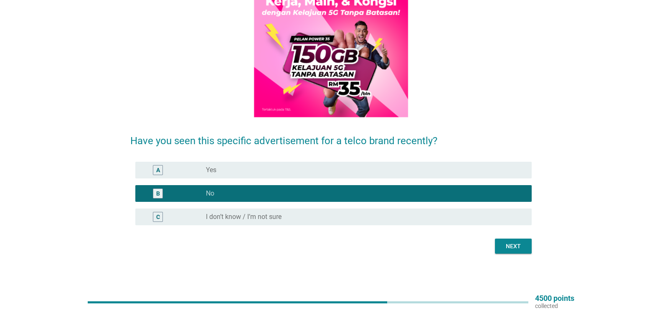
click at [516, 250] on div "Next" at bounding box center [513, 246] width 23 height 9
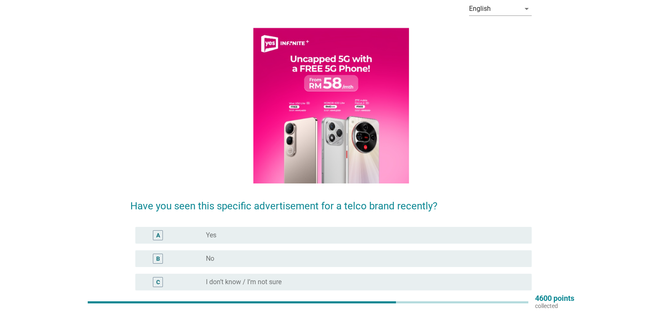
scroll to position [42, 0]
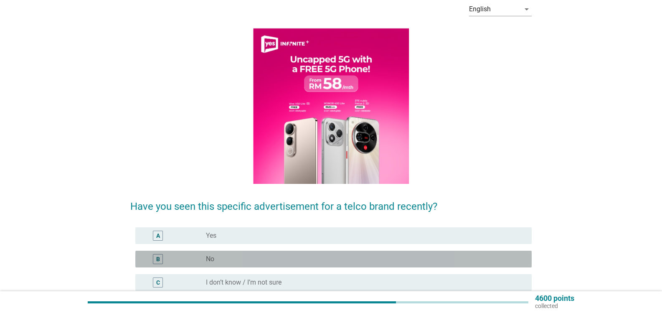
click at [214, 257] on label "No" at bounding box center [210, 259] width 8 height 8
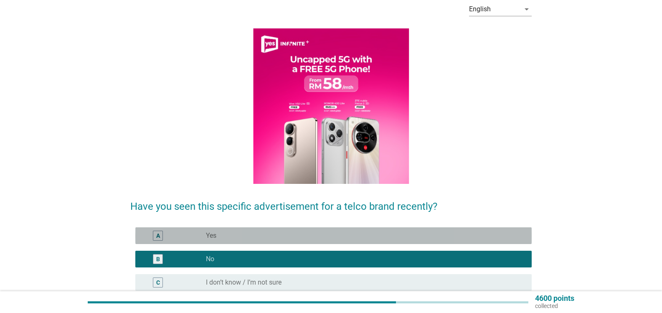
click at [236, 229] on div "A radio_button_unchecked Yes" at bounding box center [333, 235] width 396 height 17
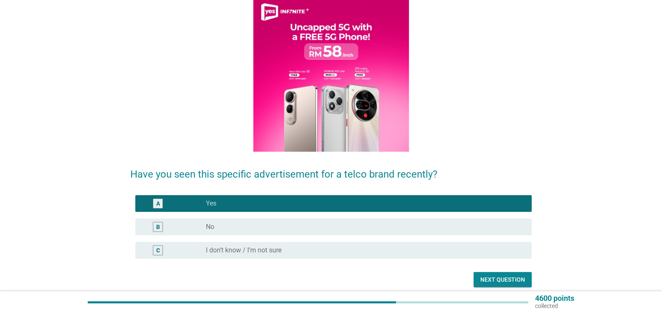
scroll to position [84, 0]
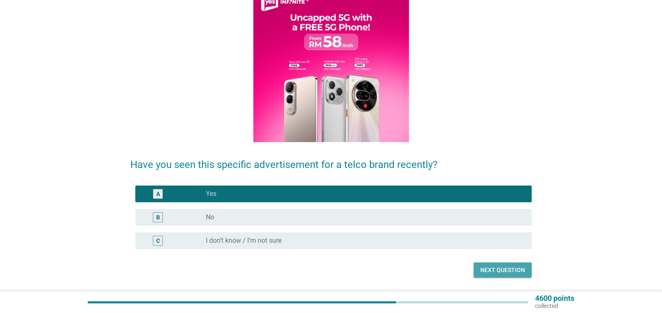
click at [515, 268] on div "Next question" at bounding box center [502, 270] width 45 height 9
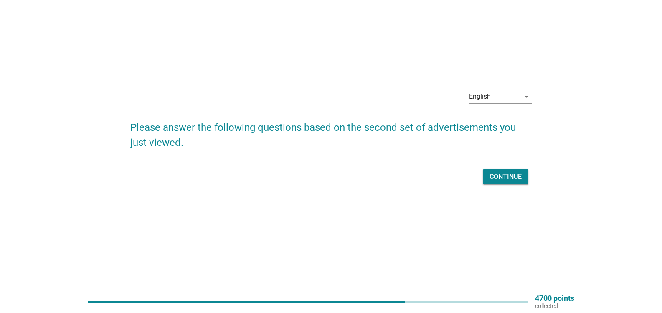
scroll to position [0, 0]
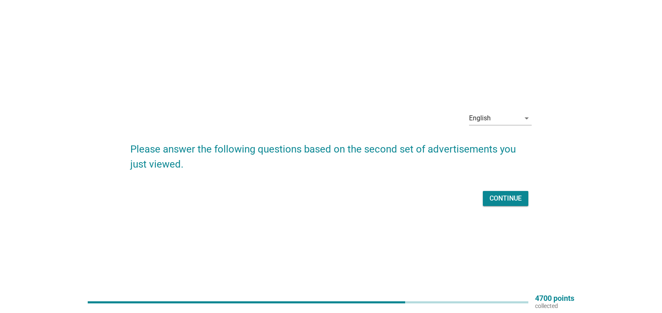
click at [510, 200] on div "Continue" at bounding box center [506, 198] width 32 height 10
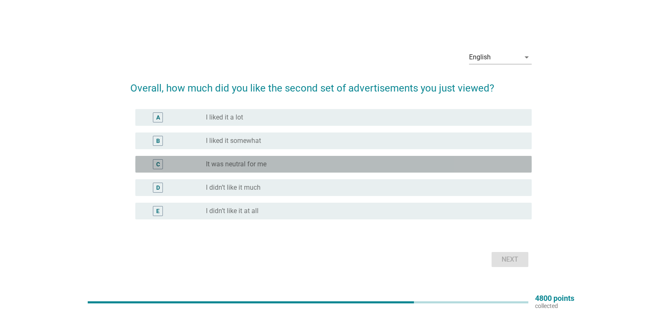
click at [265, 165] on label "It was neutral for me" at bounding box center [236, 164] width 61 height 8
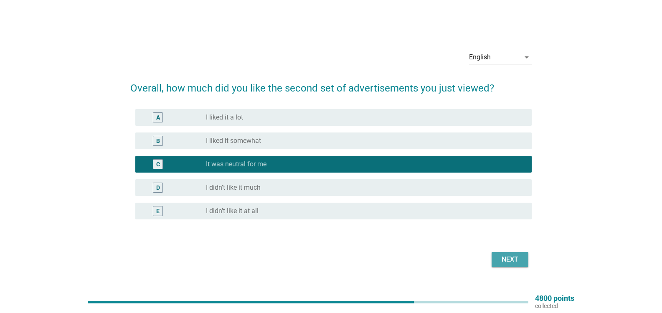
click at [507, 260] on div "Next" at bounding box center [509, 259] width 23 height 10
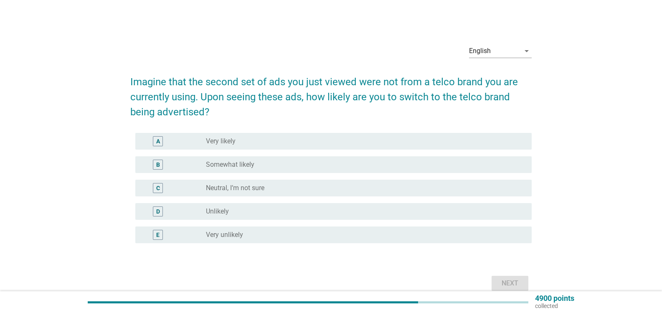
click at [282, 209] on div "radio_button_unchecked Unlikely" at bounding box center [362, 211] width 312 height 8
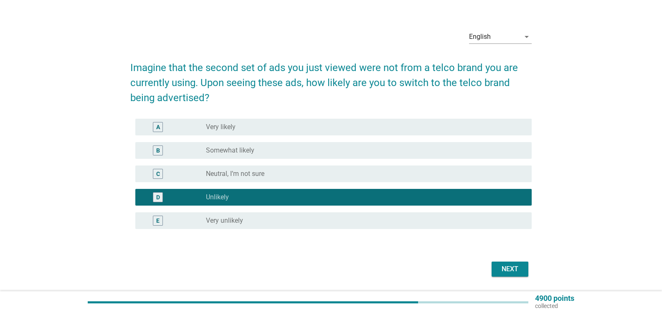
scroll to position [40, 0]
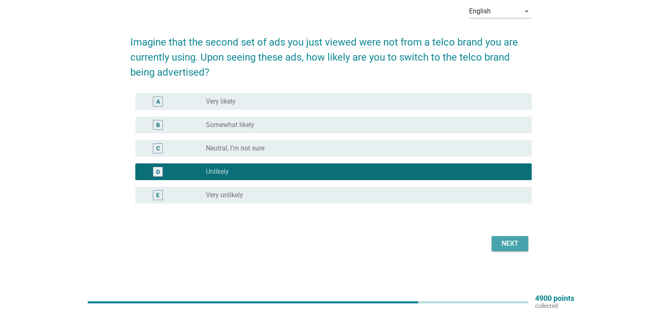
click at [506, 245] on div "Next" at bounding box center [509, 243] width 23 height 10
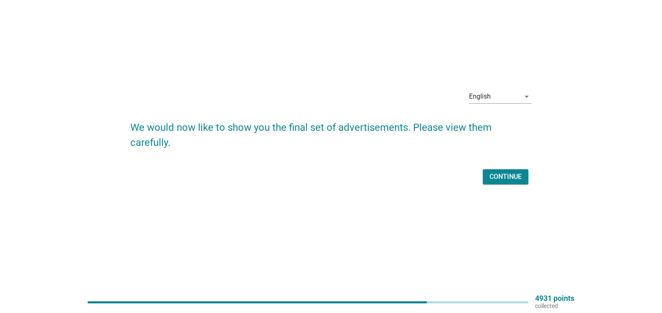
scroll to position [0, 0]
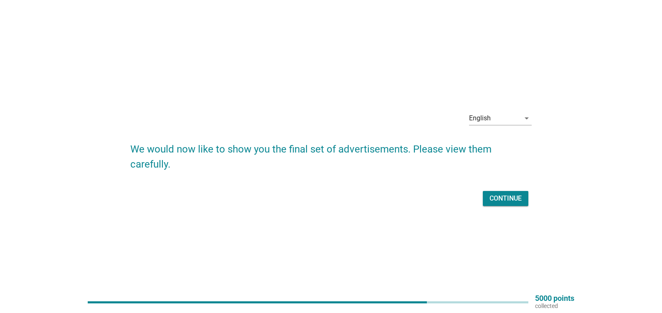
click at [491, 197] on div "Continue" at bounding box center [506, 198] width 32 height 10
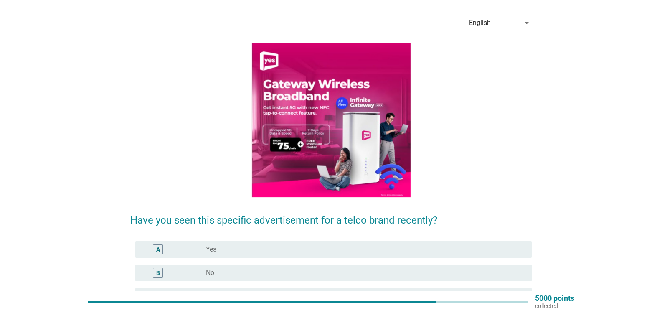
scroll to position [42, 0]
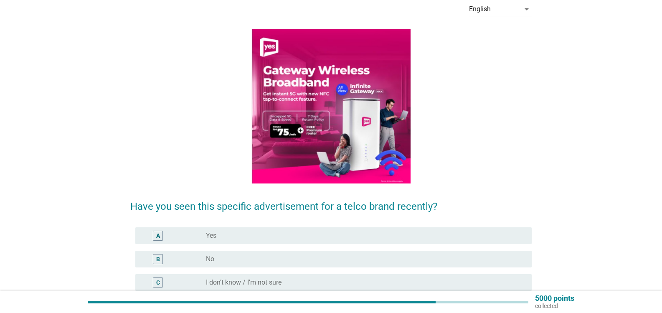
click at [229, 260] on div "radio_button_unchecked No" at bounding box center [362, 259] width 312 height 8
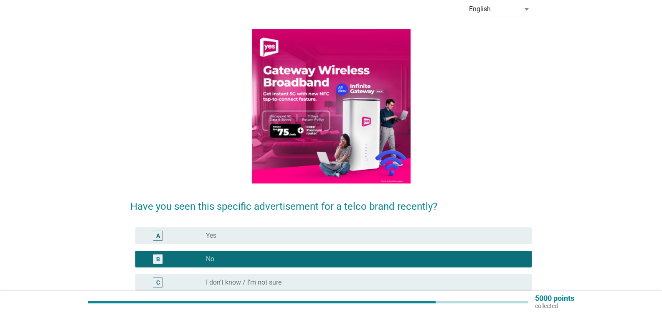
scroll to position [84, 0]
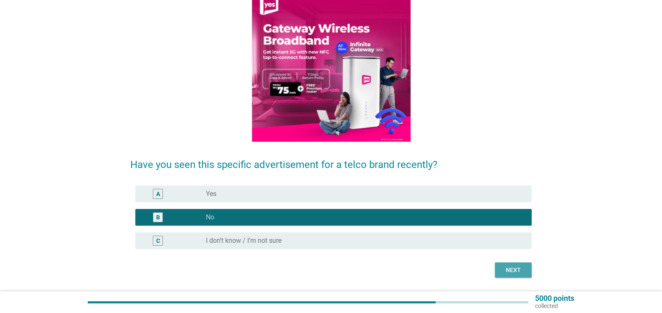
click at [517, 271] on div "Next" at bounding box center [513, 270] width 23 height 9
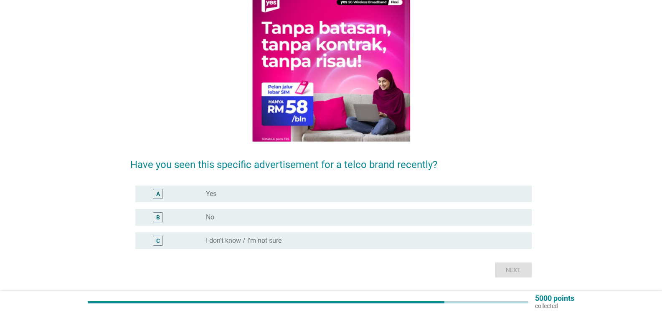
click at [216, 219] on div "radio_button_unchecked No" at bounding box center [362, 217] width 312 height 8
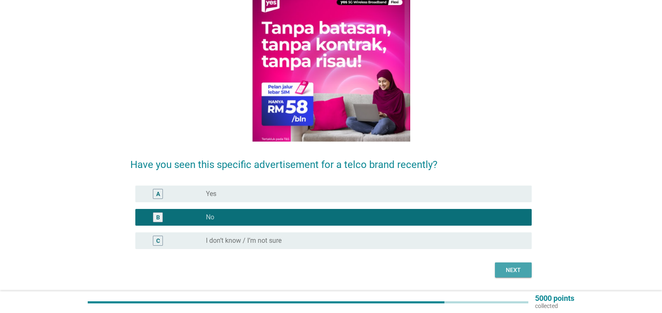
click at [526, 265] on button "Next" at bounding box center [513, 269] width 37 height 15
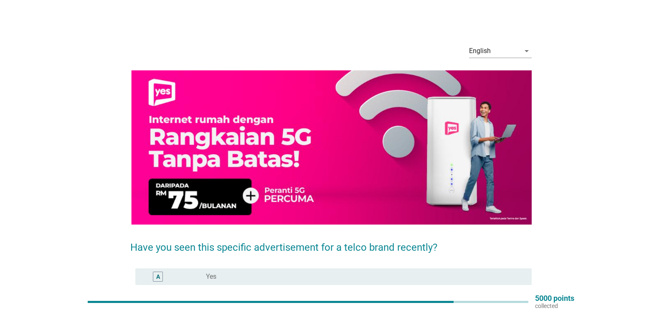
scroll to position [42, 0]
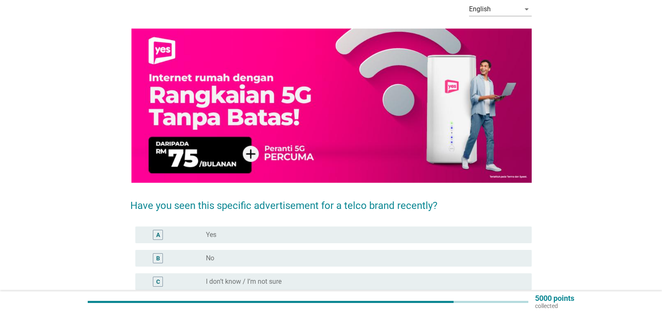
click at [236, 257] on div "radio_button_unchecked No" at bounding box center [362, 258] width 312 height 8
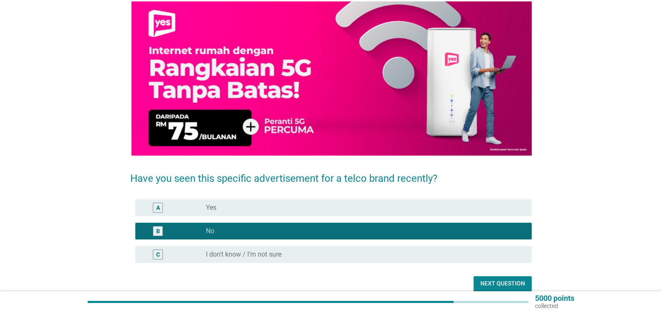
scroll to position [84, 0]
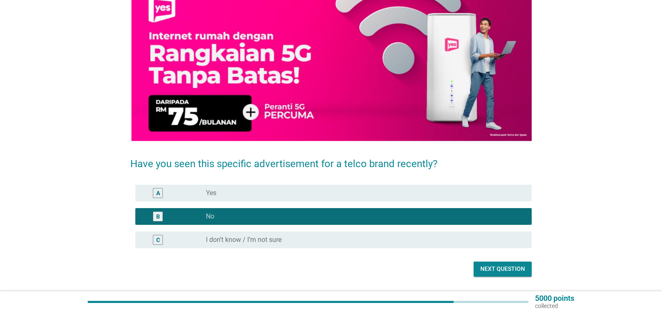
click at [500, 269] on div "Next question" at bounding box center [502, 268] width 45 height 9
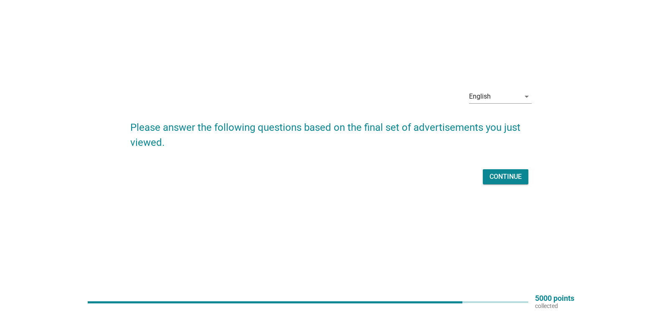
scroll to position [0, 0]
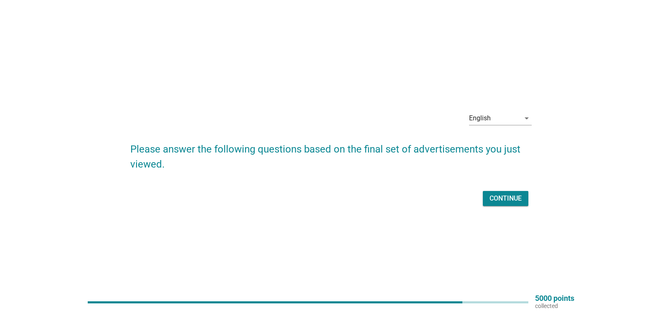
click at [507, 199] on div "Continue" at bounding box center [506, 198] width 32 height 10
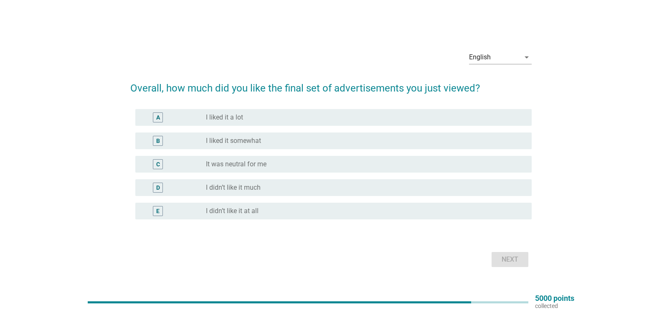
click at [271, 161] on div "radio_button_unchecked It was neutral for me" at bounding box center [362, 164] width 312 height 8
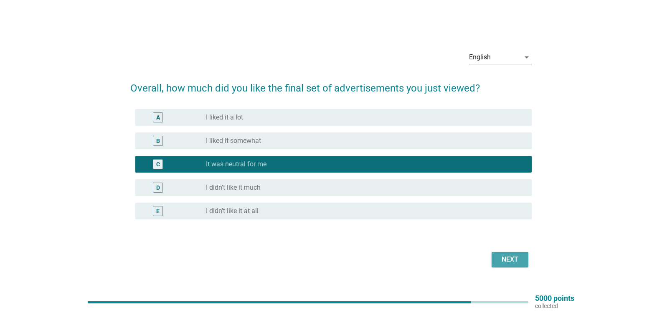
click at [503, 257] on div "Next" at bounding box center [509, 259] width 23 height 10
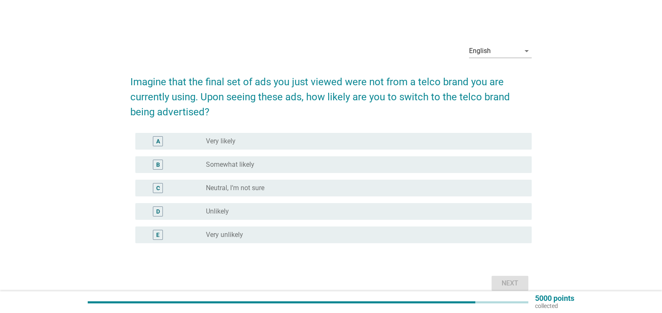
click at [252, 214] on div "radio_button_unchecked Unlikely" at bounding box center [362, 211] width 312 height 8
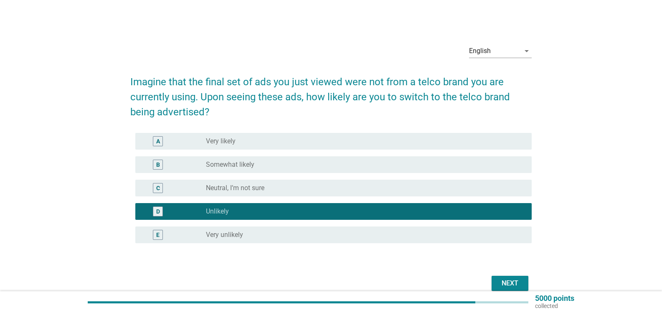
click at [510, 282] on div "Next" at bounding box center [509, 283] width 23 height 10
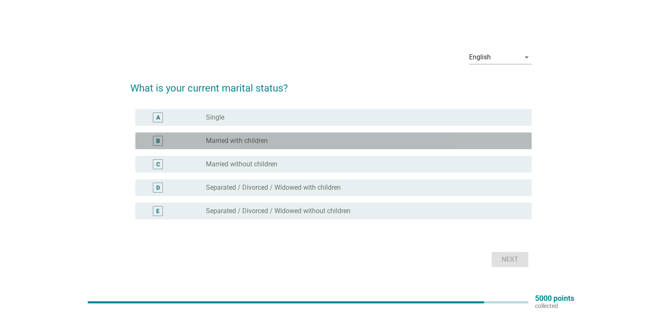
click at [233, 140] on label "Married with children" at bounding box center [237, 141] width 62 height 8
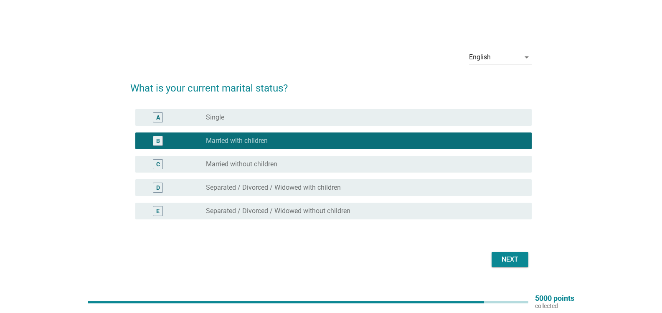
click at [506, 259] on div "Next" at bounding box center [509, 259] width 23 height 10
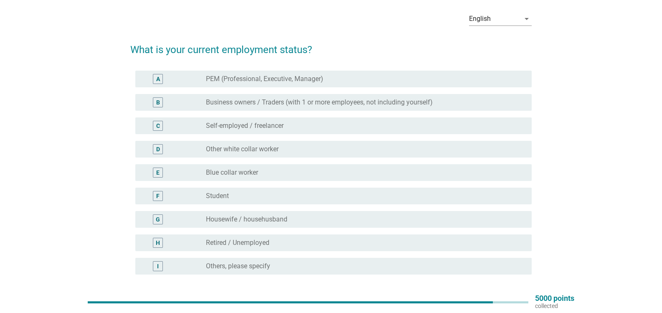
scroll to position [42, 0]
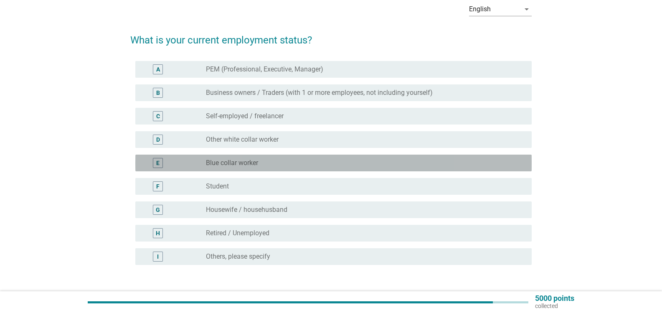
drag, startPoint x: 259, startPoint y: 164, endPoint x: 282, endPoint y: 163, distance: 23.0
click at [282, 163] on div "radio_button_unchecked Blue collar worker" at bounding box center [362, 163] width 312 height 8
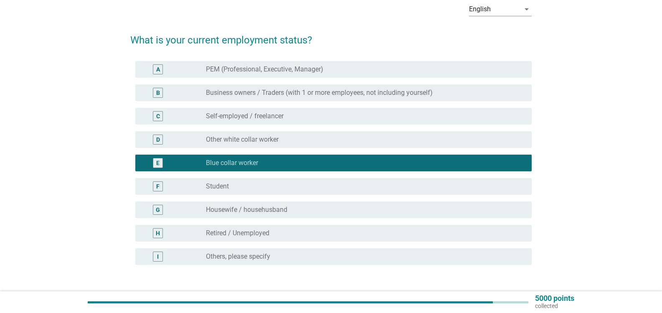
click at [284, 162] on div "radio_button_checked Blue collar worker" at bounding box center [362, 163] width 312 height 8
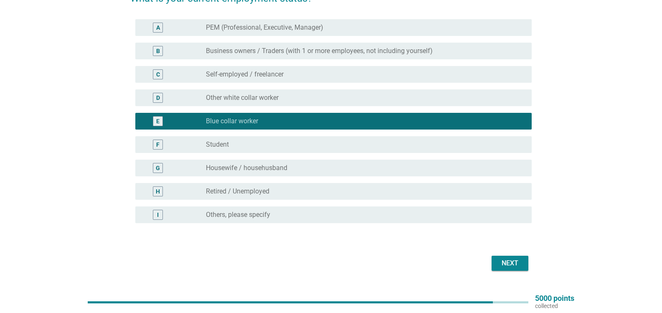
click at [238, 96] on label "Other white collar worker" at bounding box center [242, 98] width 73 height 8
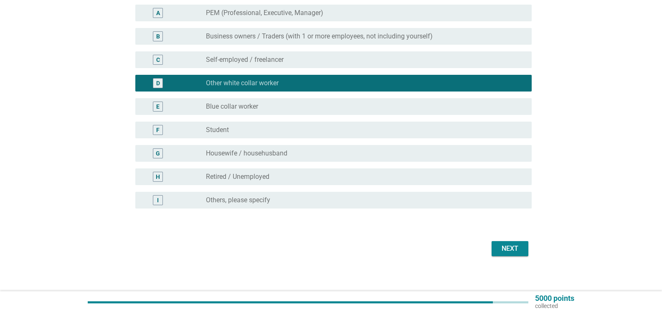
scroll to position [103, 0]
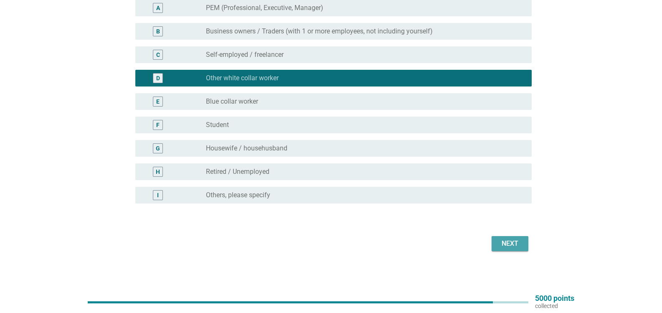
click at [502, 247] on div "Next" at bounding box center [509, 243] width 23 height 10
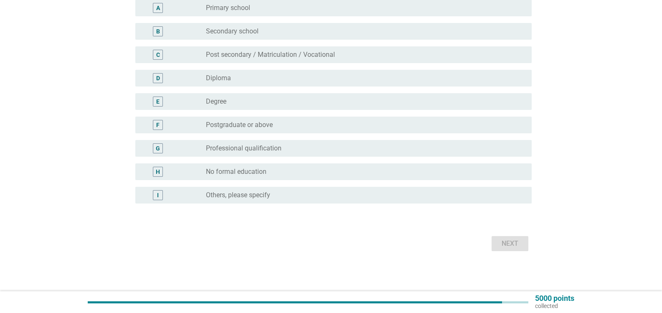
scroll to position [0, 0]
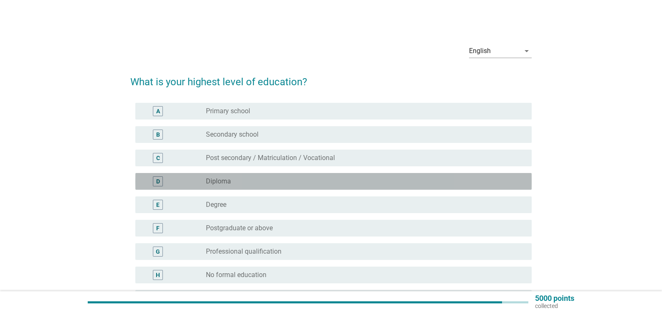
click at [248, 179] on div "radio_button_unchecked Diploma" at bounding box center [362, 181] width 312 height 8
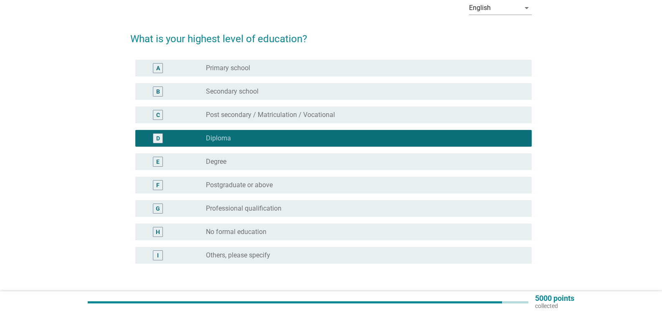
scroll to position [84, 0]
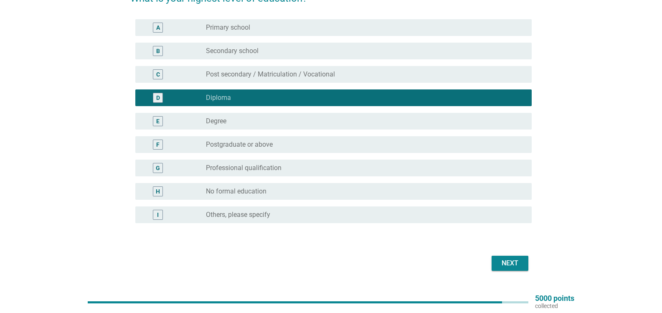
click at [521, 265] on div "Next" at bounding box center [509, 263] width 23 height 10
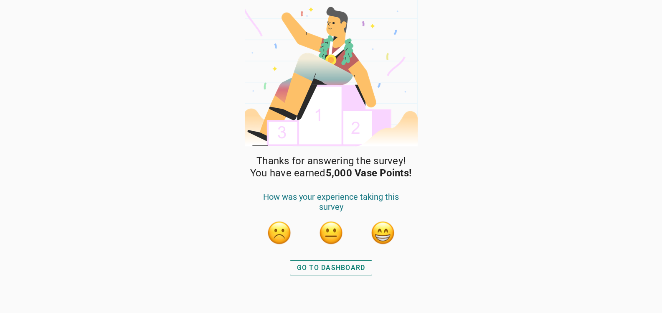
click at [343, 266] on div "GO TO DASHBOARD" at bounding box center [331, 268] width 68 height 10
